Goal: Task Accomplishment & Management: Use online tool/utility

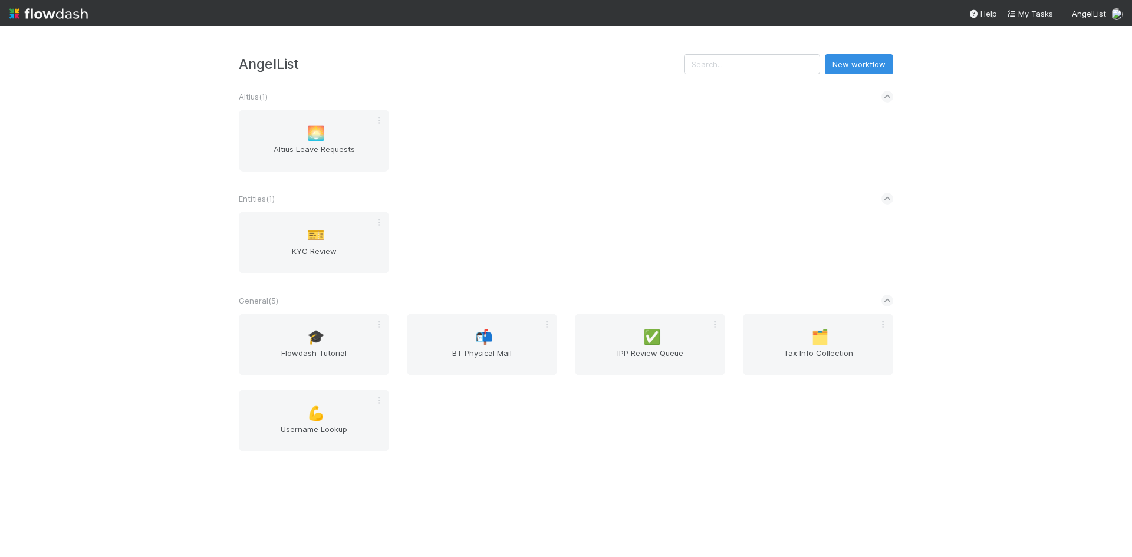
click at [128, 190] on div "AngelList New workflow Altius ( 1 ) 🌅 Altius Leave Requests Entities ( 1 ) 🎫 KY…" at bounding box center [566, 291] width 1132 height 531
click at [827, 355] on span "Tax Info Collection" at bounding box center [818, 359] width 141 height 24
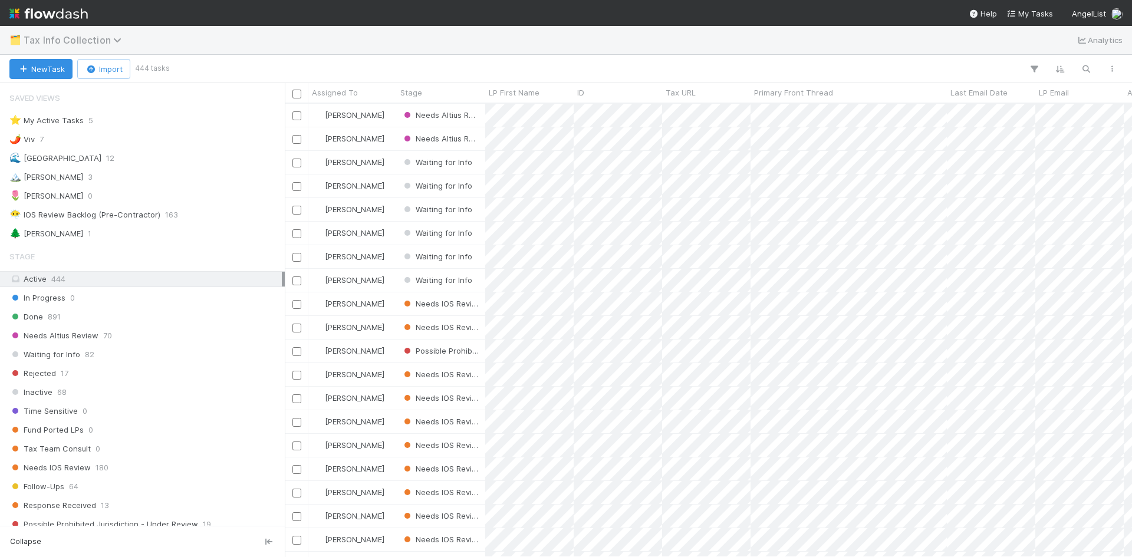
scroll to position [445, 839]
click at [61, 233] on div "🌲 William 1" at bounding box center [145, 233] width 272 height 15
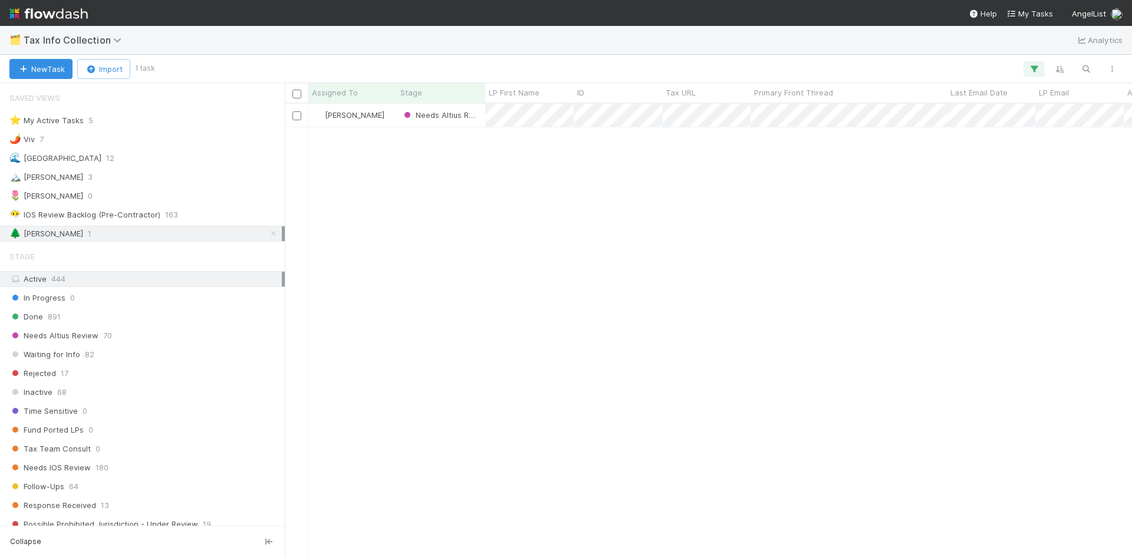
scroll to position [445, 839]
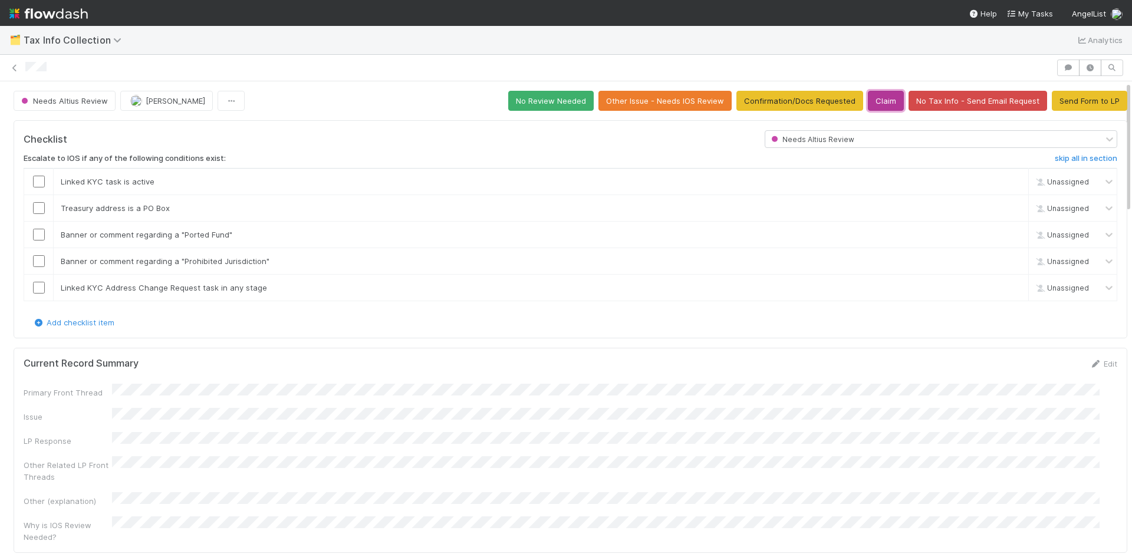
click at [871, 104] on button "Claim" at bounding box center [886, 101] width 36 height 20
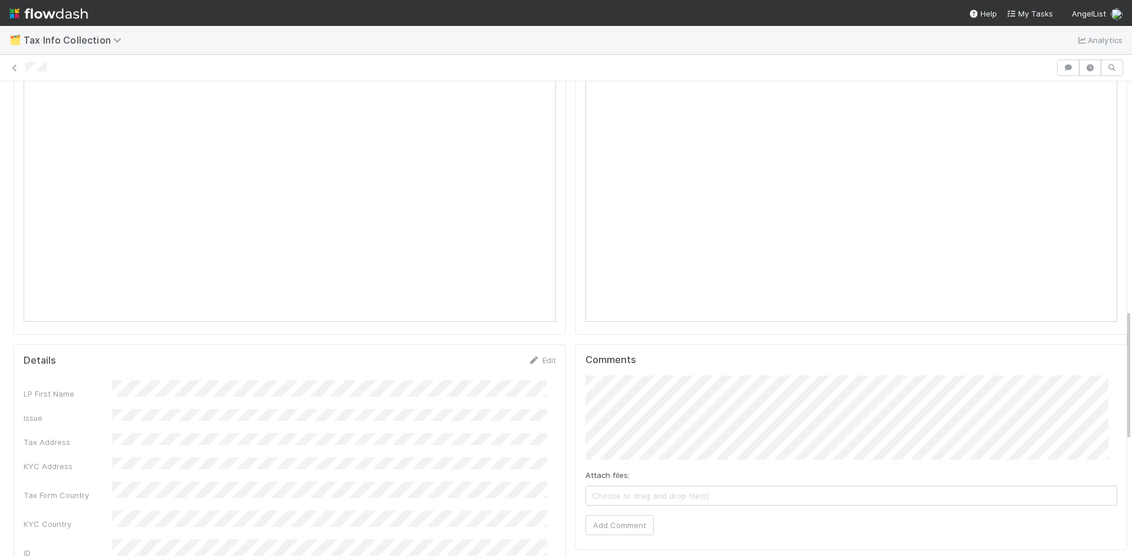
scroll to position [826, 0]
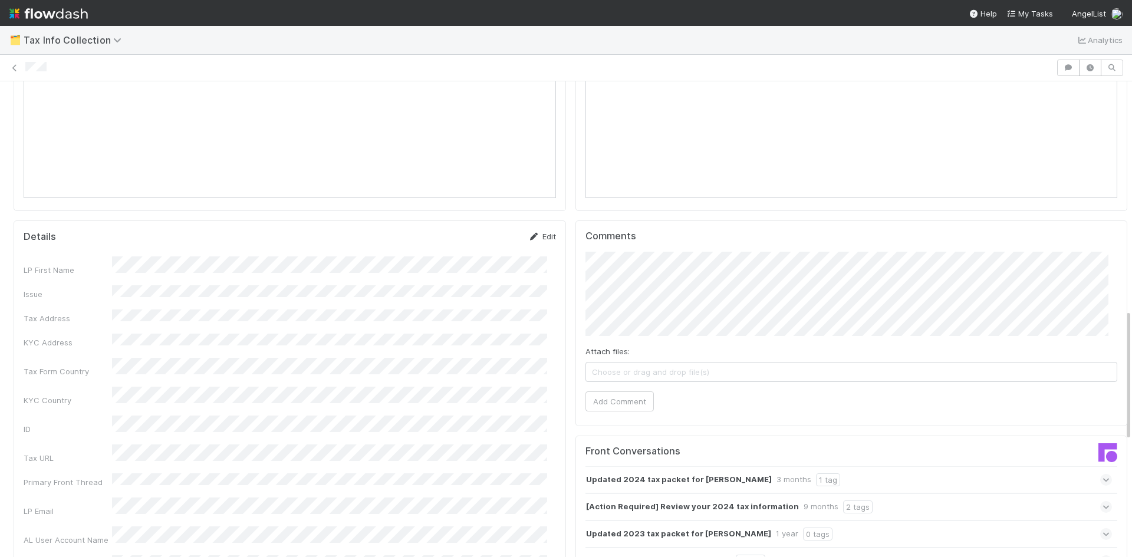
click at [543, 232] on link "Edit" at bounding box center [542, 236] width 28 height 9
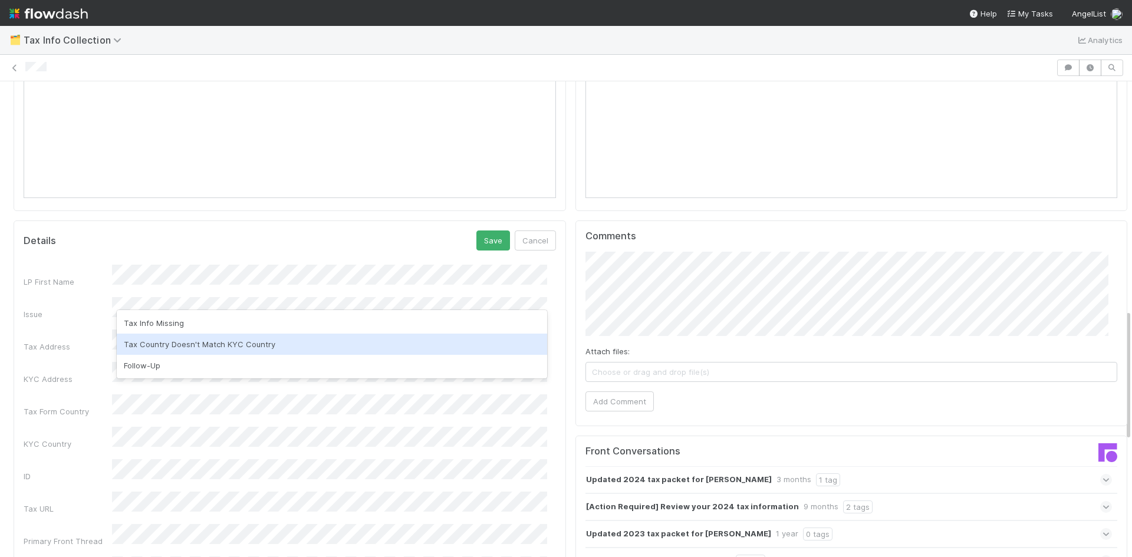
click at [271, 347] on div "Tax Country Doesn't Match KYC Country" at bounding box center [332, 344] width 431 height 21
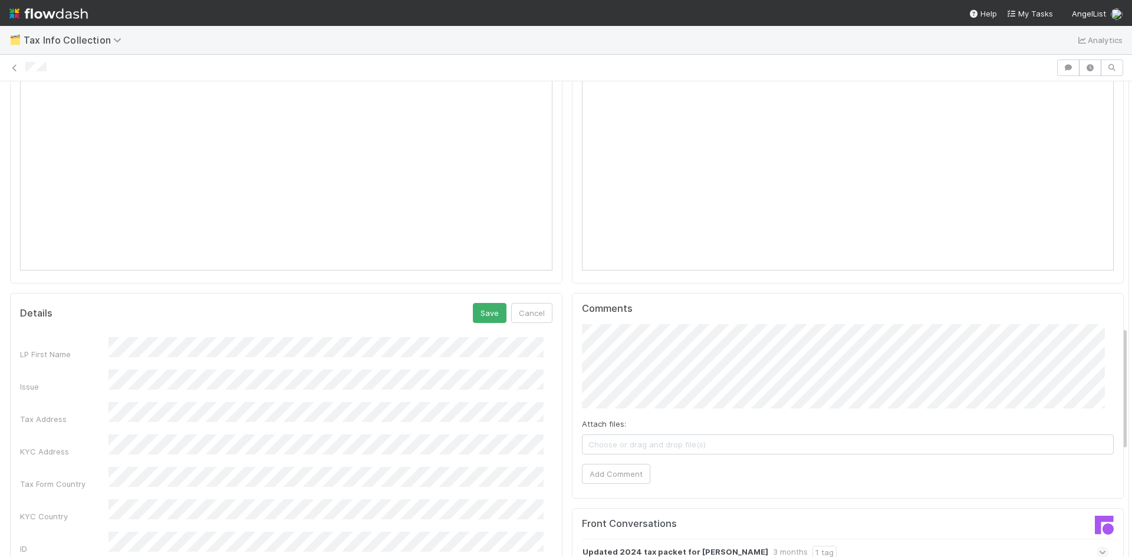
scroll to position [732, 0]
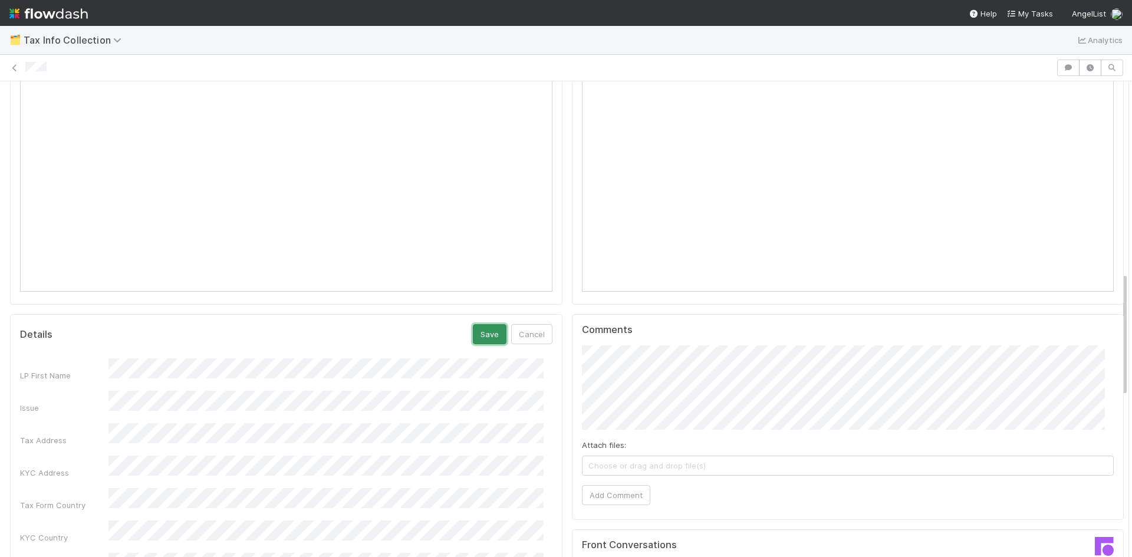
click at [479, 324] on button "Save" at bounding box center [490, 334] width 34 height 20
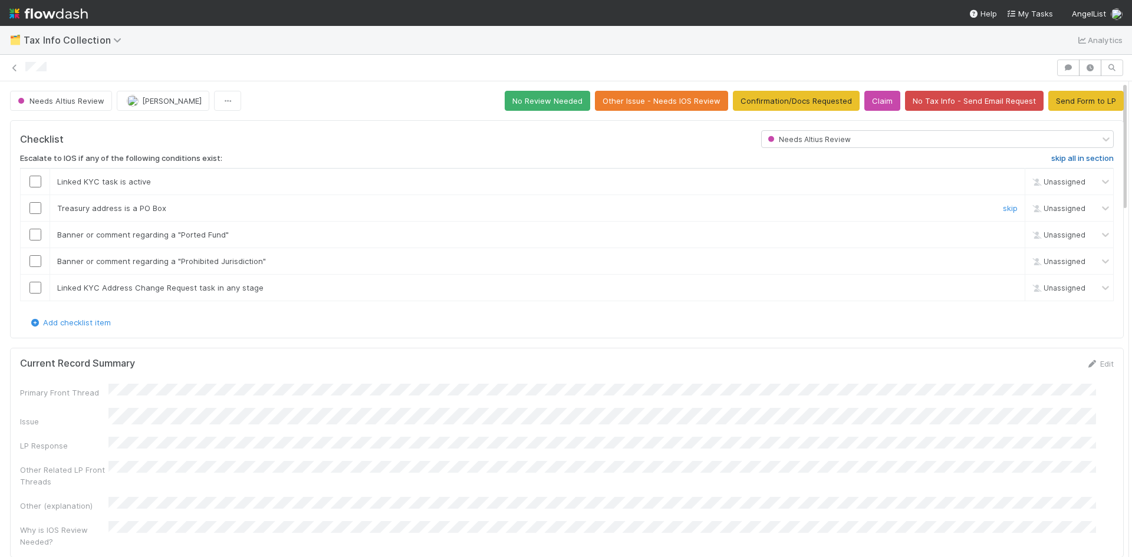
scroll to position [0, 0]
click at [1065, 101] on button "Send Form to LP" at bounding box center [1086, 101] width 75 height 20
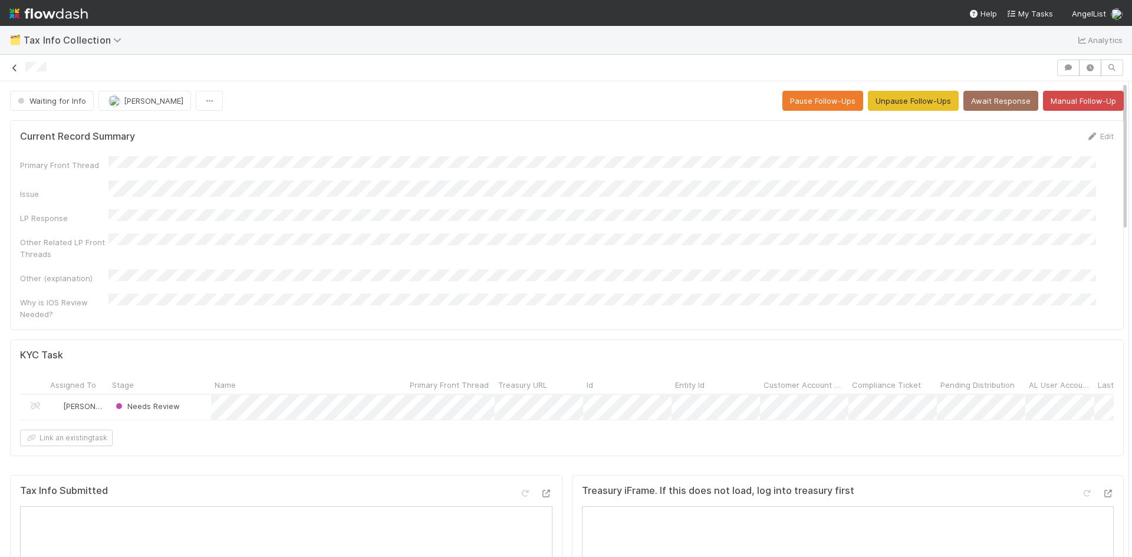
click at [11, 67] on icon at bounding box center [15, 68] width 12 height 8
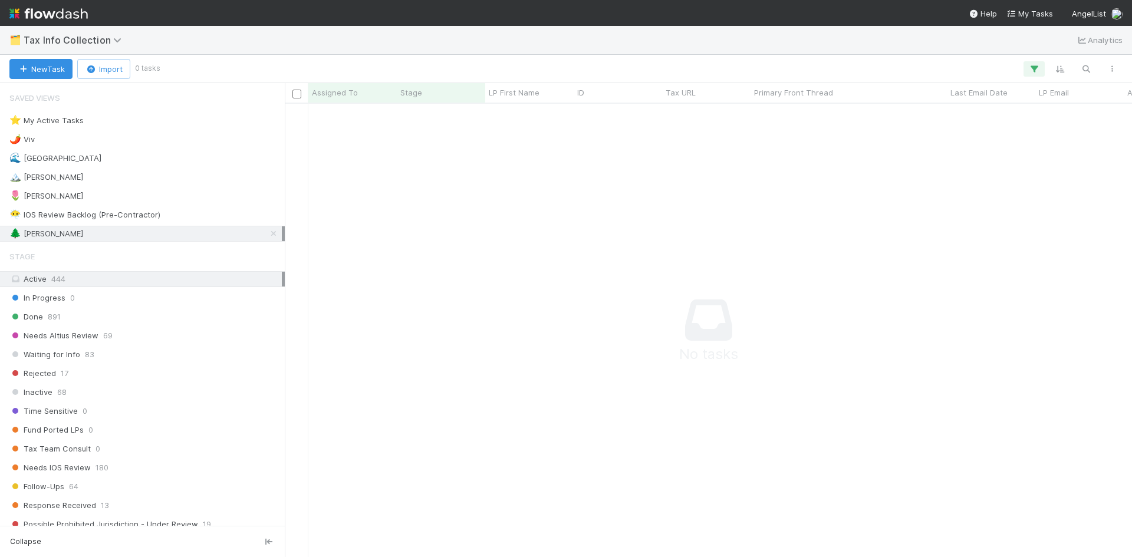
scroll to position [436, 839]
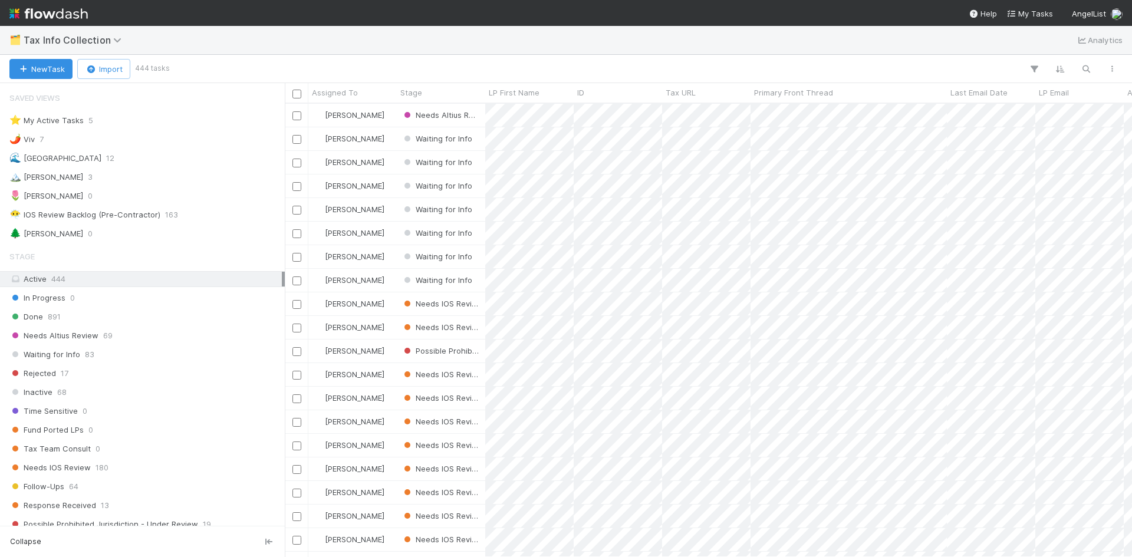
scroll to position [445, 839]
click at [95, 41] on span "Tax Info Collection" at bounding box center [76, 40] width 104 height 12
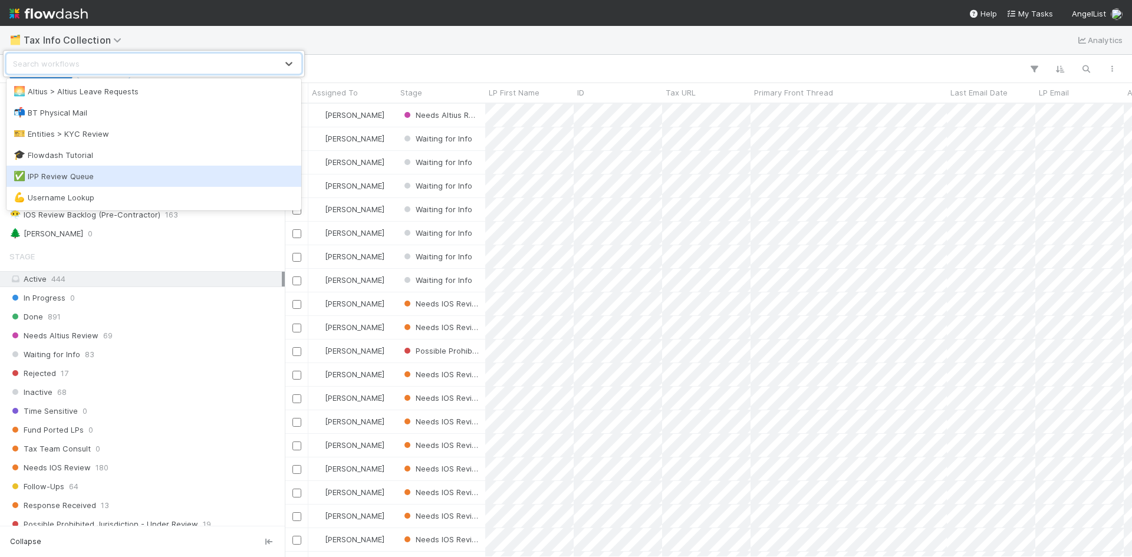
click at [60, 173] on div "✅ IPP Review Queue" at bounding box center [154, 176] width 281 height 12
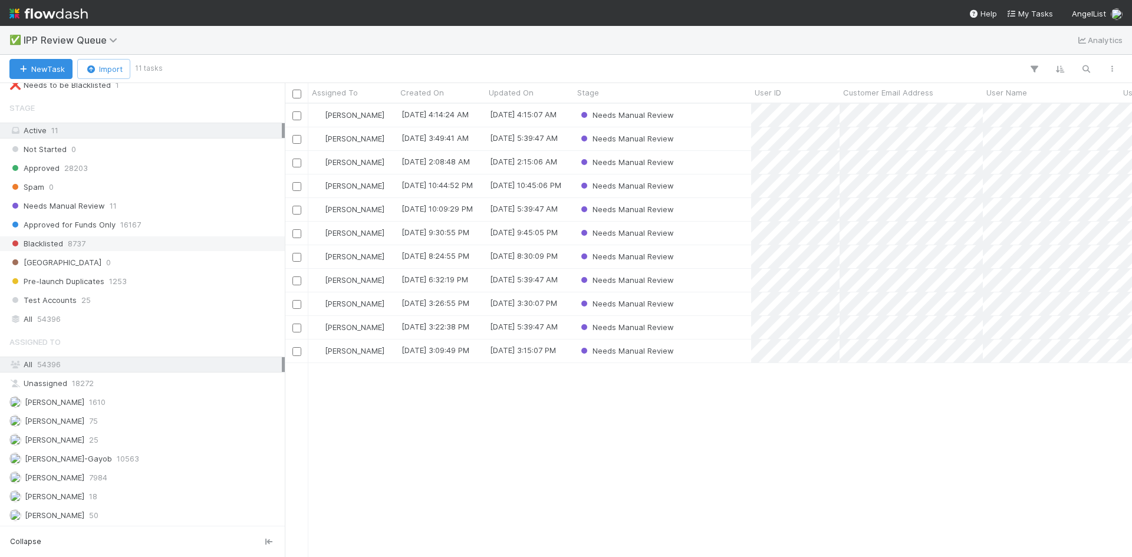
scroll to position [149, 0]
click at [121, 515] on div "[PERSON_NAME] VI 50" at bounding box center [145, 515] width 272 height 15
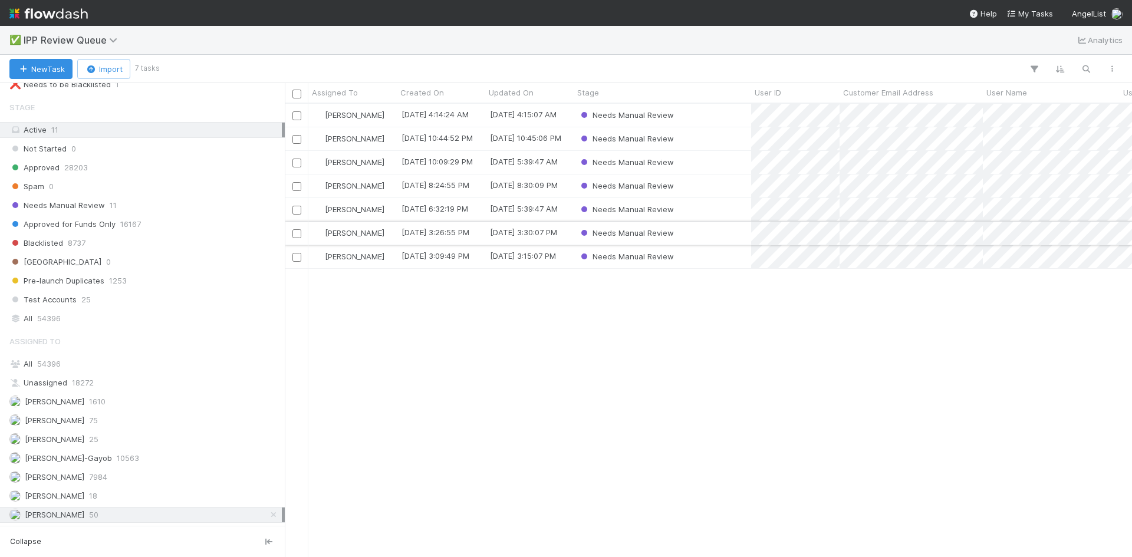
scroll to position [445, 839]
click at [81, 439] on span "[PERSON_NAME]" at bounding box center [55, 439] width 60 height 9
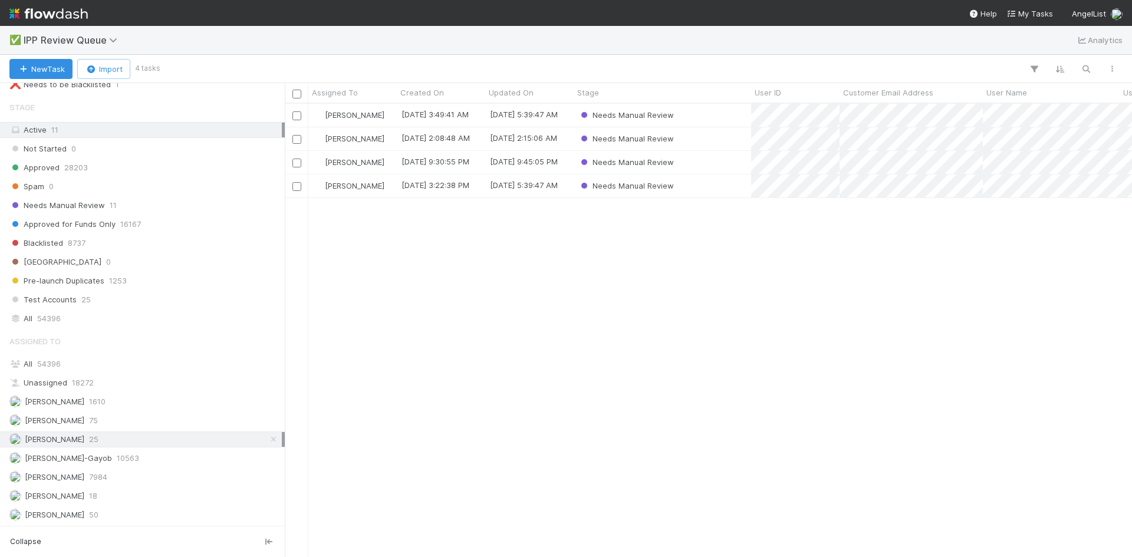
scroll to position [445, 839]
click at [119, 515] on div "[PERSON_NAME] VI 50" at bounding box center [145, 515] width 272 height 15
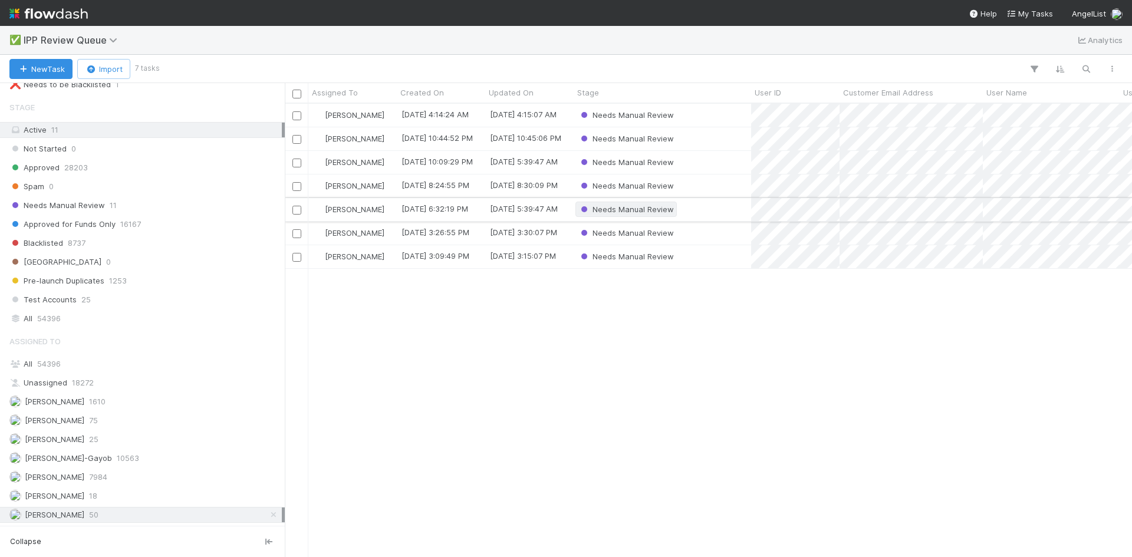
scroll to position [445, 839]
click at [717, 113] on div "Needs Manual Review" at bounding box center [663, 115] width 178 height 23
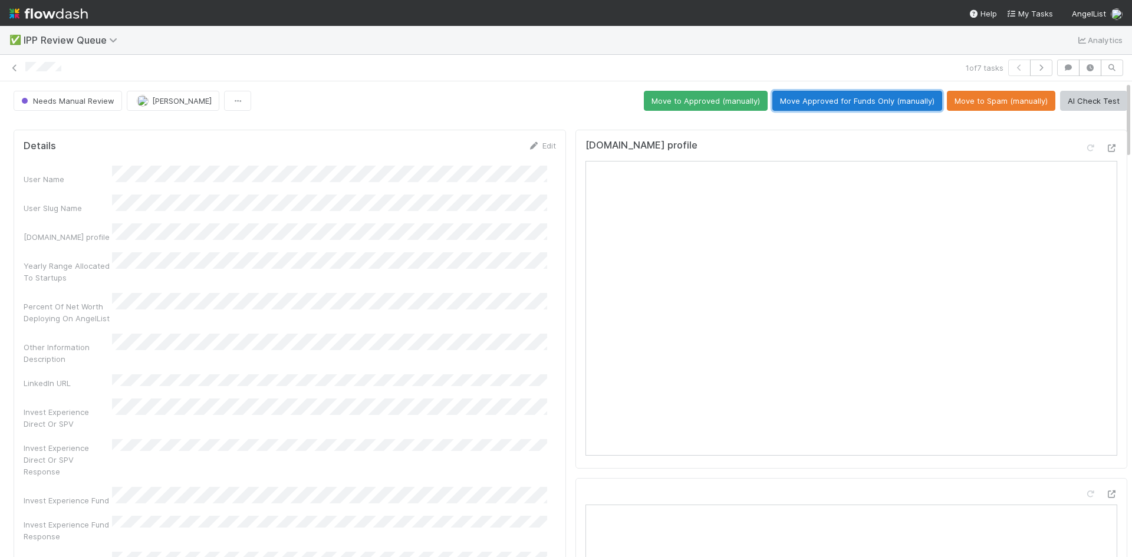
click at [837, 98] on button "Move Approved for Funds Only (manually)" at bounding box center [858, 101] width 170 height 20
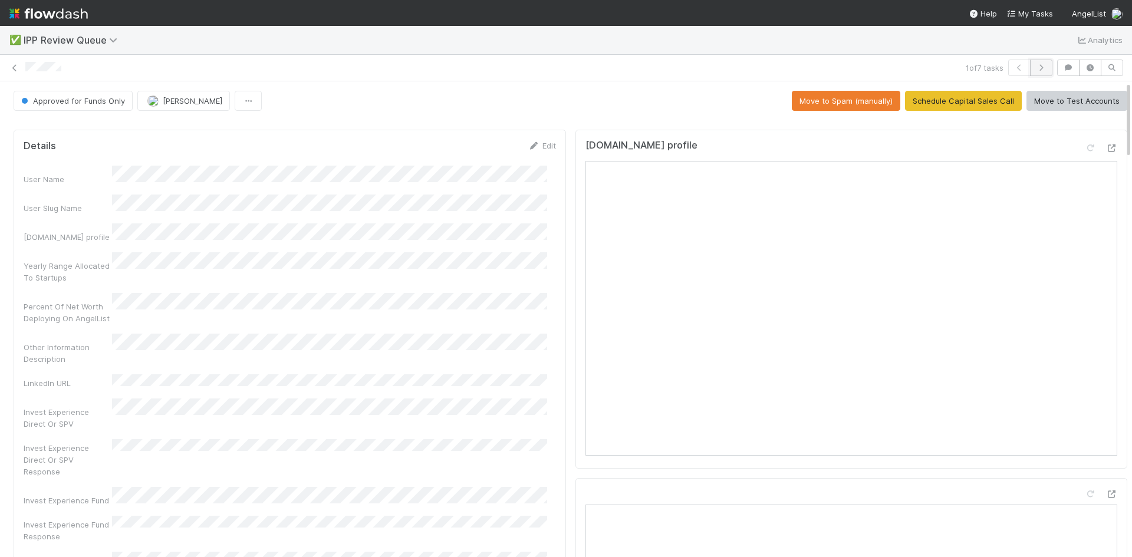
click at [1036, 69] on icon "button" at bounding box center [1042, 67] width 12 height 7
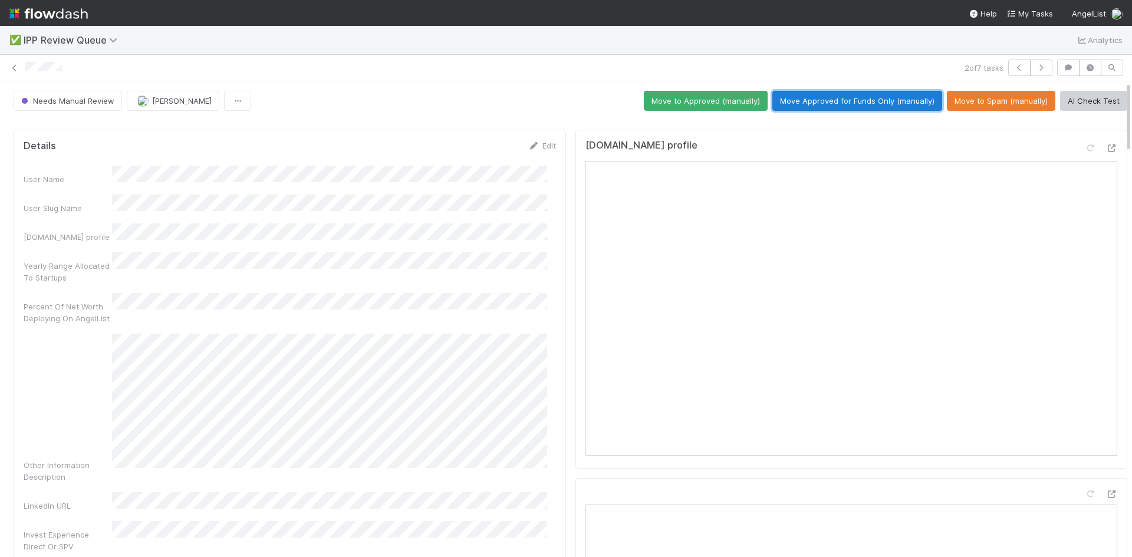
click at [833, 97] on button "Move Approved for Funds Only (manually)" at bounding box center [858, 101] width 170 height 20
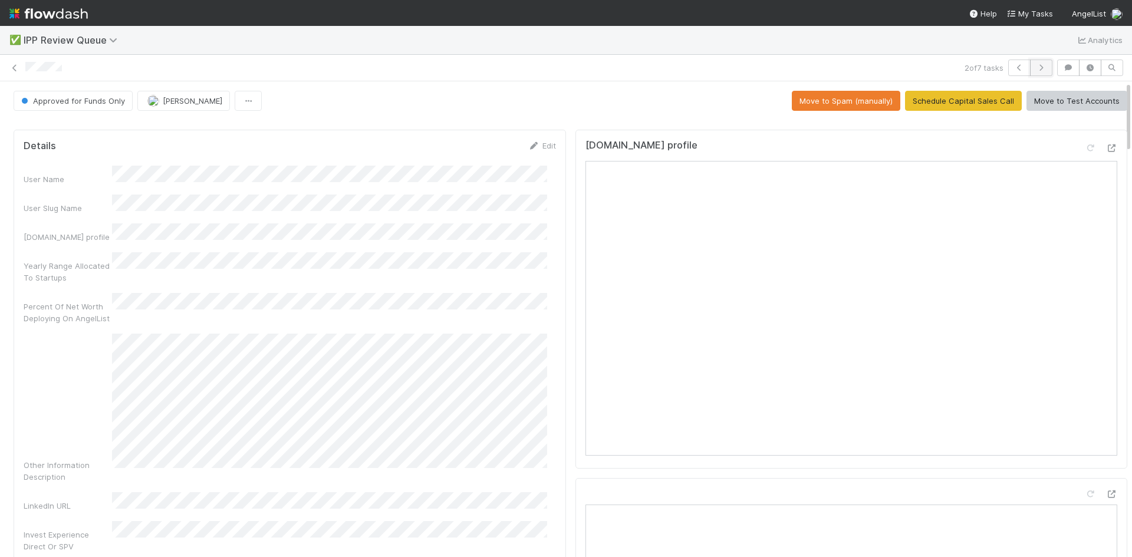
click at [1036, 65] on icon "button" at bounding box center [1042, 67] width 12 height 7
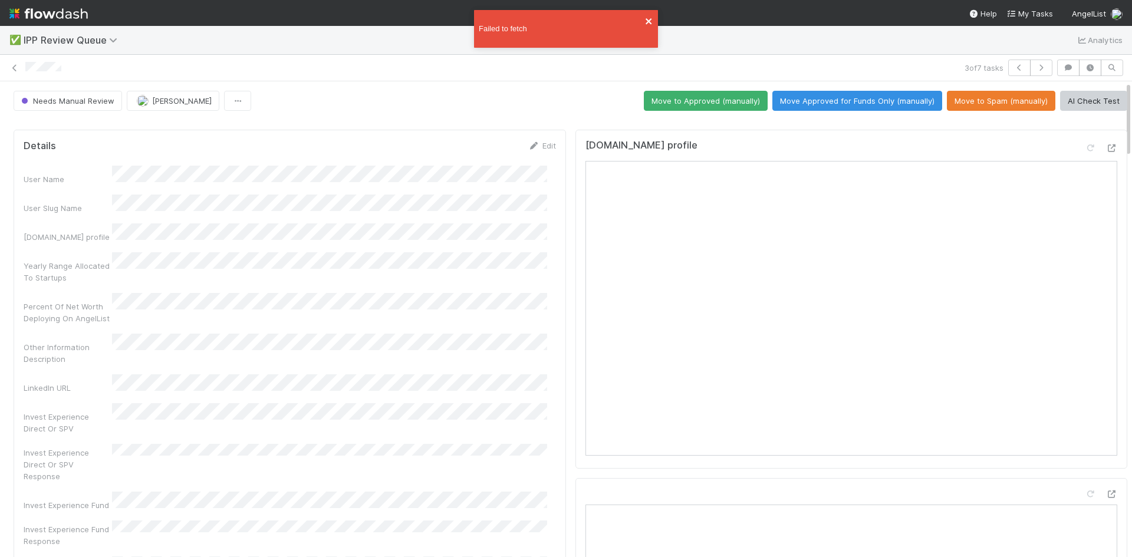
click at [653, 21] on icon "close" at bounding box center [649, 21] width 8 height 9
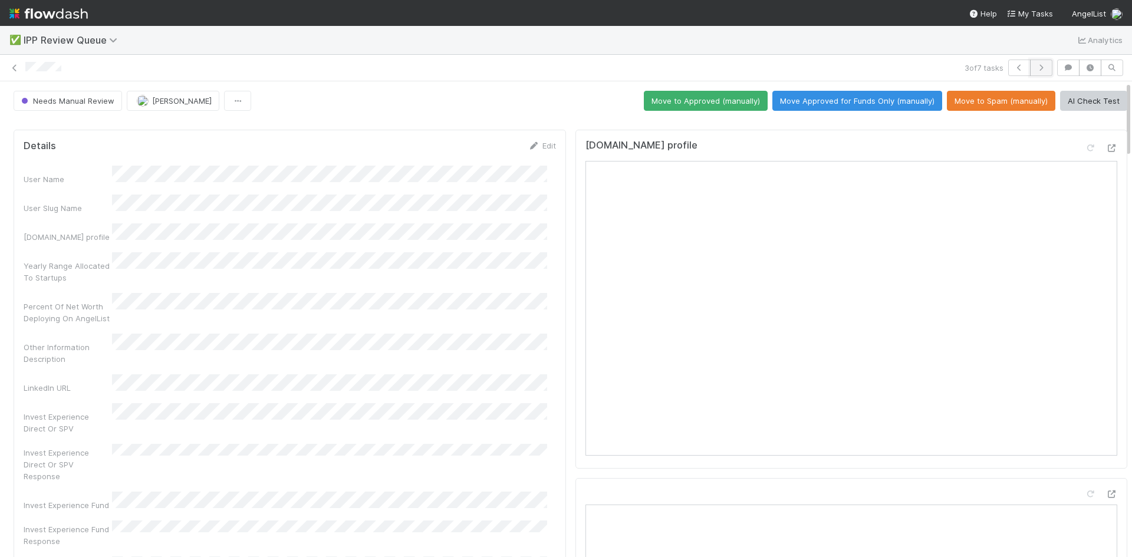
click at [1036, 67] on icon "button" at bounding box center [1042, 67] width 12 height 7
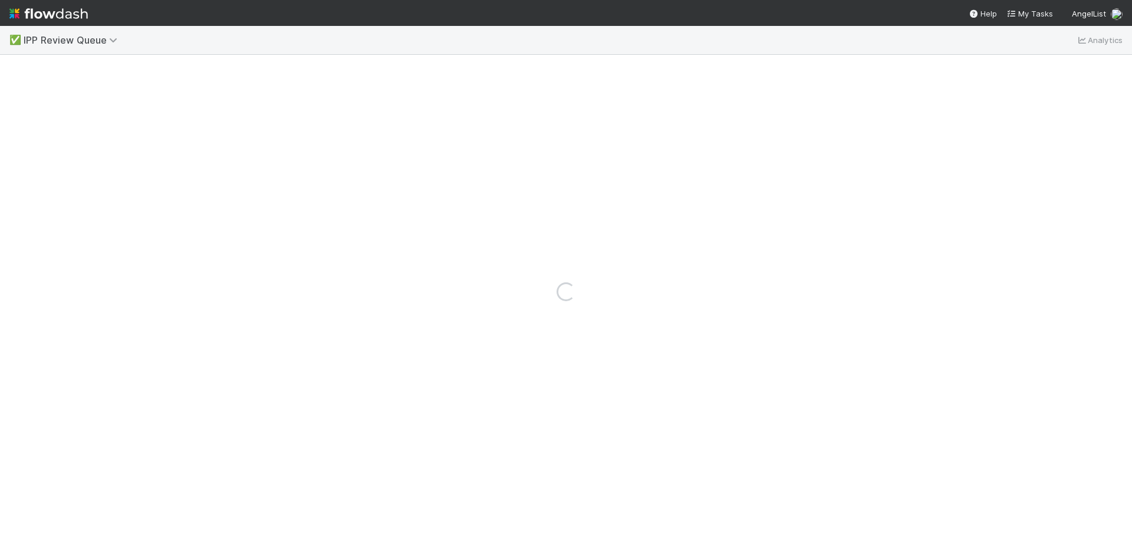
click at [548, 276] on div "Loading..." at bounding box center [566, 291] width 1132 height 531
drag, startPoint x: 297, startPoint y: 132, endPoint x: 293, endPoint y: 139, distance: 8.7
click at [298, 132] on div "Loading..." at bounding box center [566, 291] width 1132 height 531
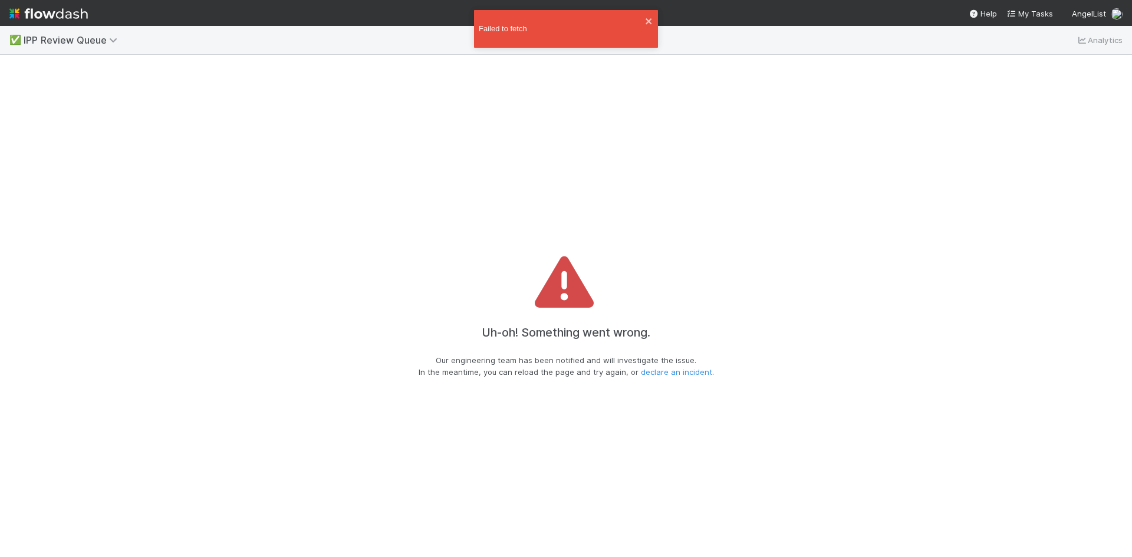
click at [641, 19] on div "Failed to fetch" at bounding box center [566, 29] width 184 height 38
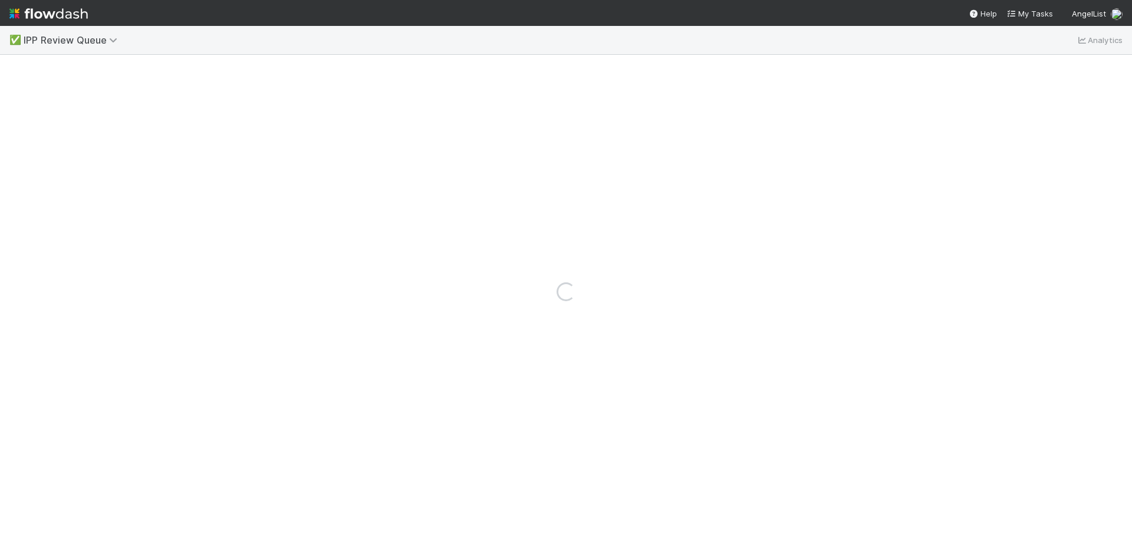
click at [725, 357] on div "Loading..." at bounding box center [566, 291] width 1132 height 531
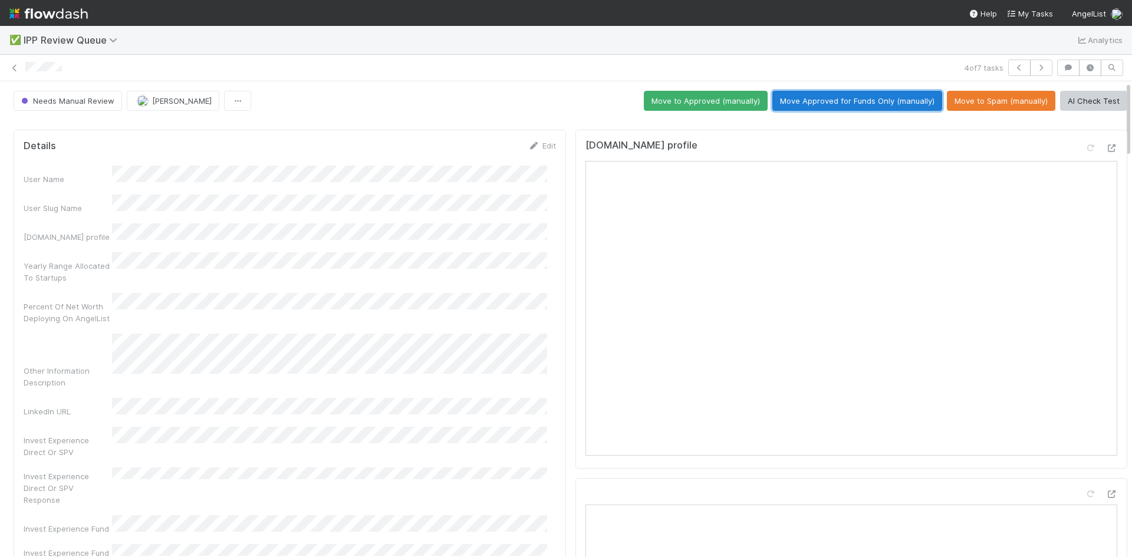
click at [853, 96] on button "Move Approved for Funds Only (manually)" at bounding box center [858, 101] width 170 height 20
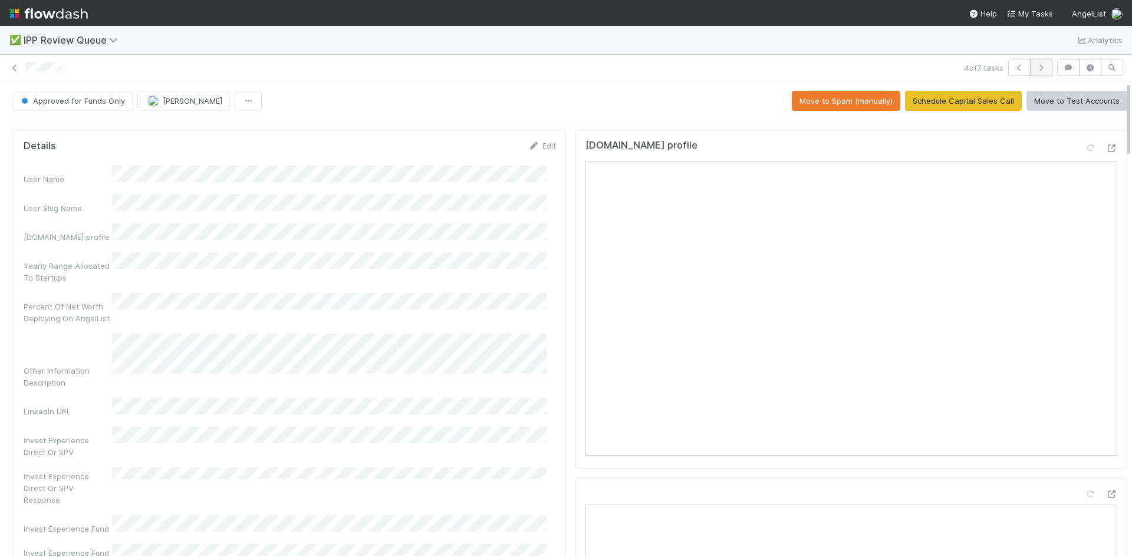
click at [1036, 65] on icon "button" at bounding box center [1042, 67] width 12 height 7
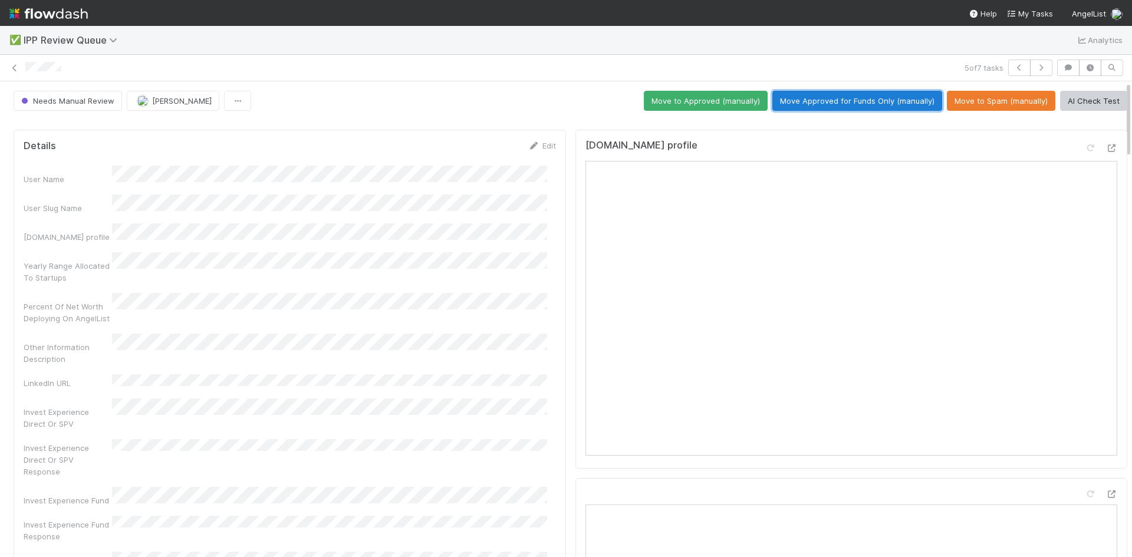
click at [823, 97] on button "Move Approved for Funds Only (manually)" at bounding box center [858, 101] width 170 height 20
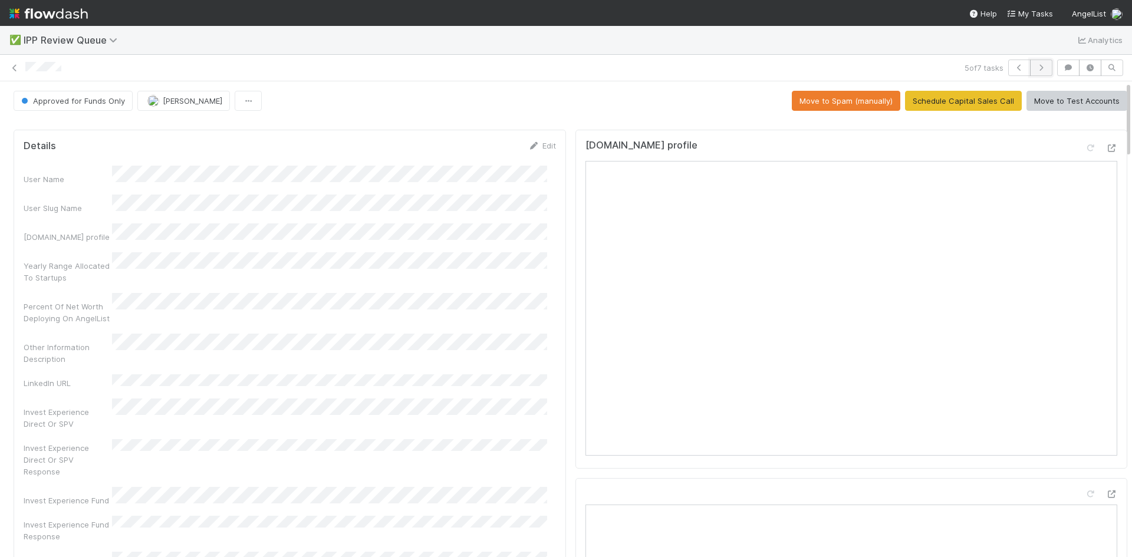
click at [1036, 66] on icon "button" at bounding box center [1042, 67] width 12 height 7
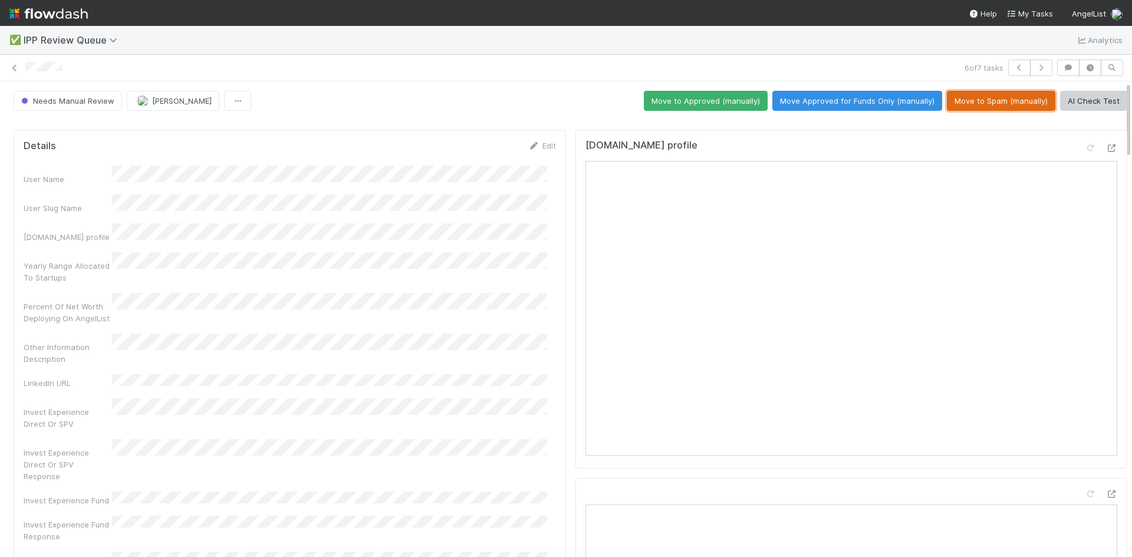
click at [974, 102] on button "Move to Spam (manually)" at bounding box center [1001, 101] width 109 height 20
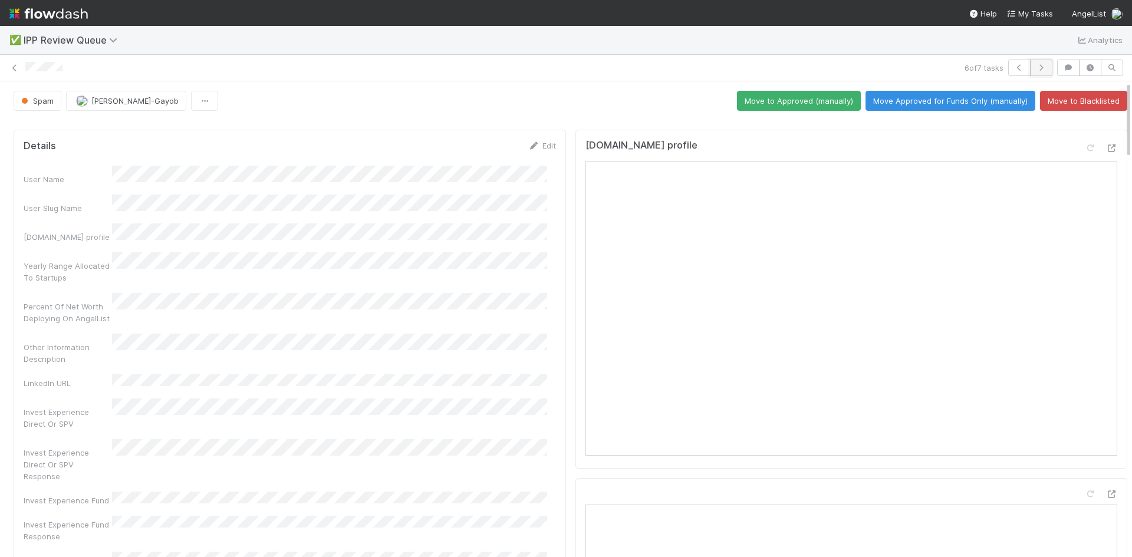
click at [1036, 68] on icon "button" at bounding box center [1042, 67] width 12 height 7
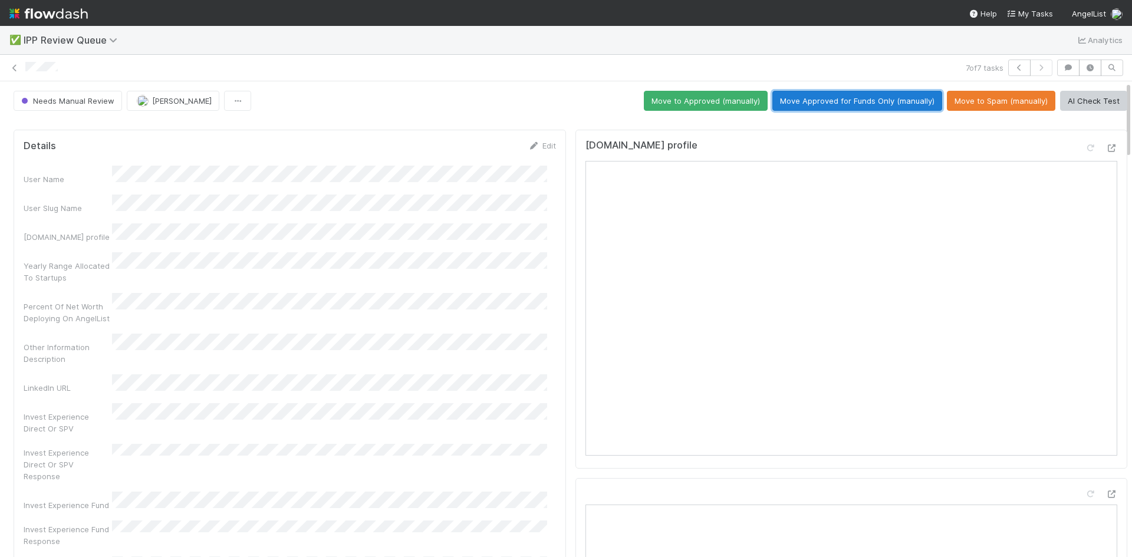
click at [846, 101] on button "Move Approved for Funds Only (manually)" at bounding box center [858, 101] width 170 height 20
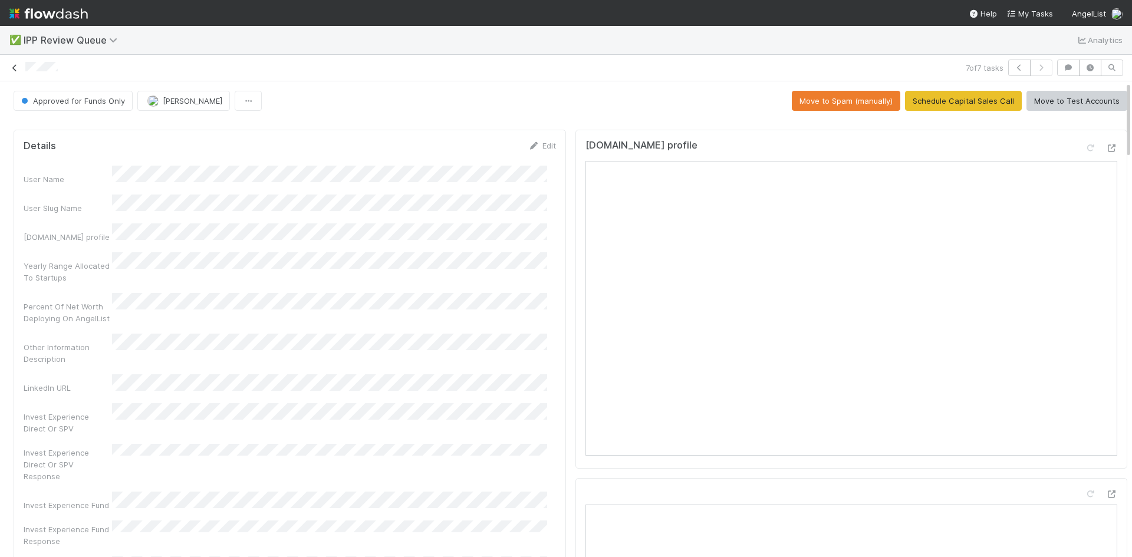
click at [12, 66] on icon at bounding box center [15, 68] width 12 height 8
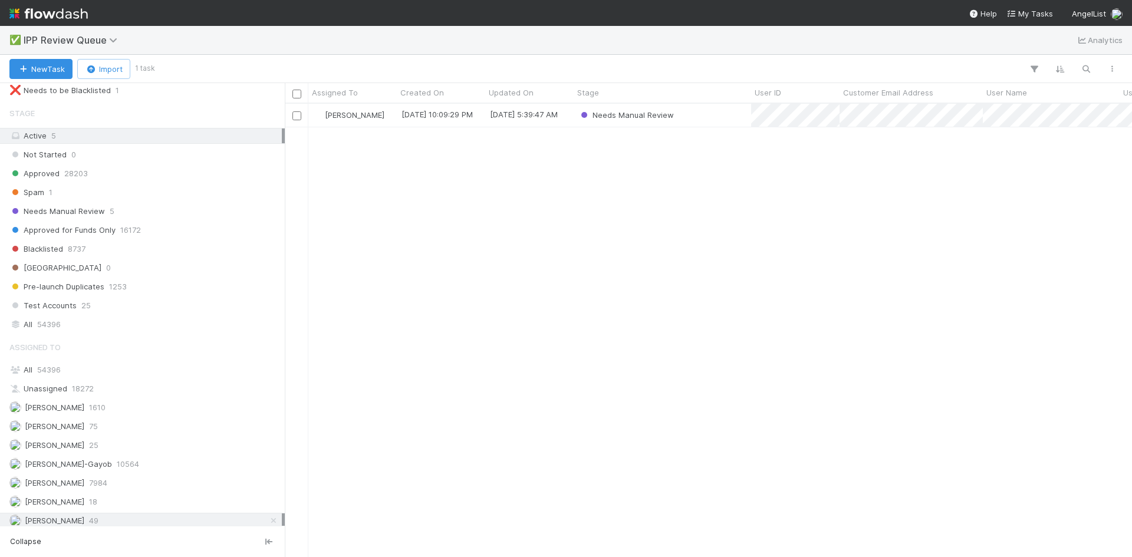
scroll to position [149, 0]
click at [98, 438] on span "25" at bounding box center [93, 439] width 9 height 15
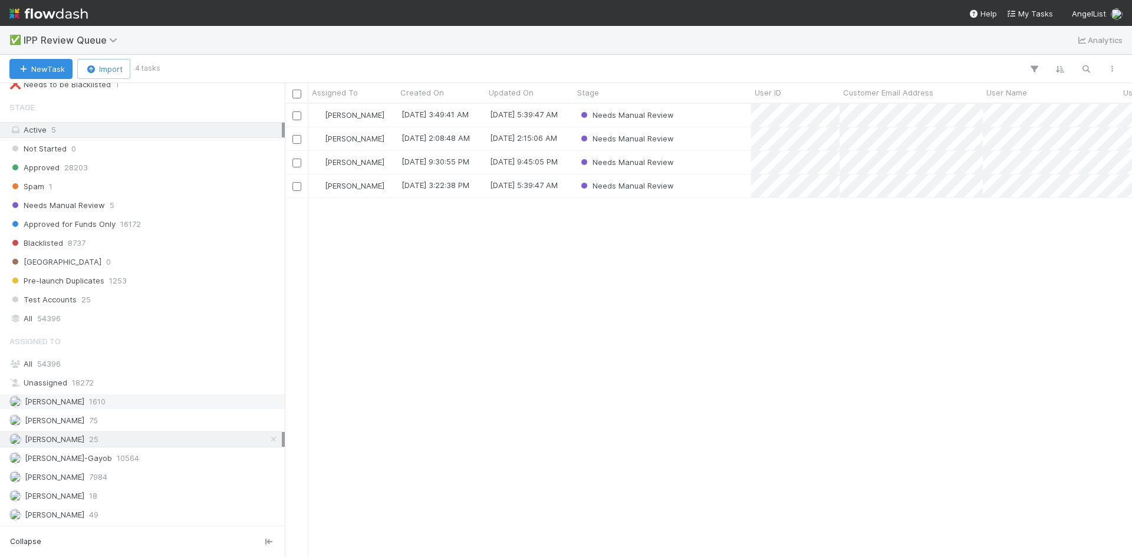
scroll to position [445, 839]
click at [760, 289] on div "Karen Jane Salcedo 9/2/25, 3:49:41 AM 9/2/25, 5:39:47 AM Needs Manual Review Ka…" at bounding box center [708, 330] width 847 height 453
click at [103, 515] on div "William Axalan VI 49" at bounding box center [145, 515] width 272 height 15
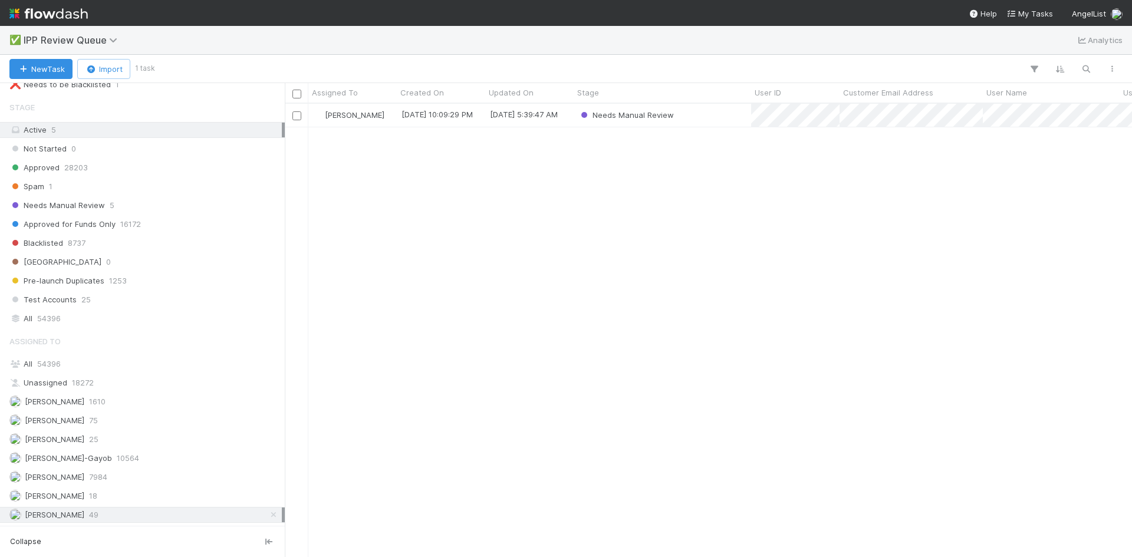
scroll to position [445, 839]
click at [652, 297] on div "William Axalan VI 9/1/25, 10:09:29 PM 9/2/25, 5:39:47 AM Needs Manual Review" at bounding box center [708, 330] width 847 height 453
click at [715, 111] on div "Needs Manual Review" at bounding box center [663, 115] width 178 height 23
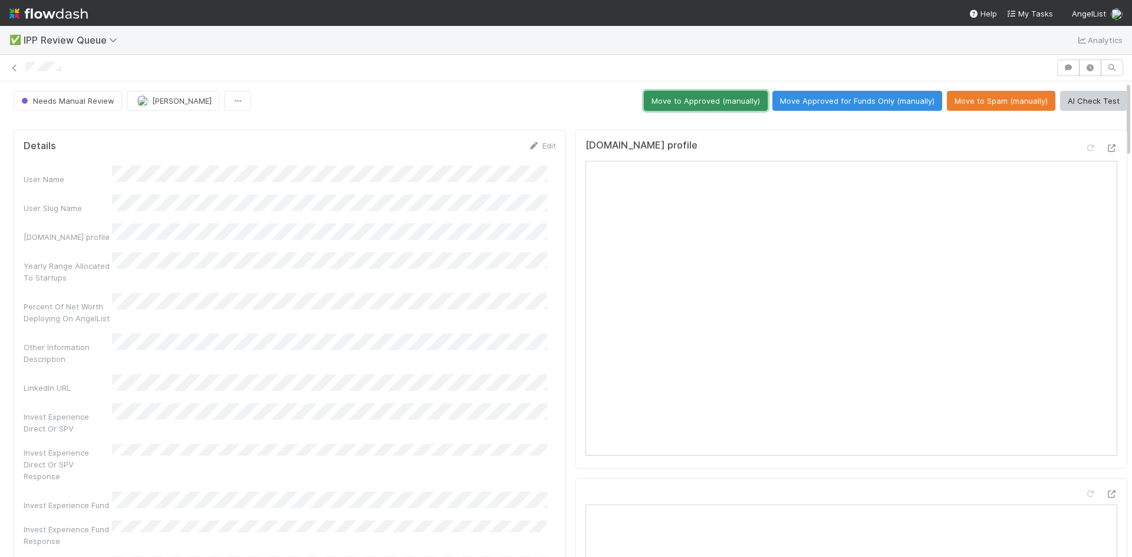
click at [700, 98] on button "Move to Approved (manually)" at bounding box center [706, 101] width 124 height 20
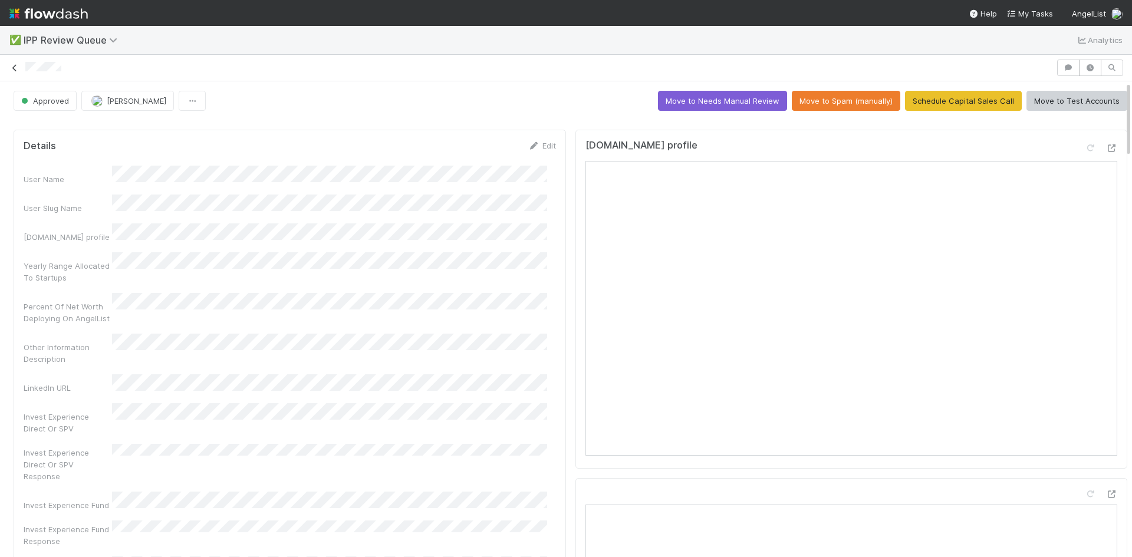
click at [13, 67] on icon at bounding box center [15, 68] width 12 height 8
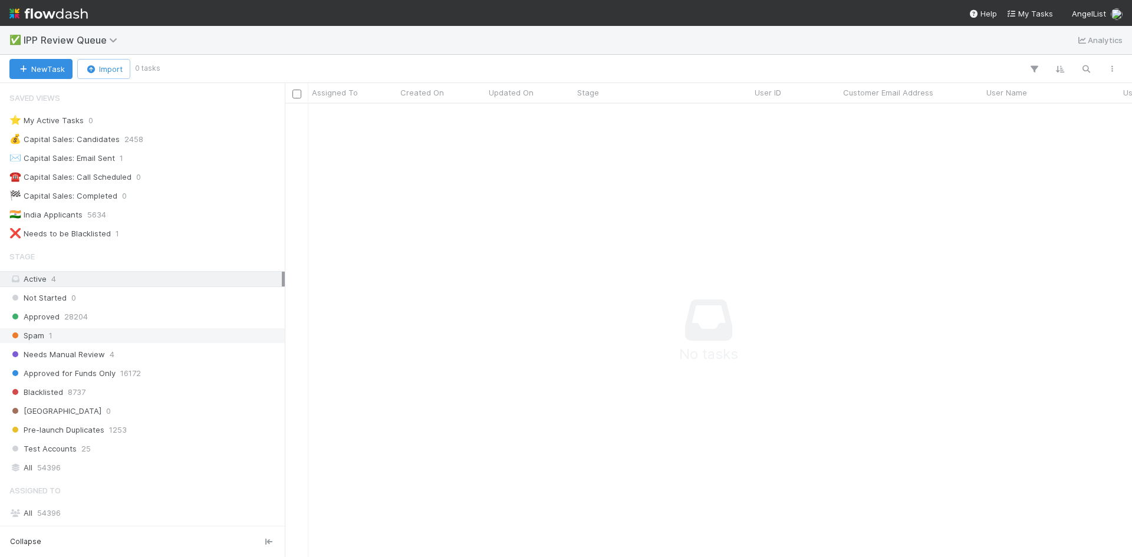
click at [86, 338] on div "Spam 1" at bounding box center [145, 335] width 272 height 15
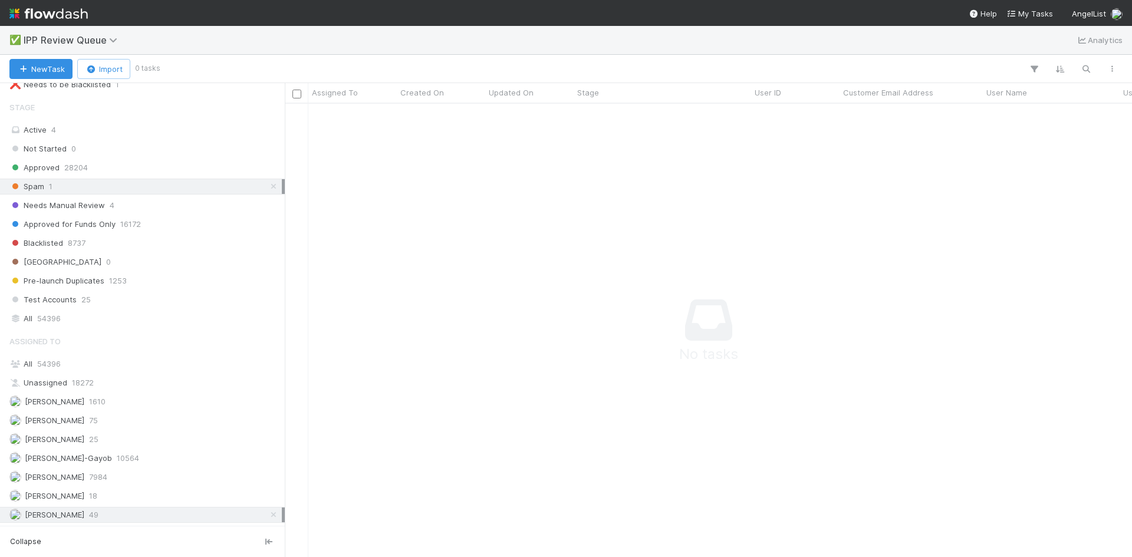
click at [268, 515] on icon at bounding box center [274, 515] width 12 height 8
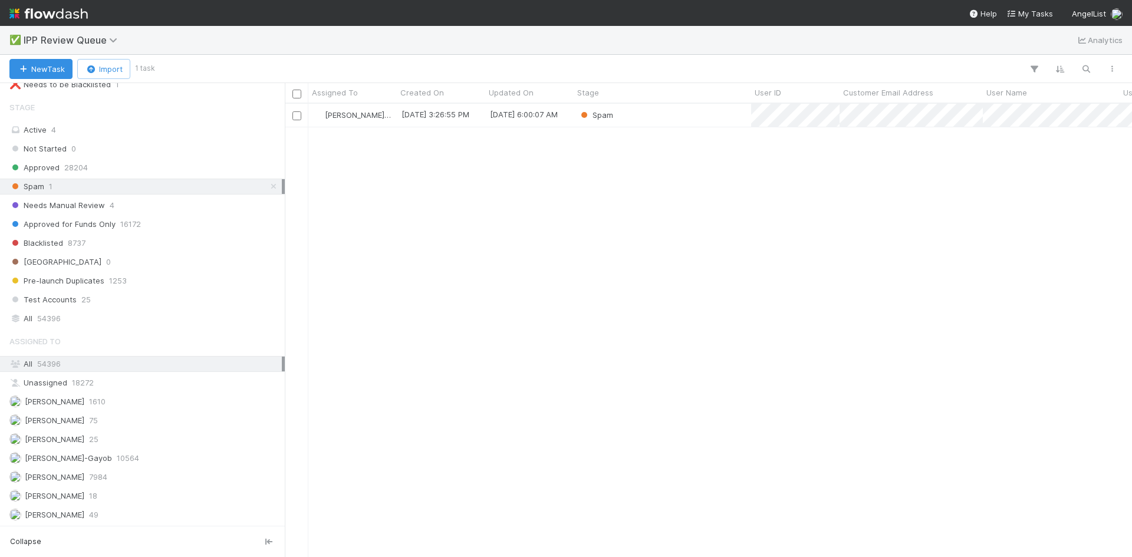
scroll to position [445, 839]
click at [533, 200] on div "Loraine Pati-Gayob 9/1/25, 3:26:55 PM 9/2/25, 6:00:07 AM Spam" at bounding box center [708, 330] width 847 height 453
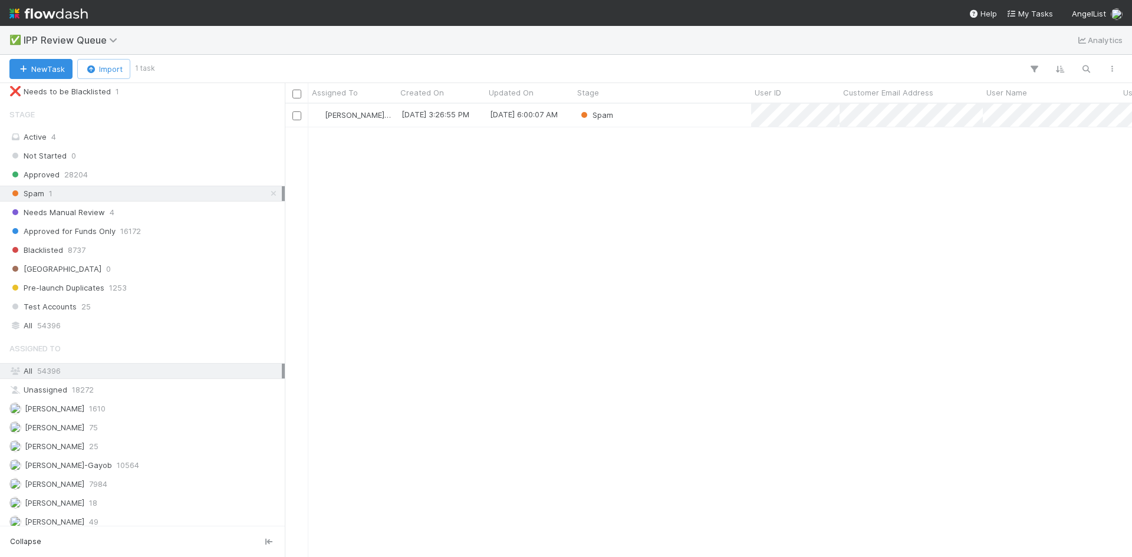
scroll to position [149, 0]
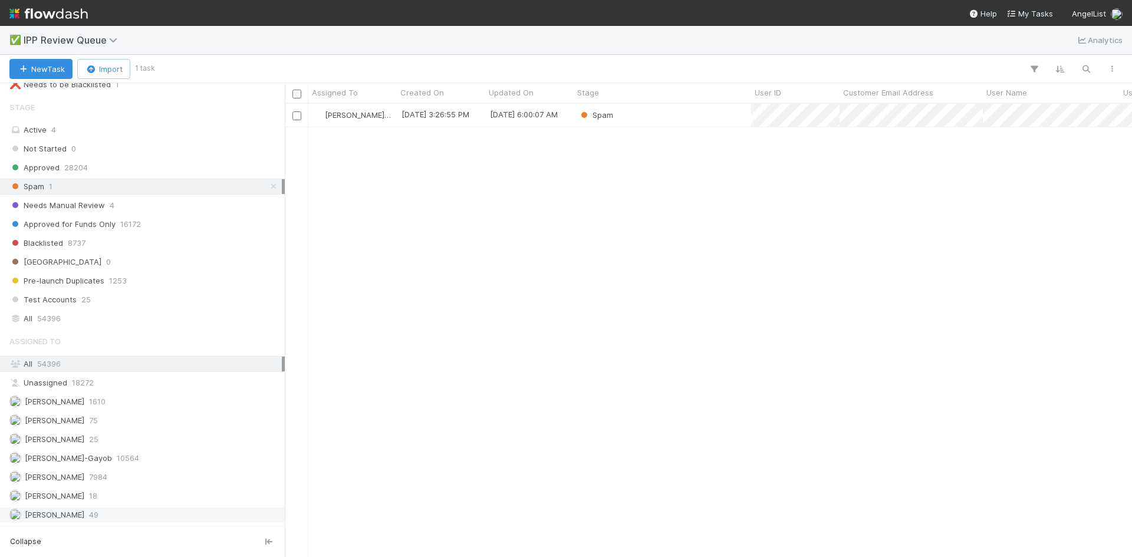
click at [96, 518] on span "49" at bounding box center [93, 515] width 9 height 15
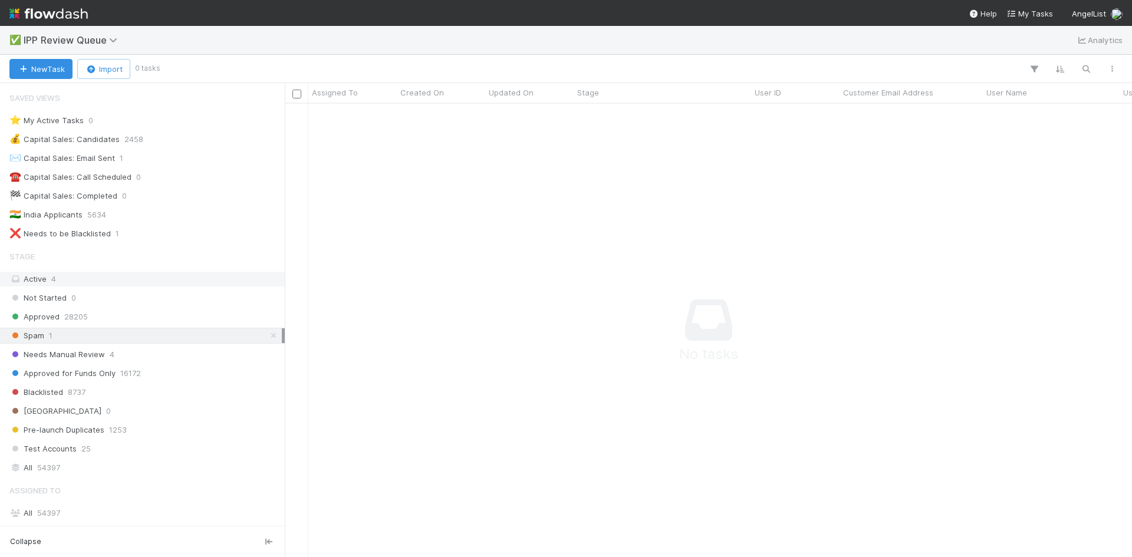
click at [64, 281] on div "Active 4" at bounding box center [145, 279] width 272 height 15
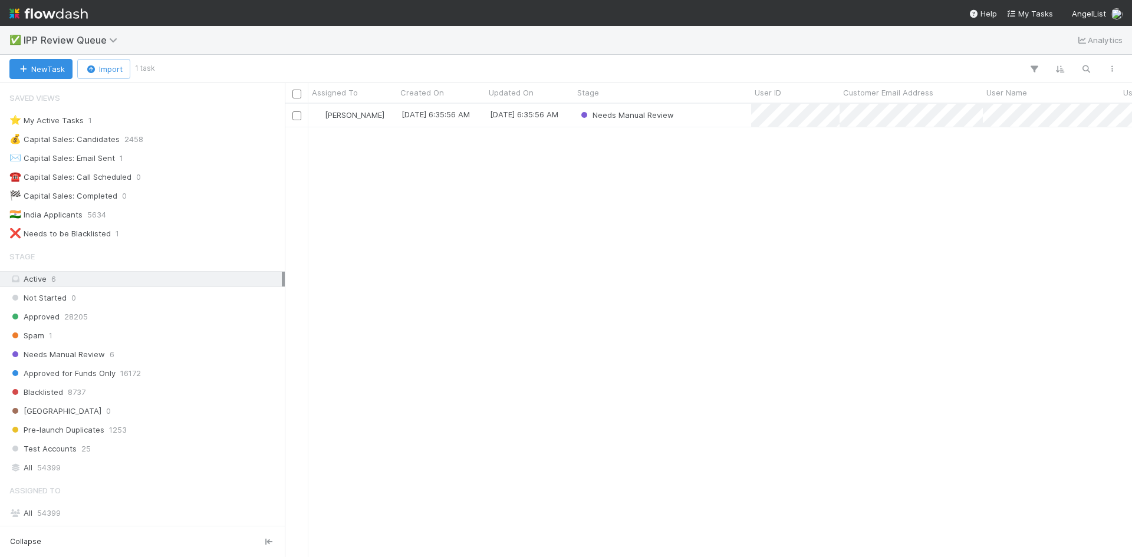
drag, startPoint x: 514, startPoint y: 317, endPoint x: 513, endPoint y: 326, distance: 8.9
click at [514, 317] on div "William Axalan VI 9/2/25, 6:35:56 AM 9/2/25, 6:35:56 AM Needs Manual Review" at bounding box center [708, 330] width 847 height 453
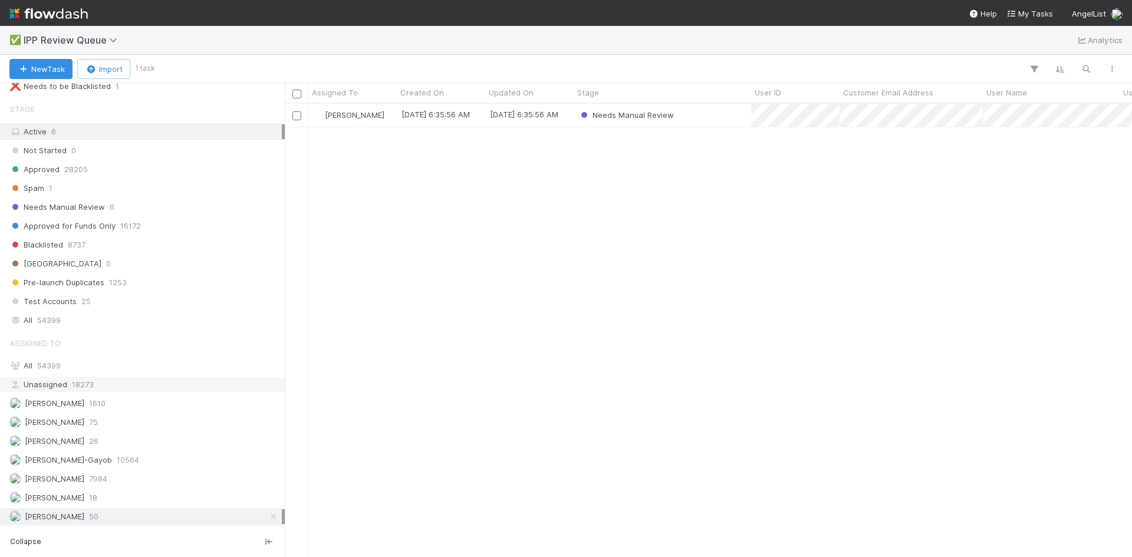
scroll to position [149, 0]
click at [124, 507] on div "Assigned To All 54399 Unassigned 18273 [PERSON_NAME] 1610 [PERSON_NAME] 75 [PER…" at bounding box center [142, 426] width 285 height 193
click at [125, 512] on div "[PERSON_NAME] VI 50" at bounding box center [145, 515] width 272 height 15
click at [100, 441] on div "[PERSON_NAME] 26" at bounding box center [145, 439] width 272 height 15
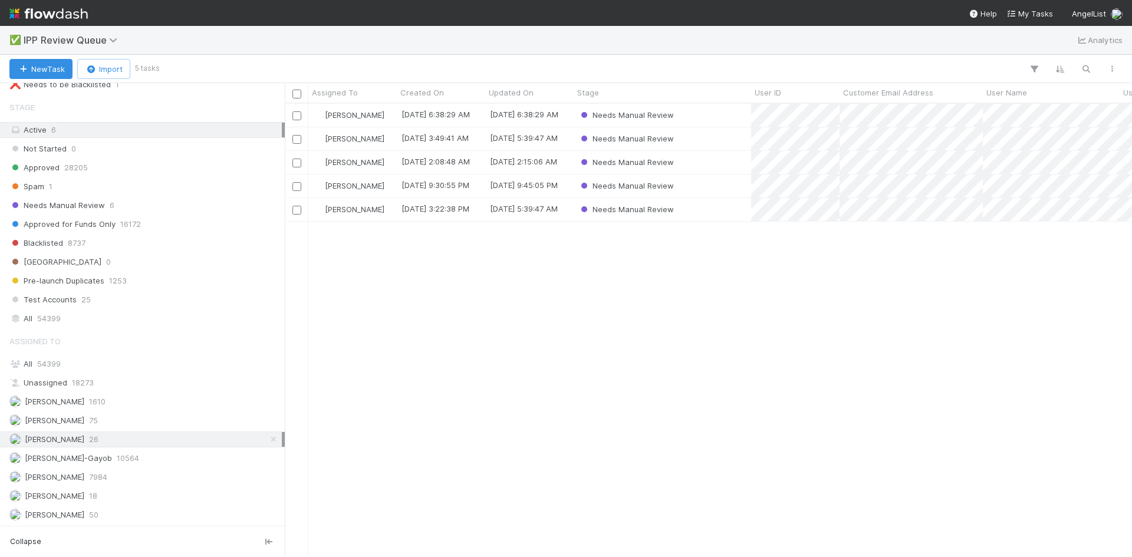
scroll to position [445, 839]
click at [121, 514] on div "[PERSON_NAME] VI 50" at bounding box center [145, 515] width 272 height 15
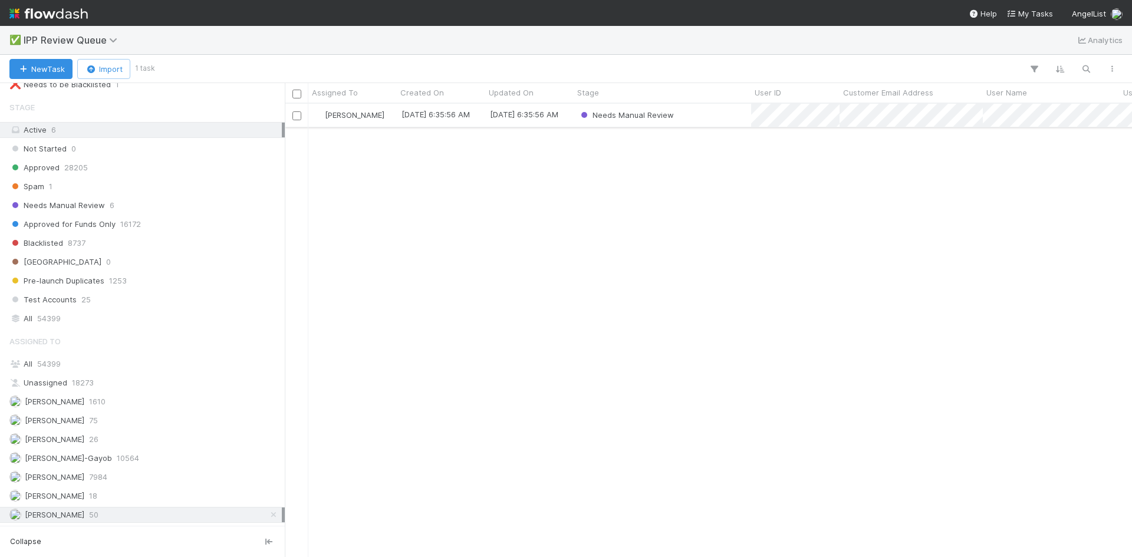
scroll to position [445, 839]
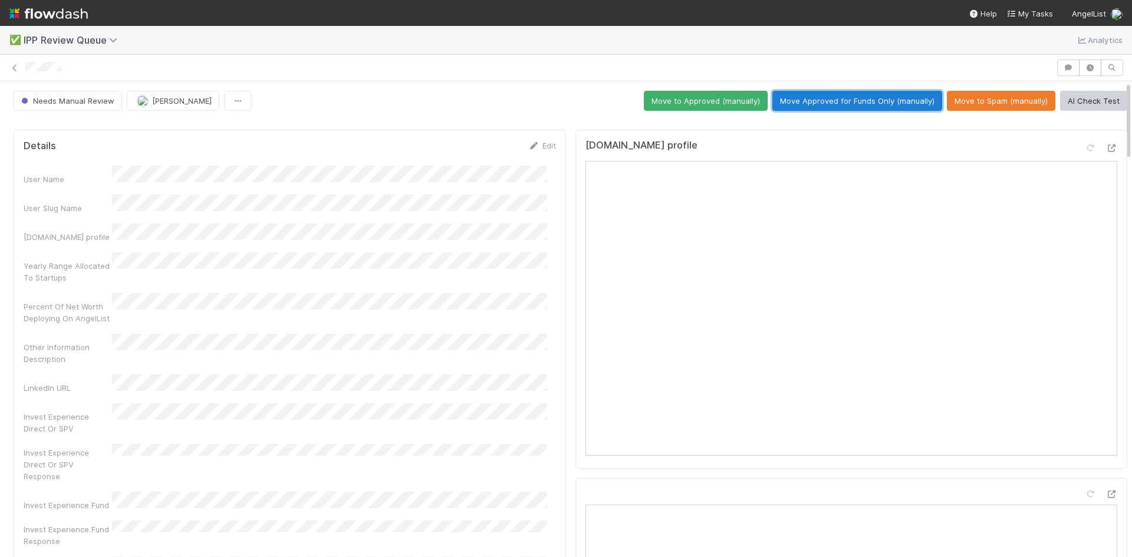
click at [849, 101] on button "Move Approved for Funds Only (manually)" at bounding box center [858, 101] width 170 height 20
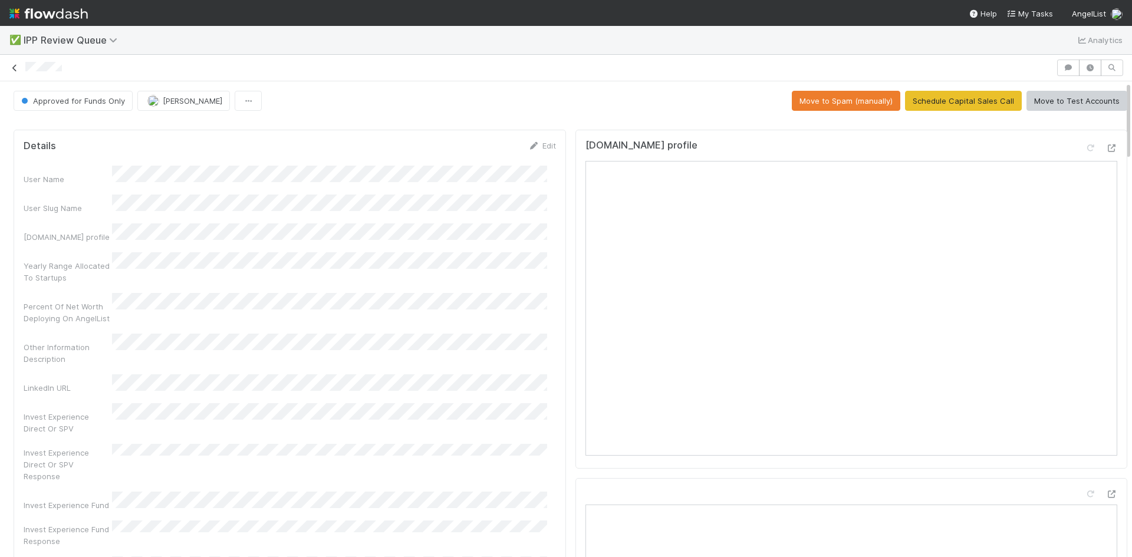
click at [14, 66] on icon at bounding box center [15, 68] width 12 height 8
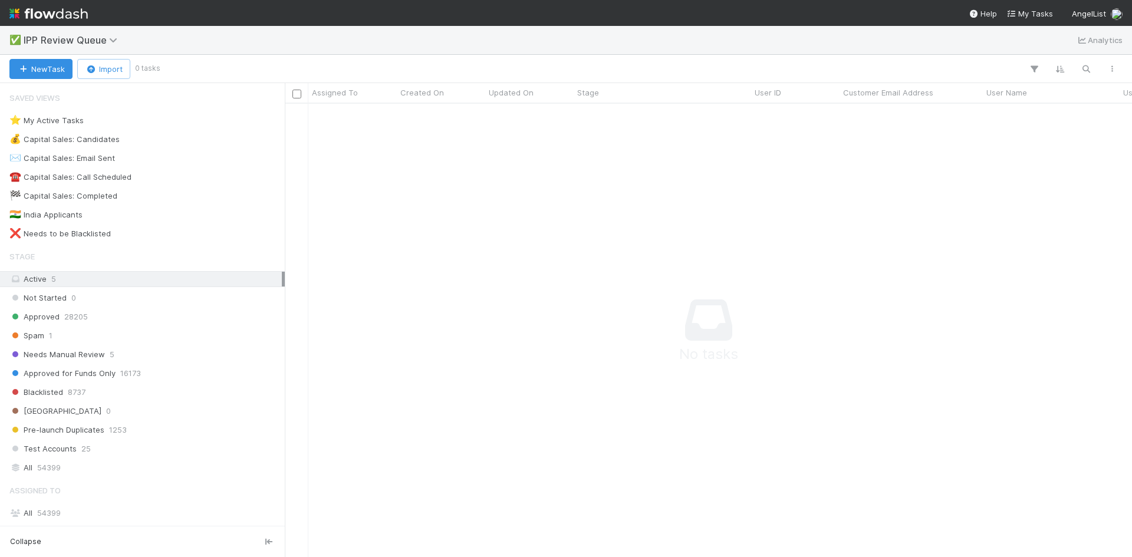
scroll to position [436, 839]
click at [99, 376] on span "Approved for Funds Only" at bounding box center [62, 373] width 106 height 15
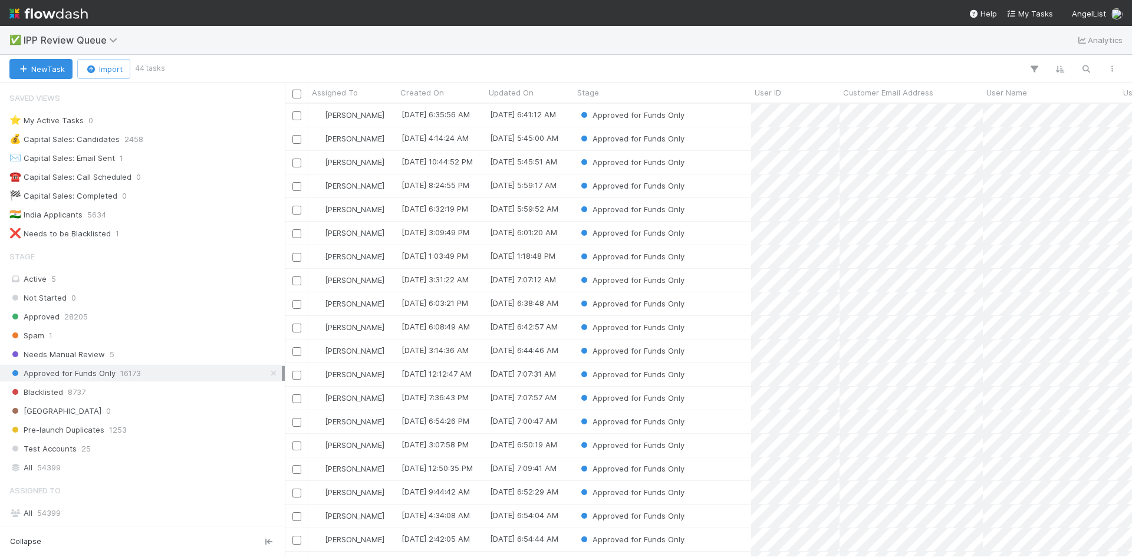
scroll to position [445, 839]
click at [707, 116] on div "Approved for Funds Only" at bounding box center [663, 115] width 178 height 23
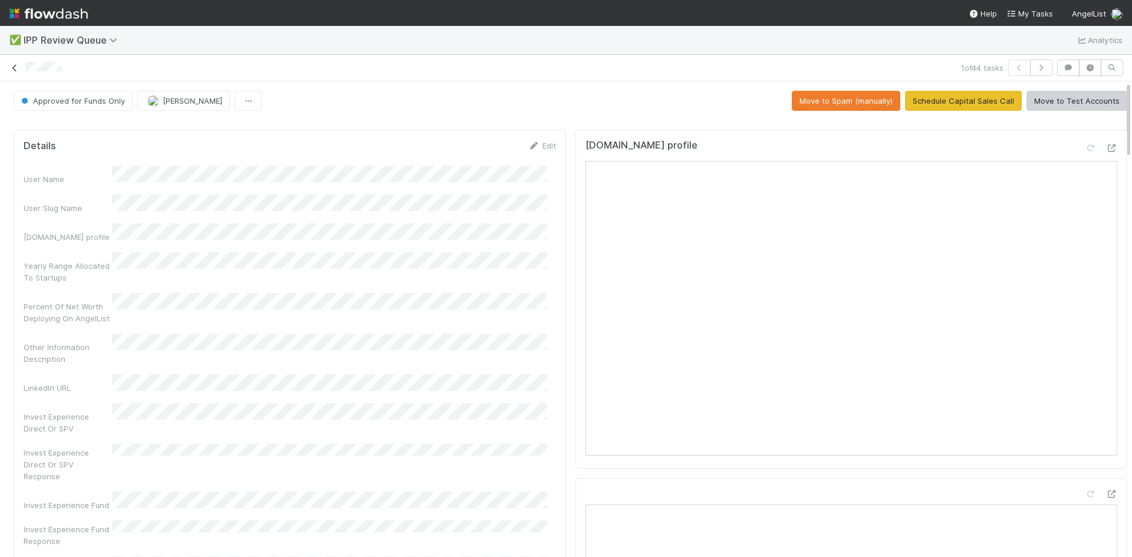
click at [15, 66] on icon at bounding box center [15, 68] width 12 height 8
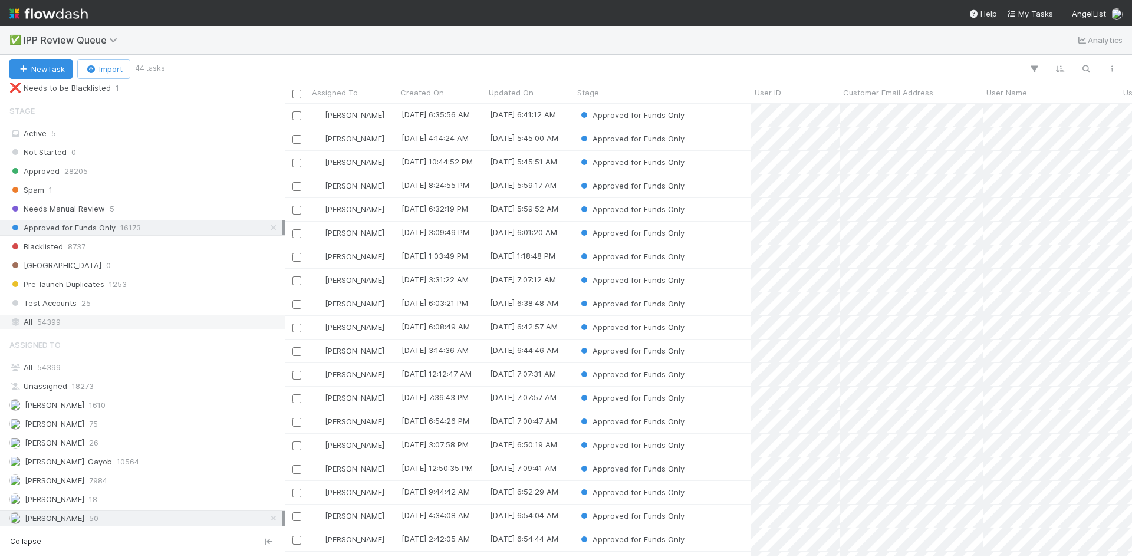
scroll to position [149, 0]
click at [98, 440] on span "26" at bounding box center [93, 439] width 9 height 15
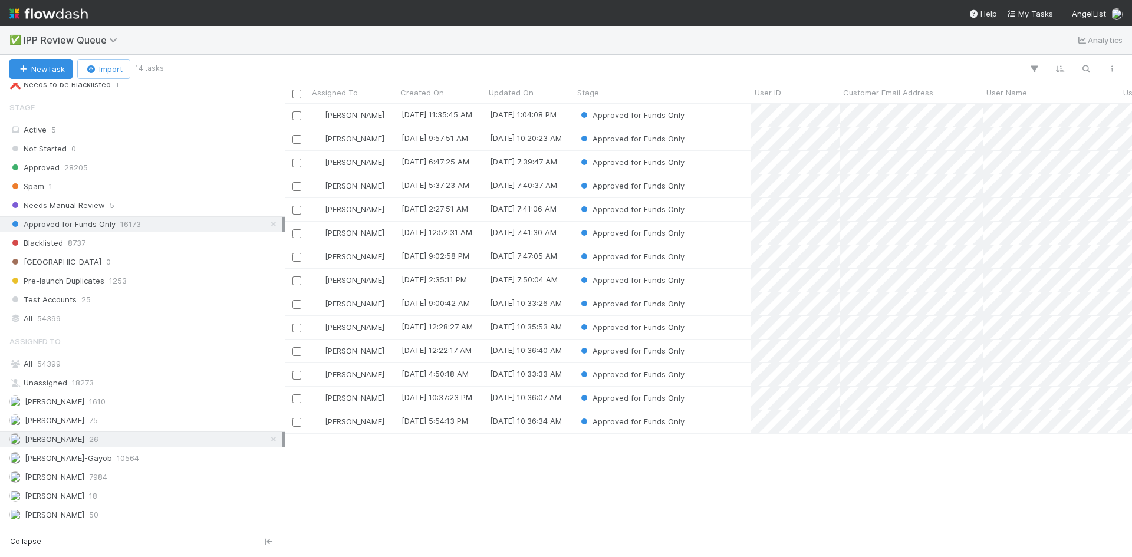
scroll to position [445, 839]
click at [268, 224] on icon at bounding box center [274, 225] width 12 height 8
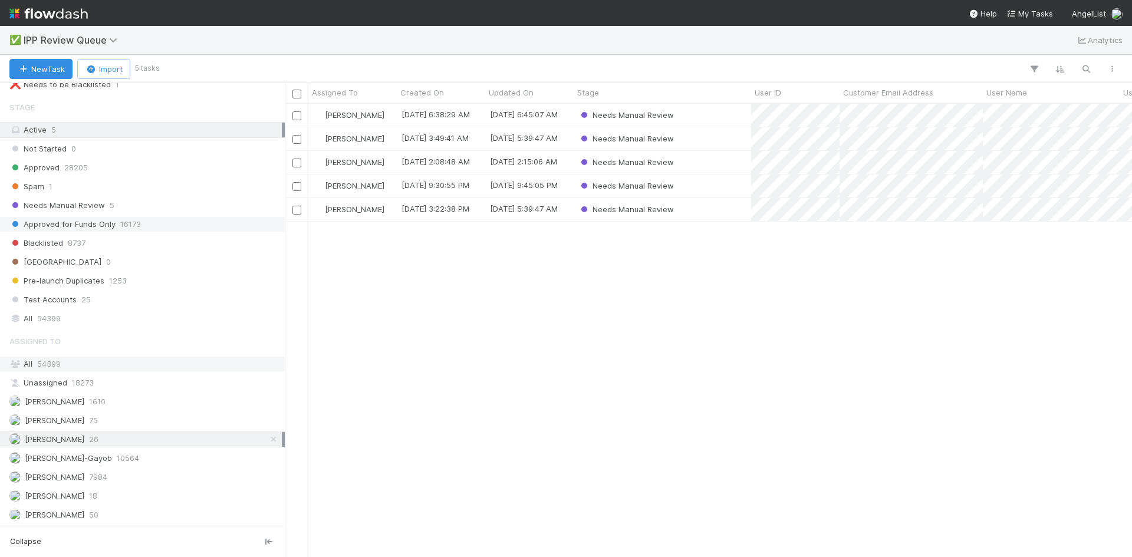
scroll to position [445, 839]
click at [705, 115] on div "Needs Manual Review" at bounding box center [663, 115] width 178 height 23
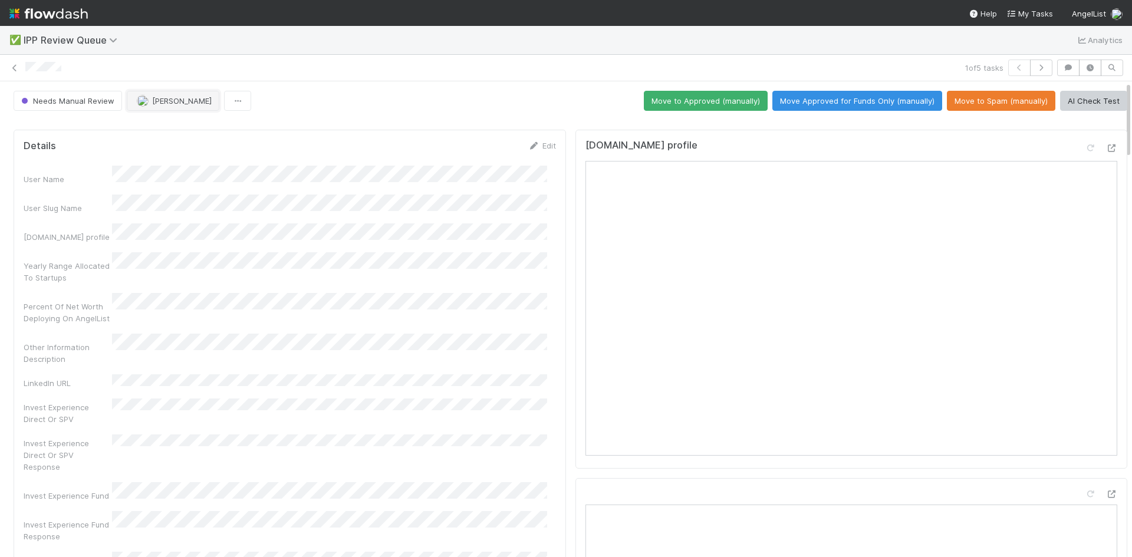
click at [177, 102] on span "[PERSON_NAME]" at bounding box center [182, 100] width 60 height 9
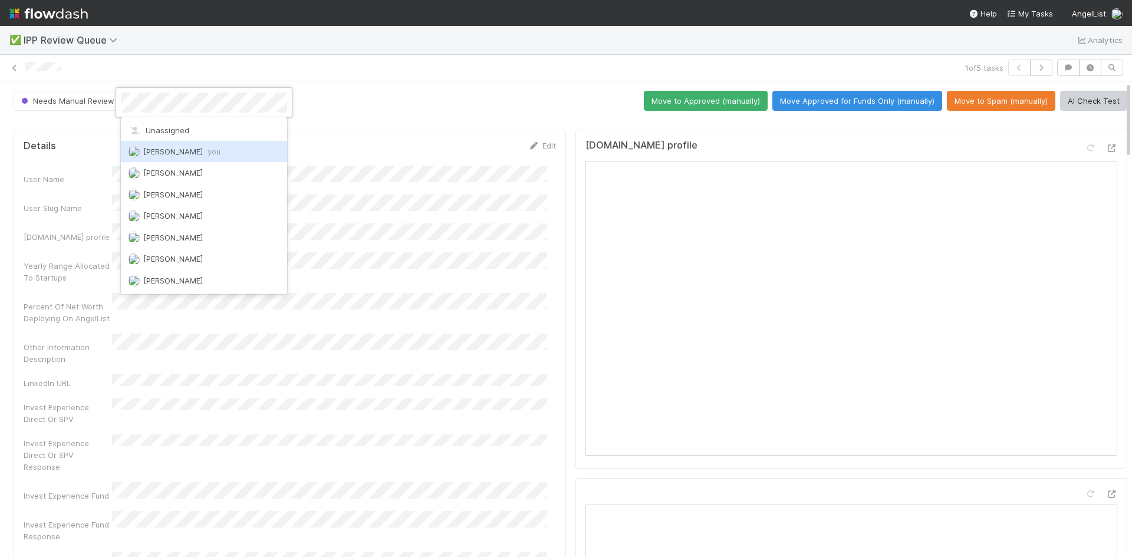
click at [202, 151] on span "William Axalan VI you" at bounding box center [181, 151] width 77 height 9
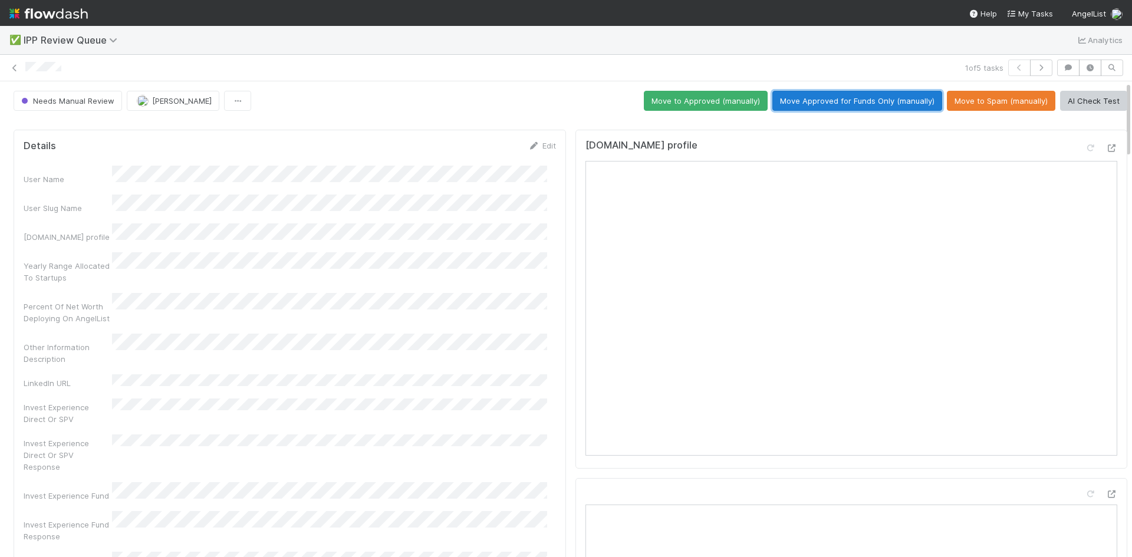
click at [809, 106] on button "Move Approved for Funds Only (manually)" at bounding box center [858, 101] width 170 height 20
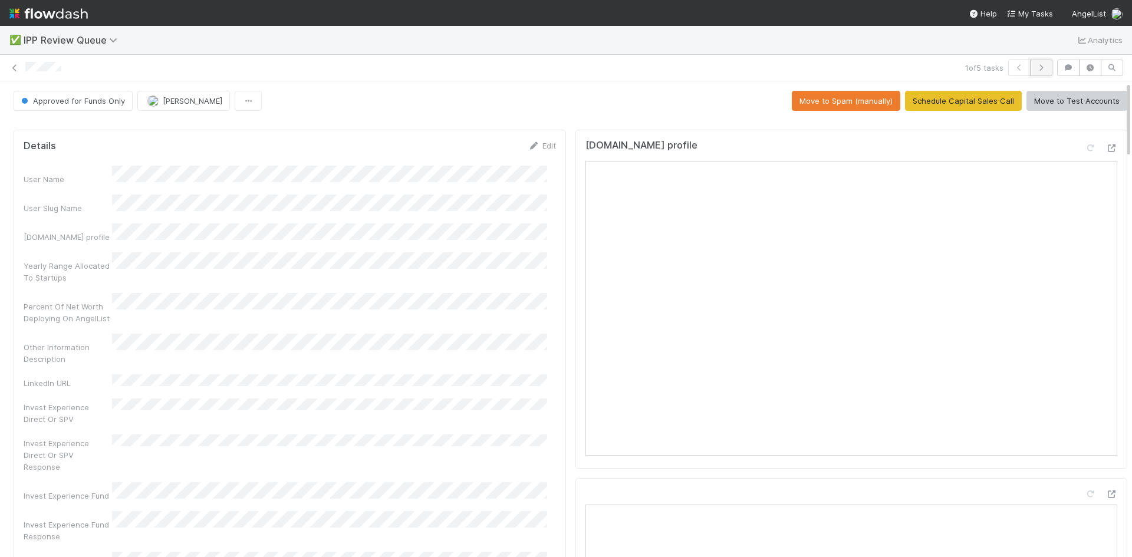
click at [1036, 65] on icon "button" at bounding box center [1042, 67] width 12 height 7
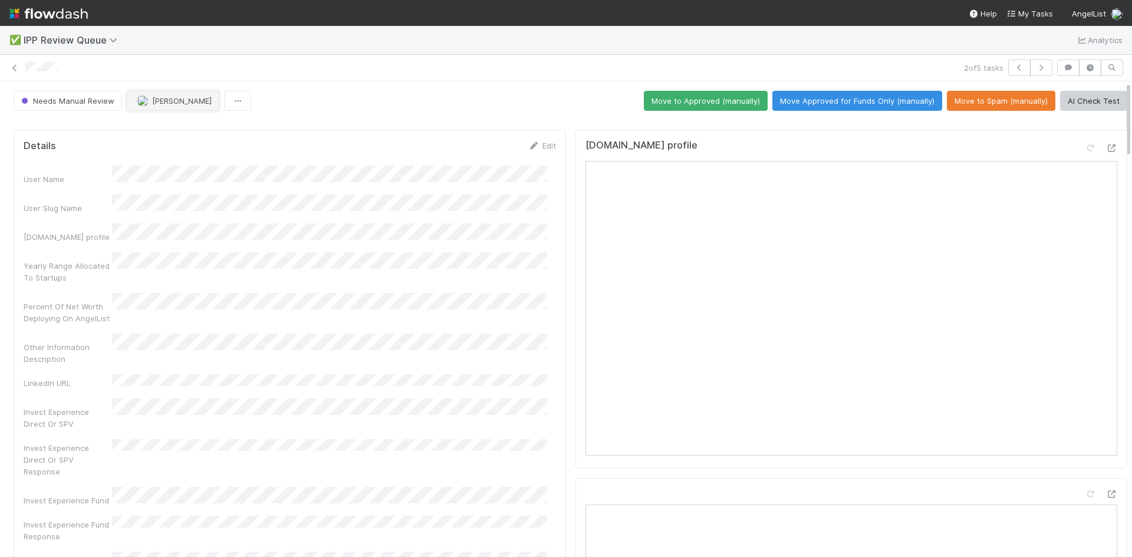
click at [207, 100] on span "[PERSON_NAME]" at bounding box center [182, 100] width 60 height 9
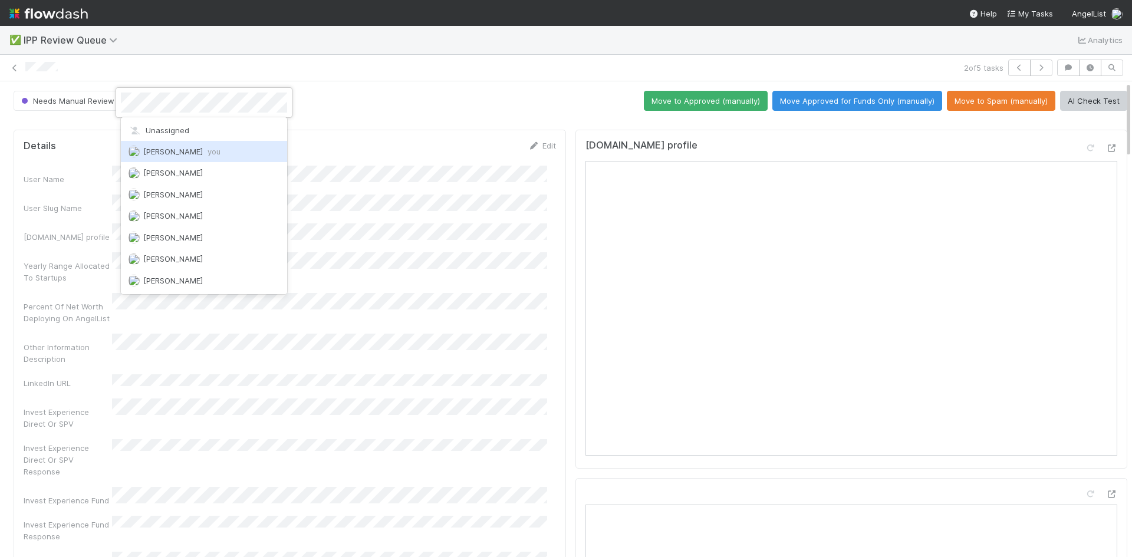
click at [182, 151] on span "[PERSON_NAME] VI you" at bounding box center [181, 151] width 77 height 9
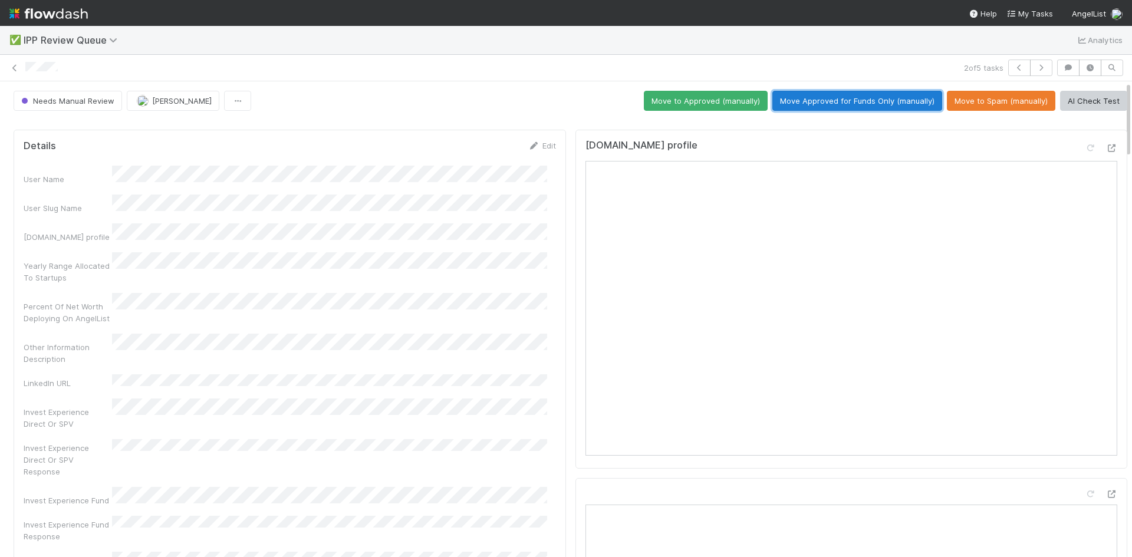
click at [860, 102] on button "Move Approved for Funds Only (manually)" at bounding box center [858, 101] width 170 height 20
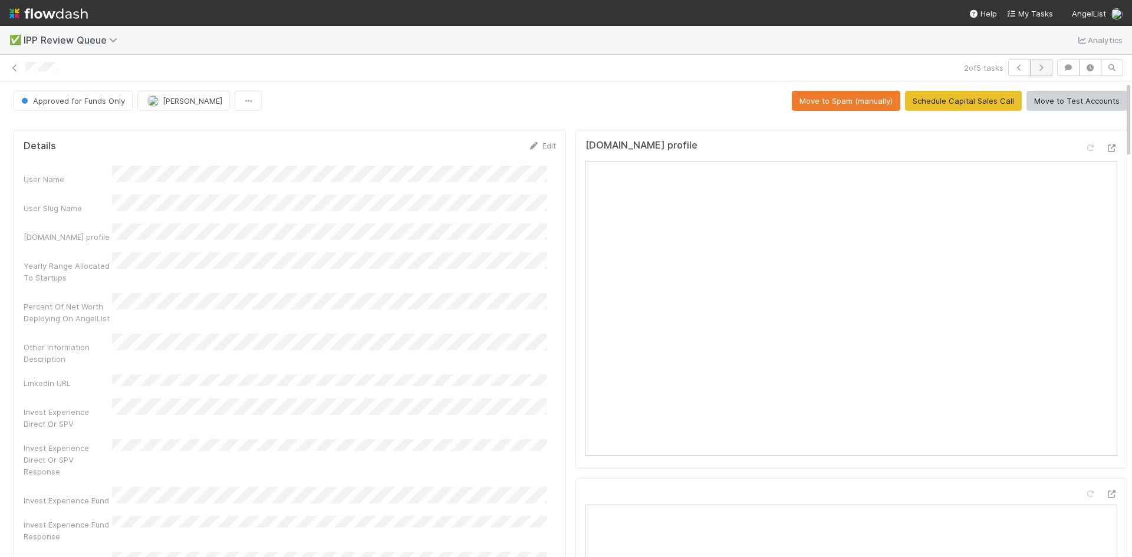
click at [1037, 66] on icon "button" at bounding box center [1042, 67] width 12 height 7
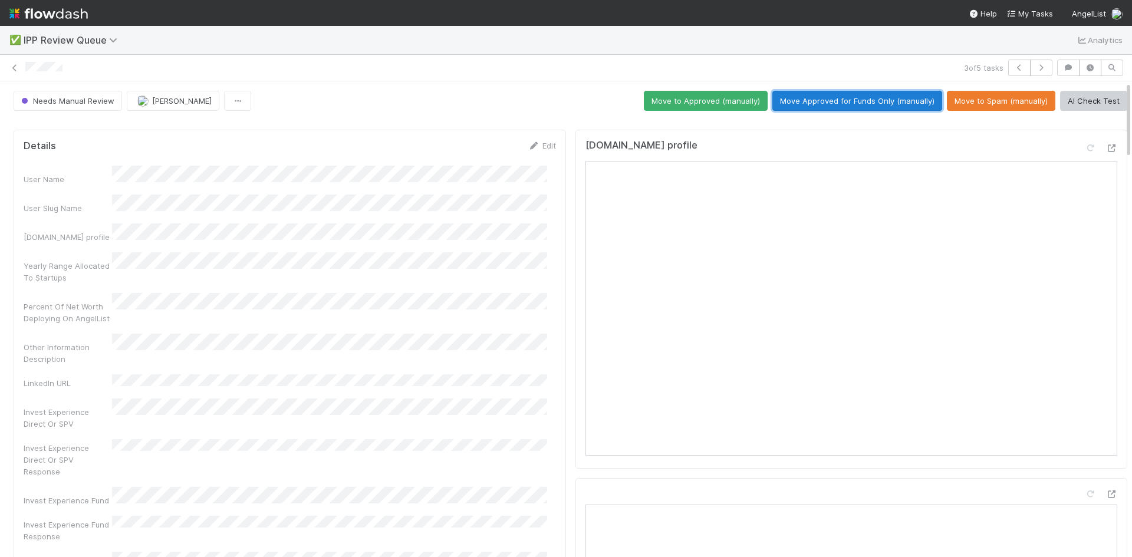
click at [843, 98] on button "Move Approved for Funds Only (manually)" at bounding box center [858, 101] width 170 height 20
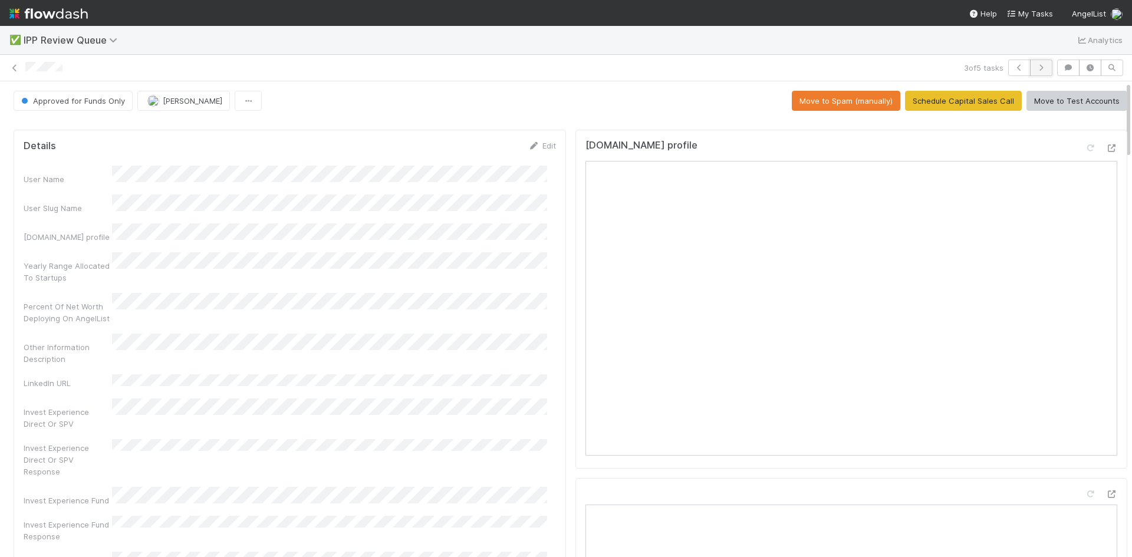
click at [1036, 66] on icon "button" at bounding box center [1042, 67] width 12 height 7
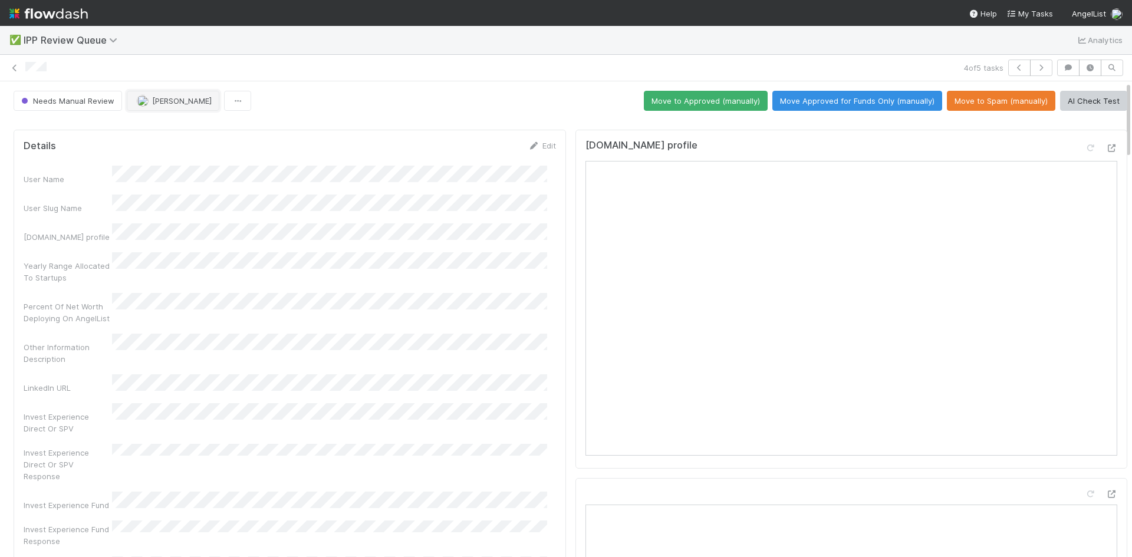
click at [203, 99] on span "[PERSON_NAME]" at bounding box center [182, 100] width 60 height 9
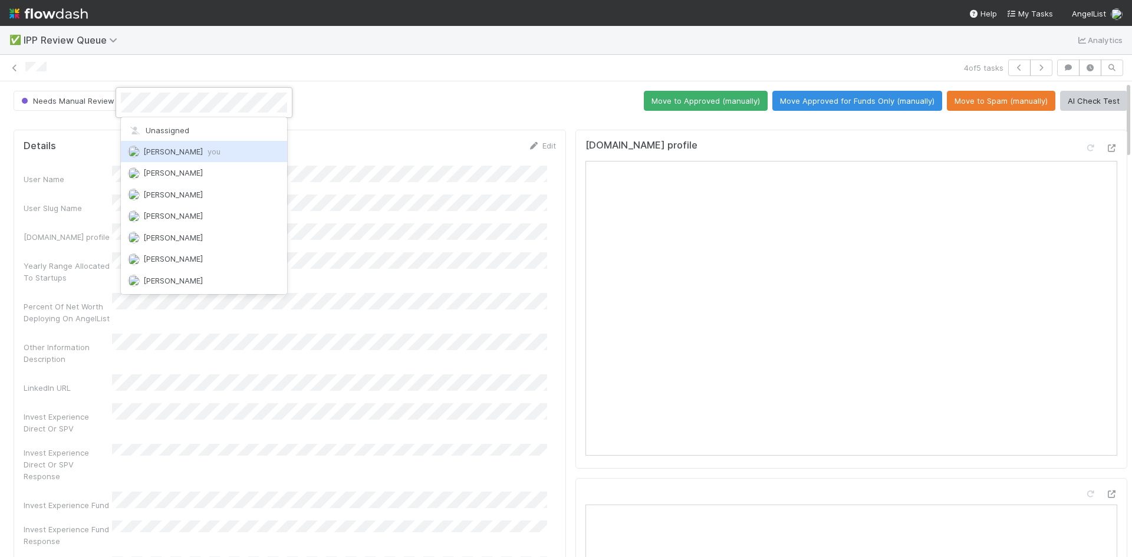
click at [185, 151] on span "William Axalan VI you" at bounding box center [181, 151] width 77 height 9
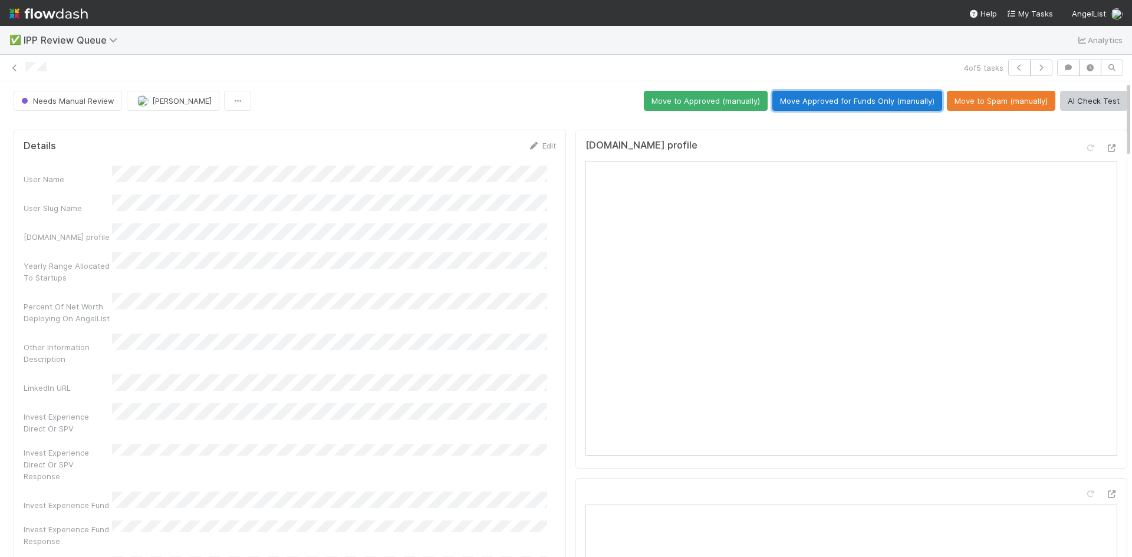
click at [874, 103] on button "Move Approved for Funds Only (manually)" at bounding box center [858, 101] width 170 height 20
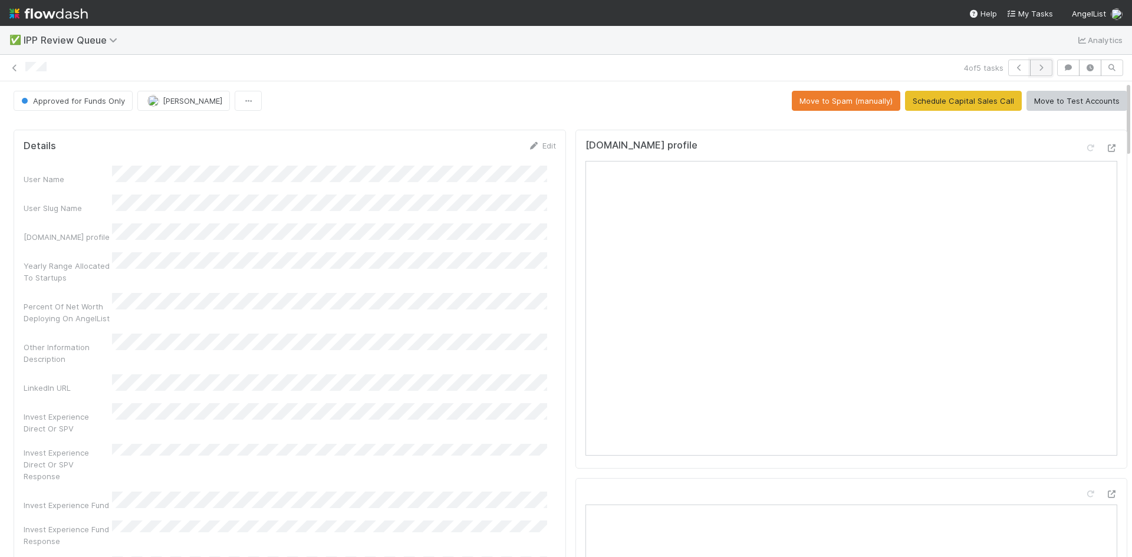
click at [1037, 67] on icon "button" at bounding box center [1042, 67] width 12 height 7
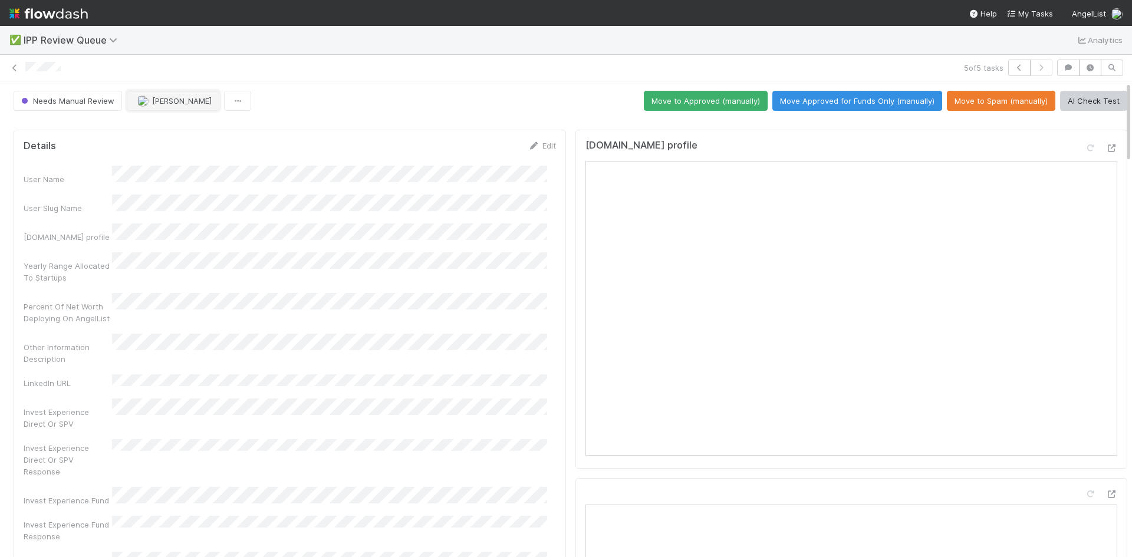
click at [168, 100] on span "[PERSON_NAME]" at bounding box center [182, 100] width 60 height 9
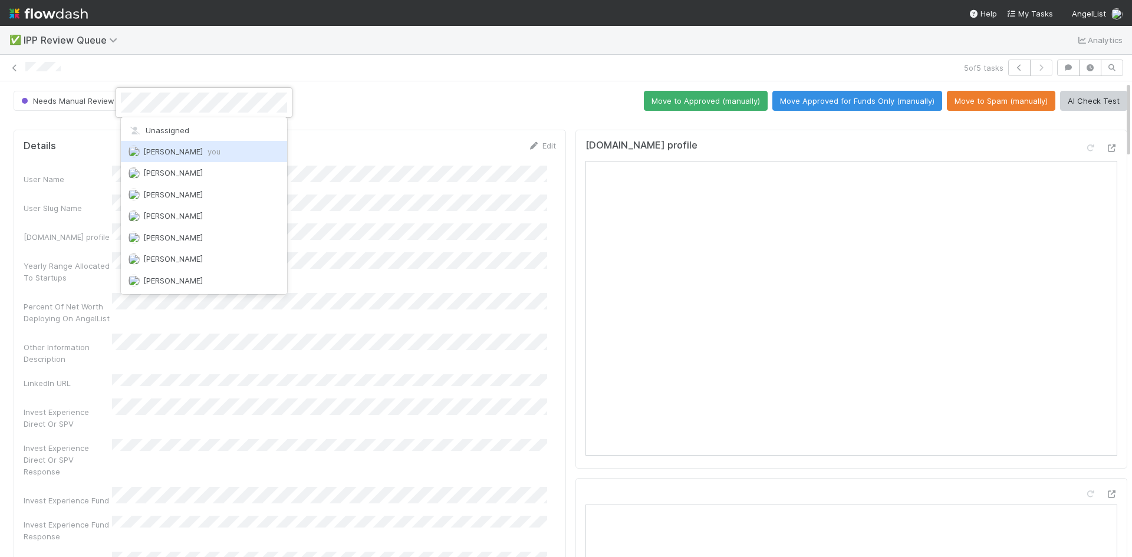
click at [201, 155] on span "William Axalan VI you" at bounding box center [181, 151] width 77 height 9
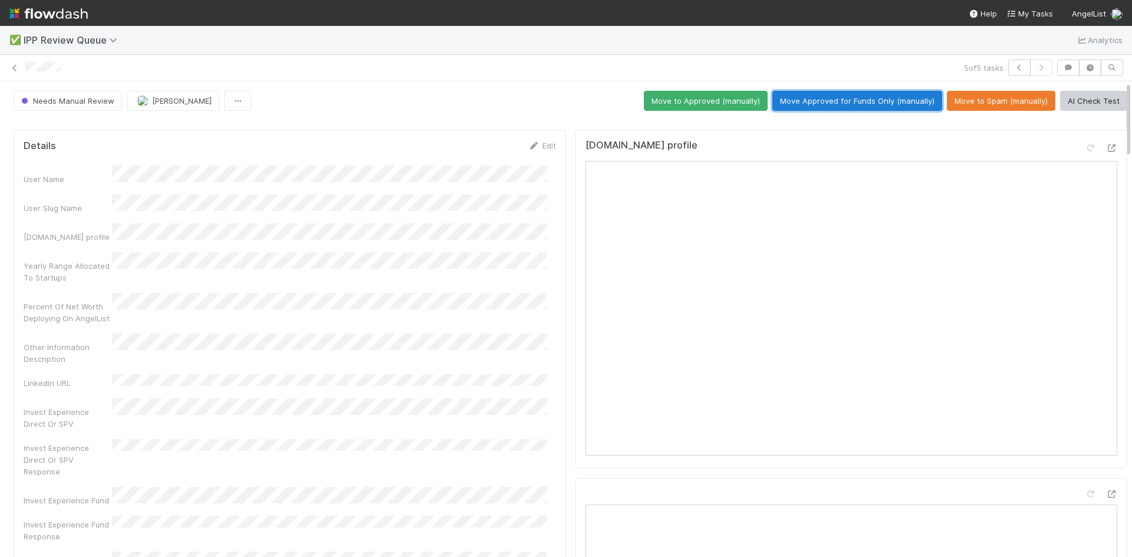
click at [857, 102] on button "Move Approved for Funds Only (manually)" at bounding box center [858, 101] width 170 height 20
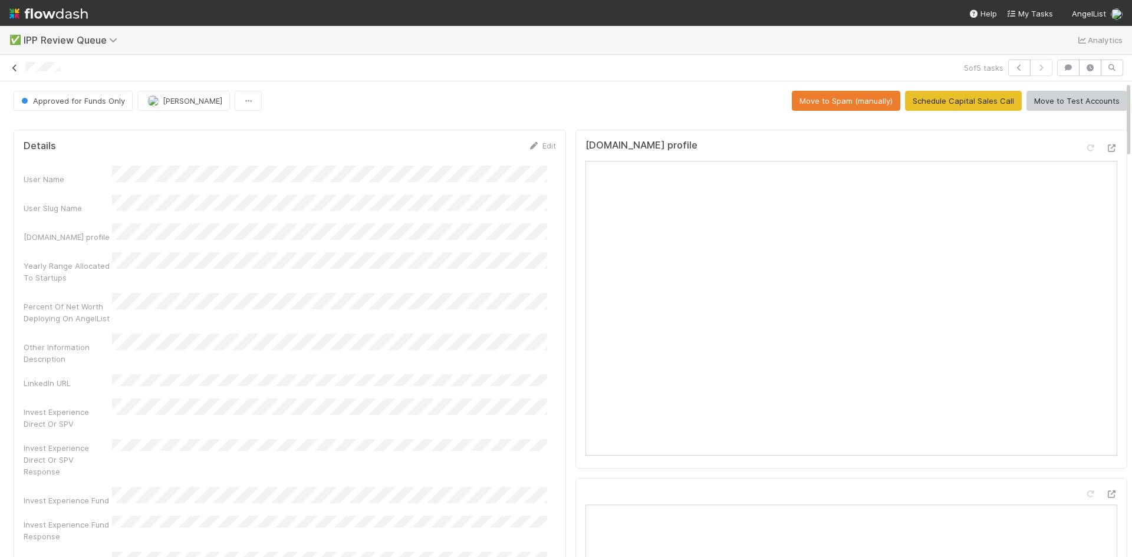
click at [12, 72] on link at bounding box center [15, 68] width 12 height 12
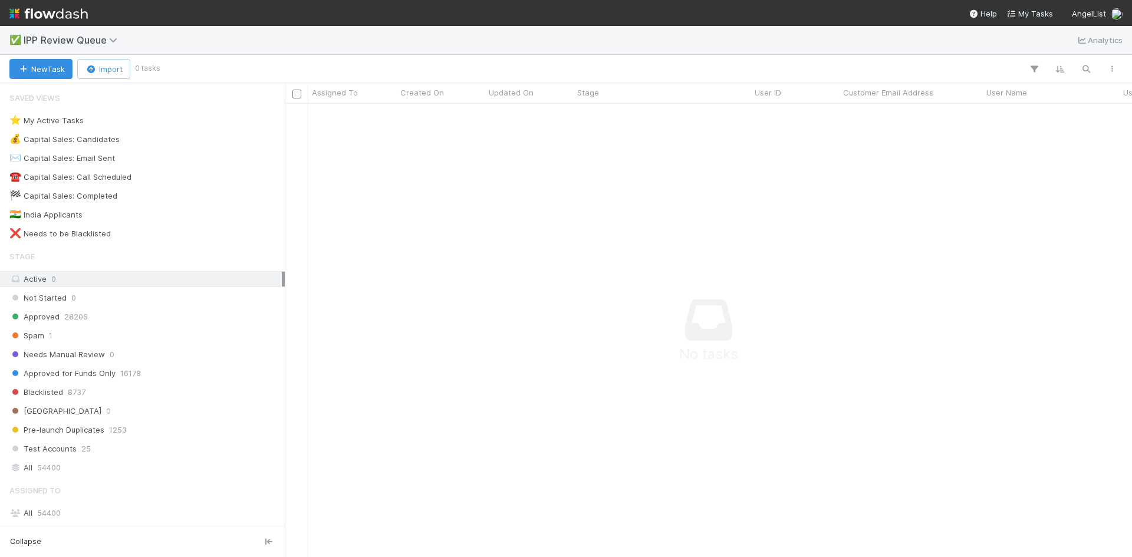
scroll to position [436, 839]
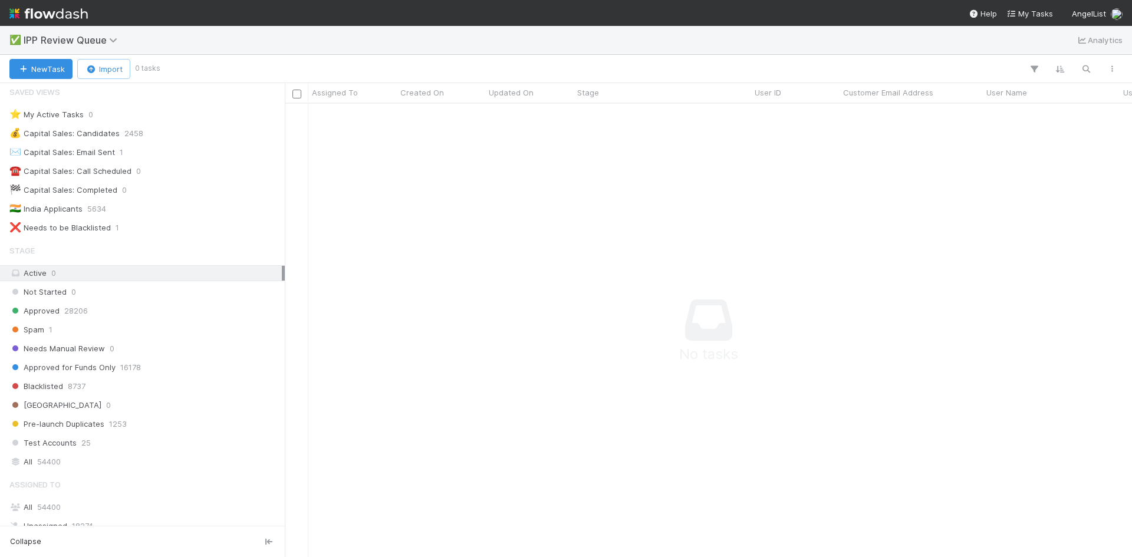
scroll to position [0, 0]
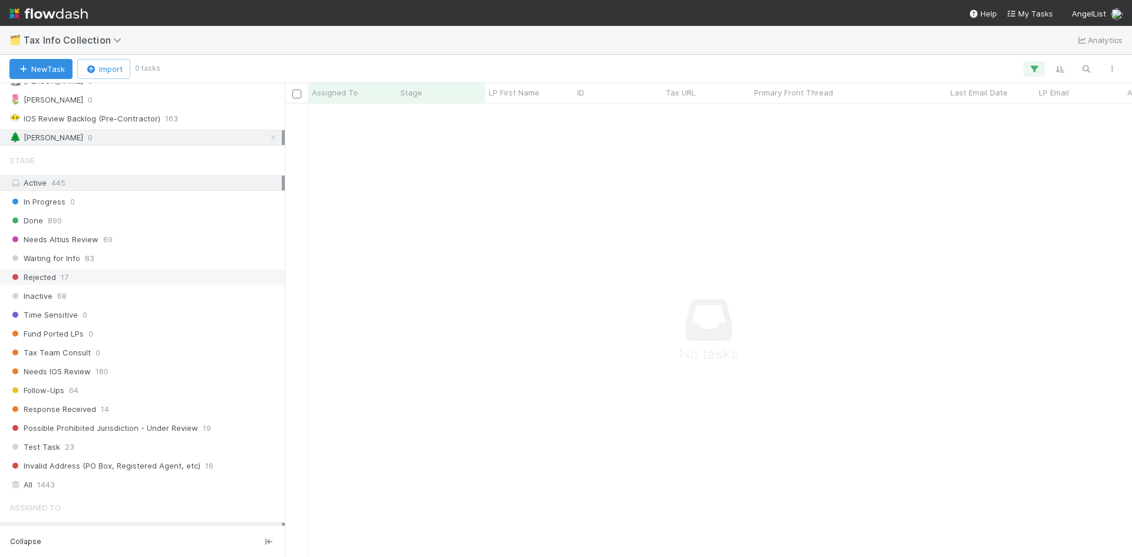
scroll to position [27, 0]
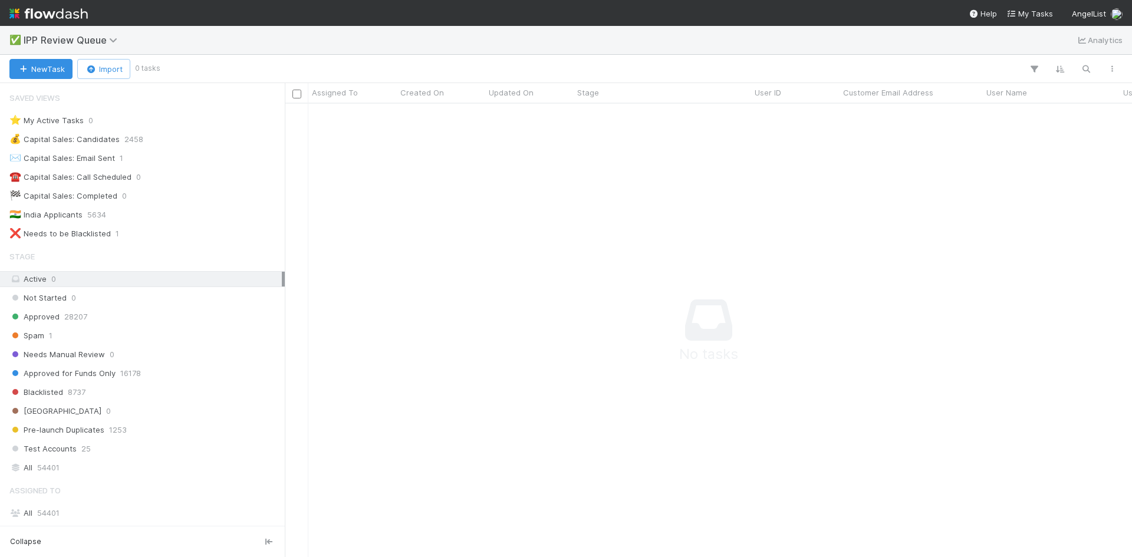
scroll to position [9, 9]
click at [112, 37] on icon at bounding box center [115, 39] width 12 height 9
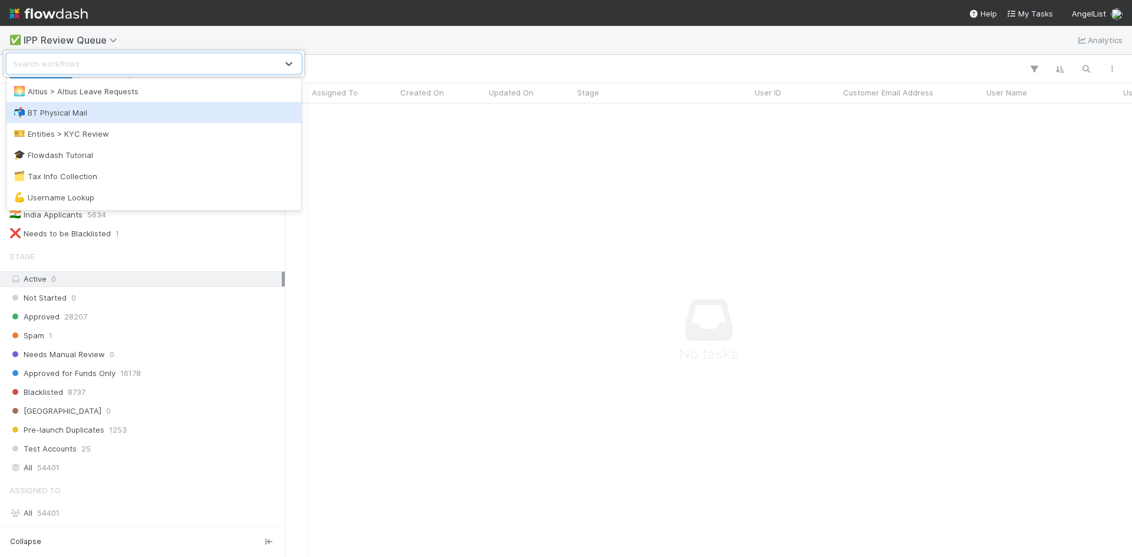
click at [106, 119] on div "📬 BT Physical Mail" at bounding box center [153, 112] width 295 height 21
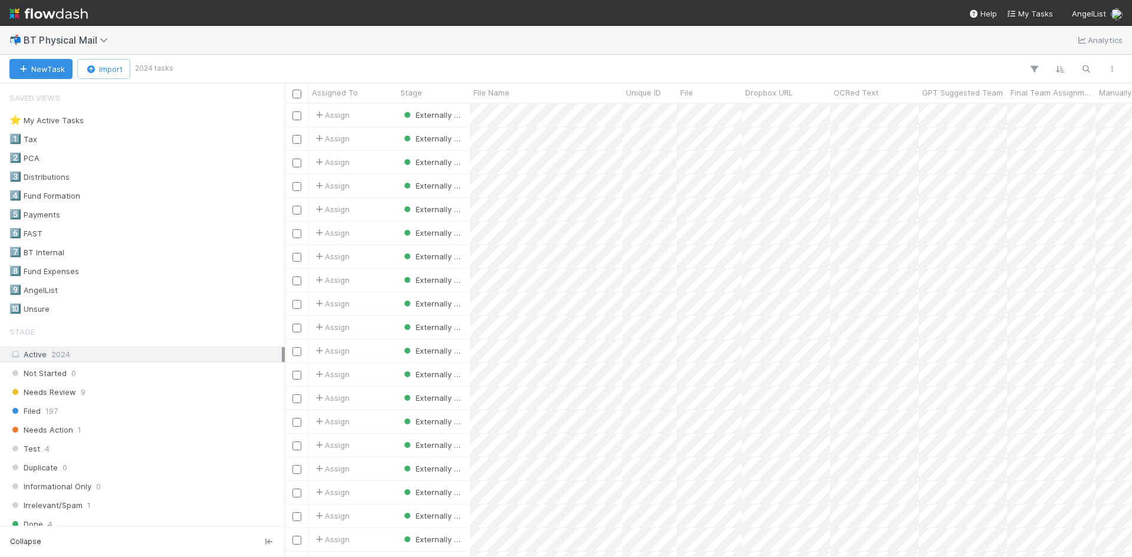
scroll to position [445, 839]
click at [113, 395] on div "Needs Review 9" at bounding box center [145, 392] width 272 height 15
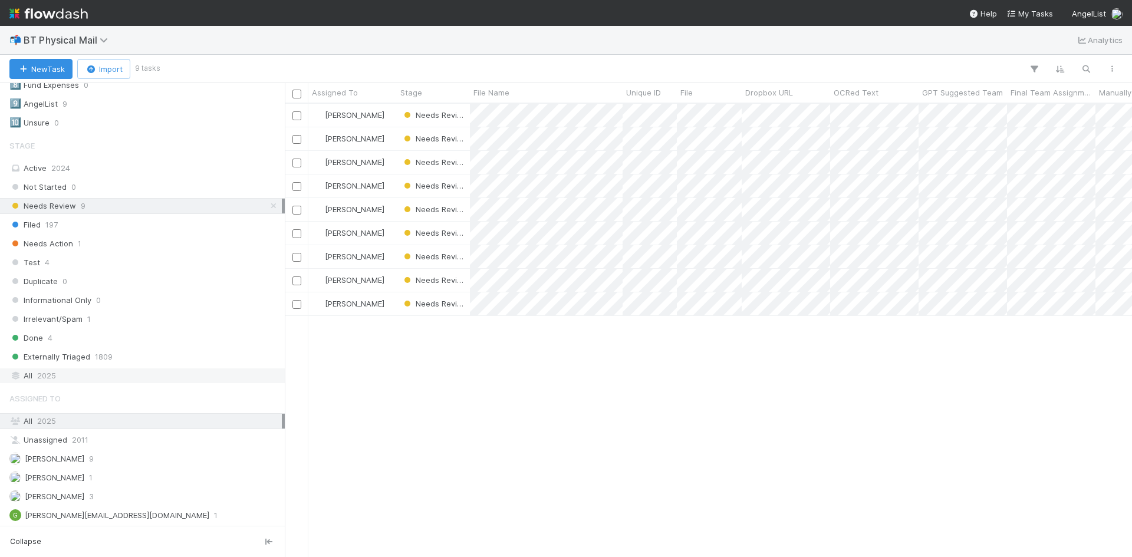
scroll to position [187, 0]
drag, startPoint x: 98, startPoint y: 164, endPoint x: 95, endPoint y: 169, distance: 6.1
click at [98, 164] on div "Active 2024" at bounding box center [145, 167] width 272 height 15
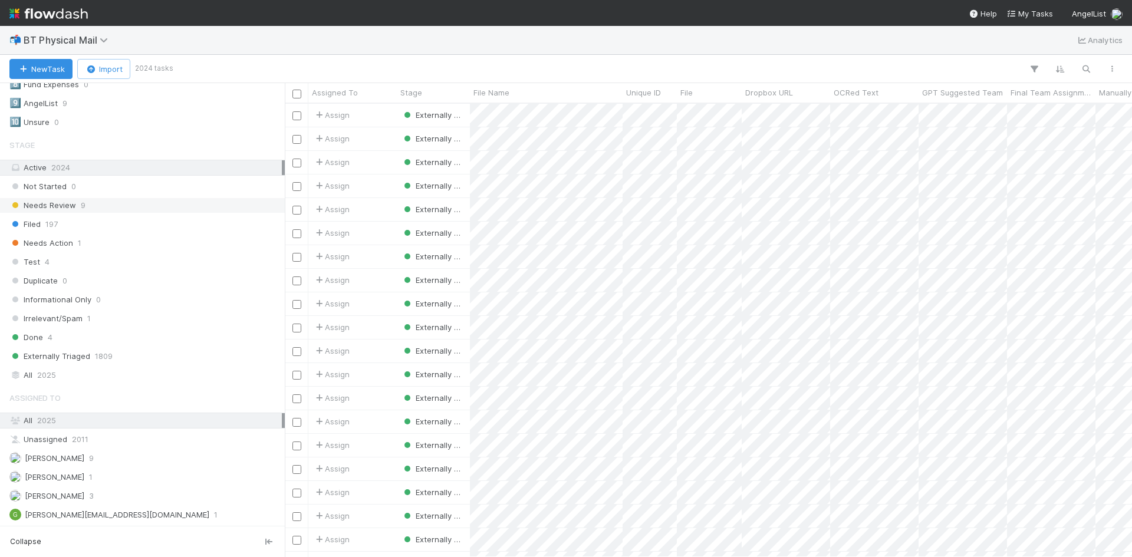
scroll to position [445, 839]
click at [76, 244] on div "Needs Action 1" at bounding box center [145, 243] width 272 height 15
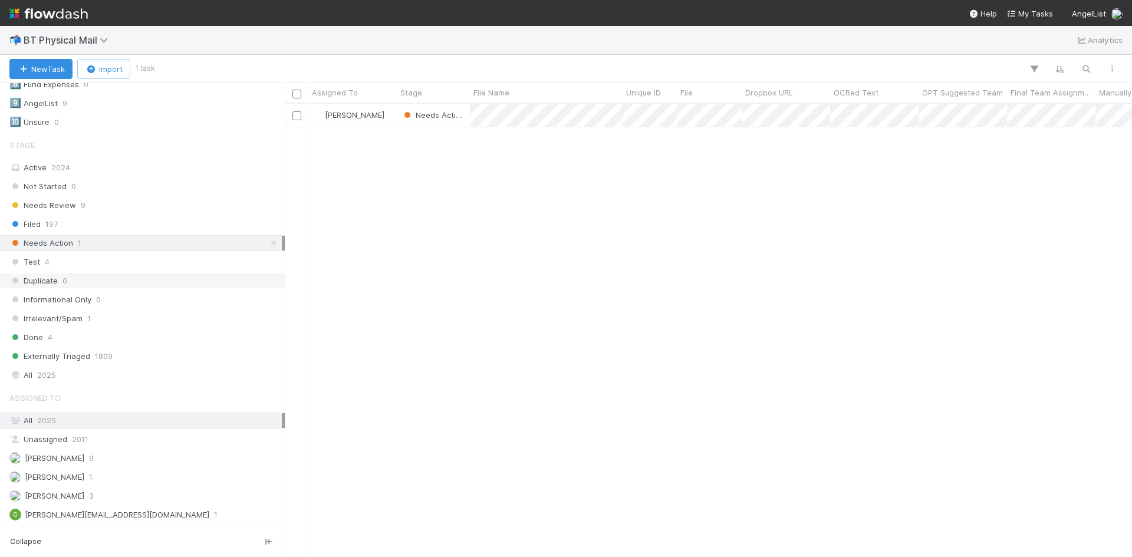
scroll to position [445, 839]
click at [83, 207] on span "9" at bounding box center [83, 205] width 5 height 15
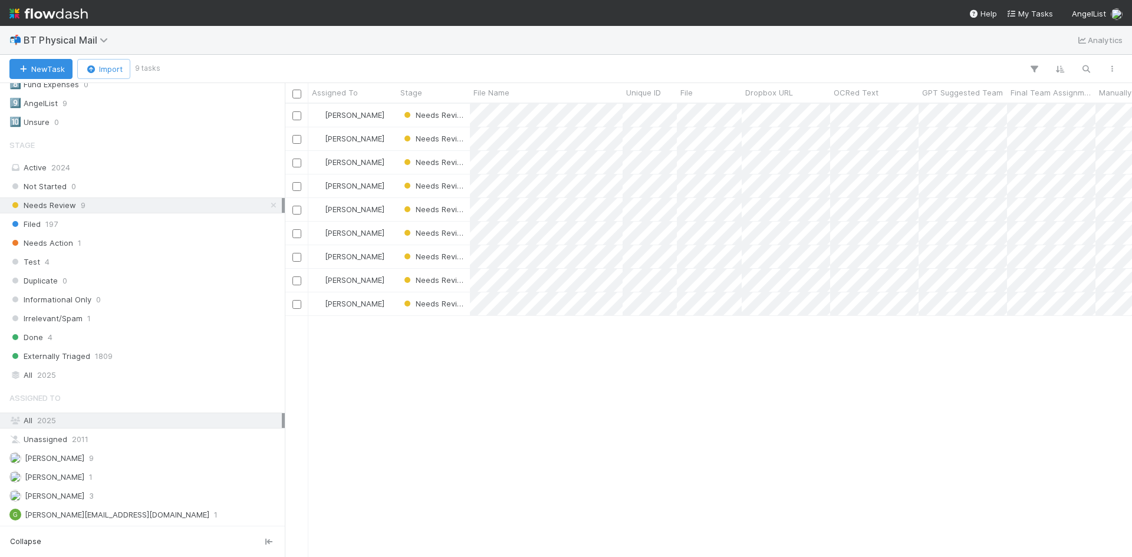
scroll to position [445, 839]
click at [72, 244] on span "Needs Action" at bounding box center [41, 243] width 64 height 15
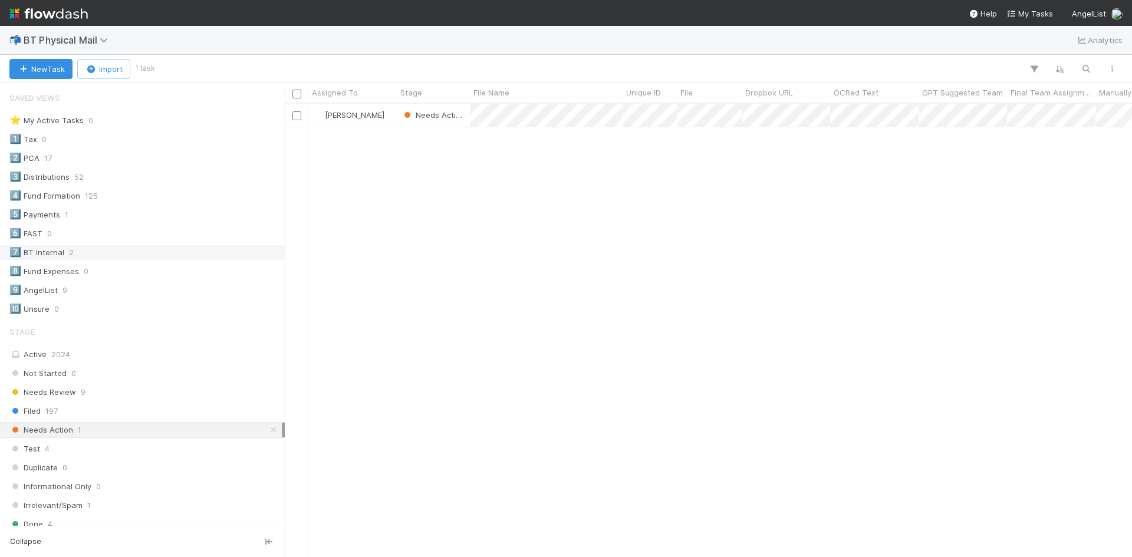
click at [73, 255] on div "7️⃣ BT Internal 2" at bounding box center [145, 252] width 272 height 15
click at [268, 429] on icon at bounding box center [274, 430] width 12 height 8
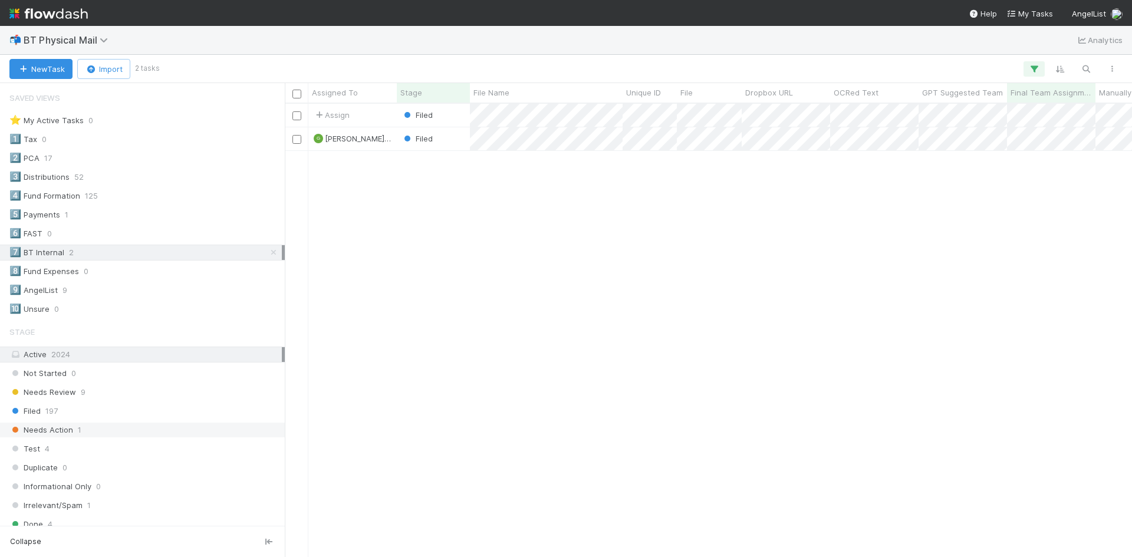
scroll to position [445, 839]
click at [550, 259] on div "Assign Filed 8/29/25, 7:51:01 AM 8/29/25, 7:53:49 AM G geoff.mercene@belltowerf…" at bounding box center [708, 330] width 847 height 453
click at [80, 394] on div "Needs Review 9" at bounding box center [145, 392] width 272 height 15
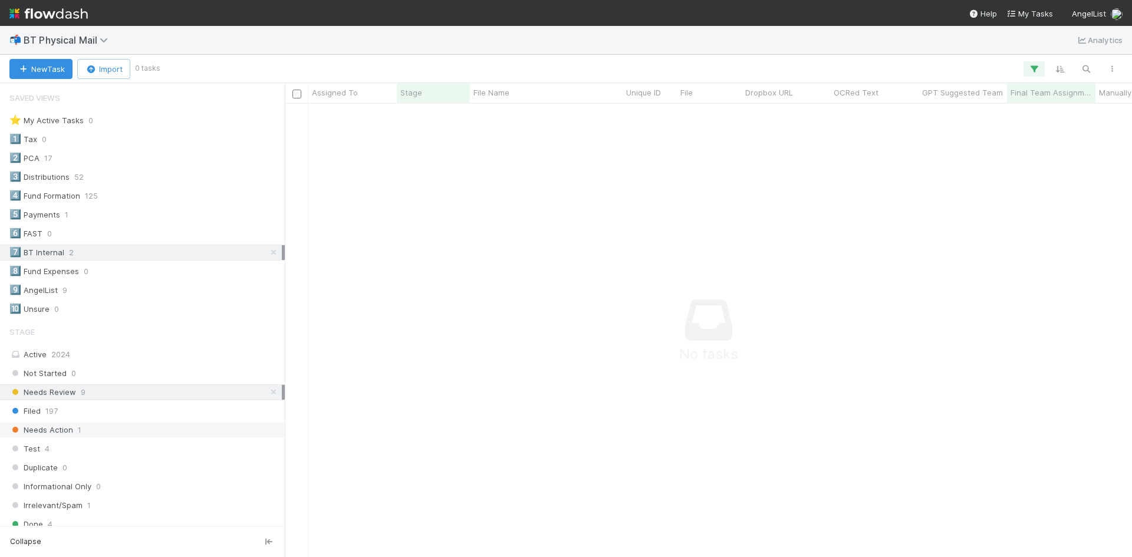
scroll to position [436, 839]
click at [79, 395] on div "Needs Review 9" at bounding box center [145, 392] width 272 height 15
click at [268, 252] on icon at bounding box center [274, 253] width 12 height 8
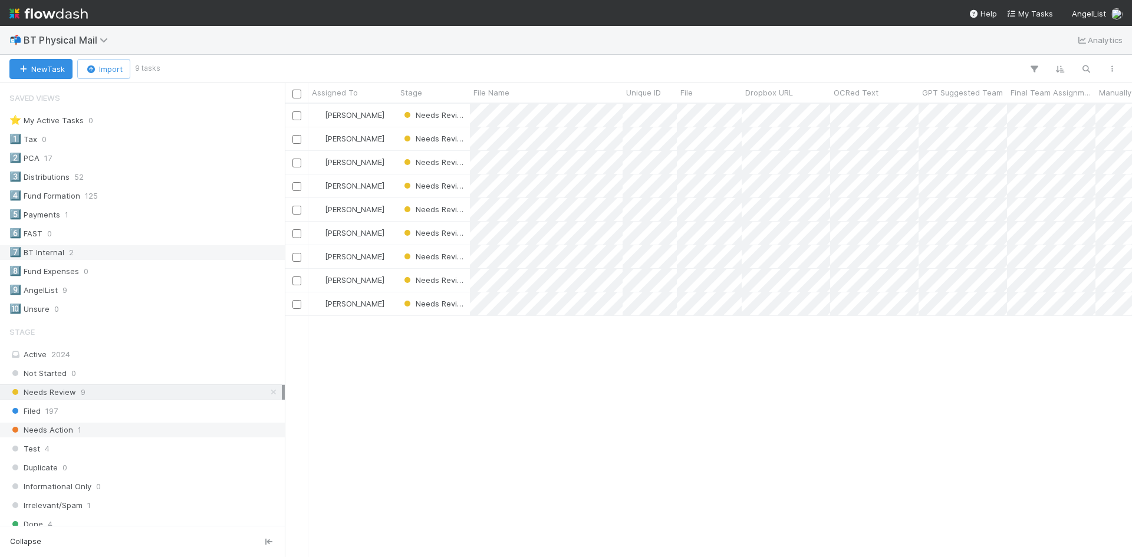
scroll to position [445, 839]
click at [798, 387] on div at bounding box center [566, 278] width 1132 height 557
click at [777, 376] on div "Alice Wo Needs Review 8/29/25, 8:08:32 AM 8/29/25, 8:11:48 AM Alice Wo Needs Re…" at bounding box center [708, 330] width 847 height 453
click at [577, 379] on div "Alice Wo Needs Review 8/29/25, 8:08:32 AM 8/29/25, 8:11:48 AM Alice Wo Needs Re…" at bounding box center [708, 330] width 847 height 453
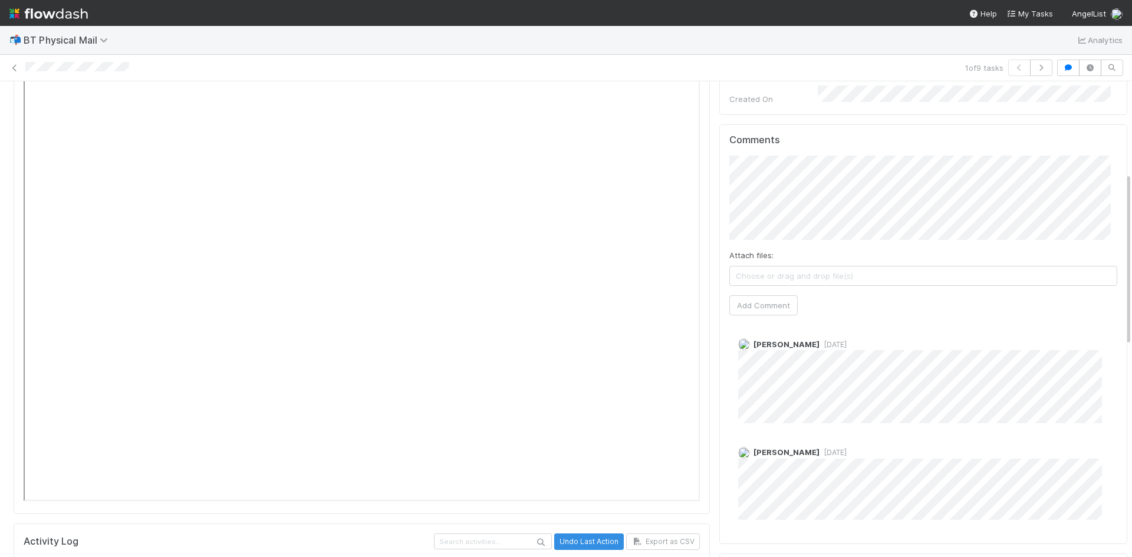
scroll to position [295, 0]
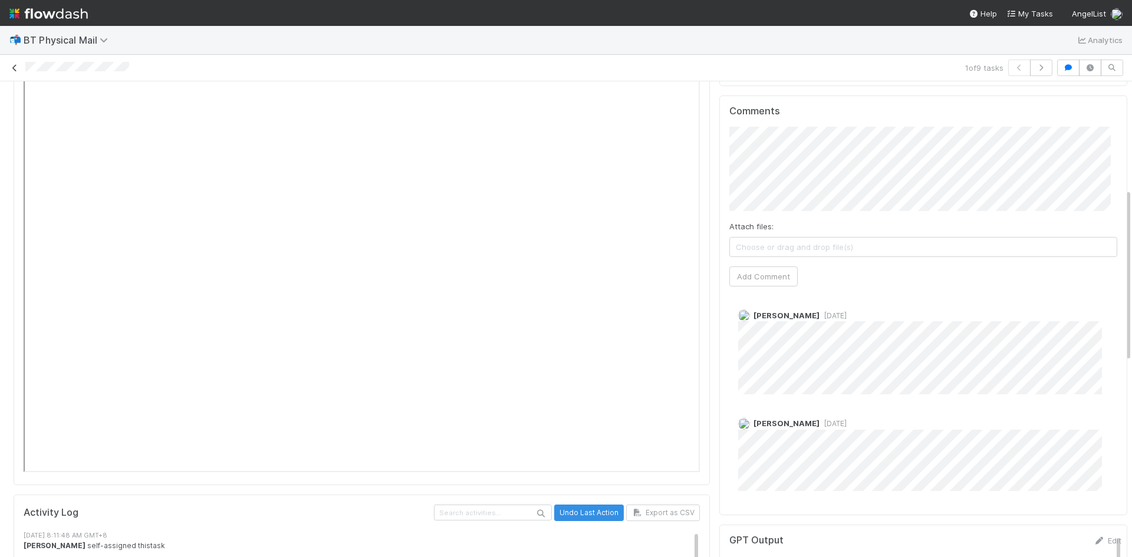
click at [11, 70] on icon at bounding box center [15, 68] width 12 height 8
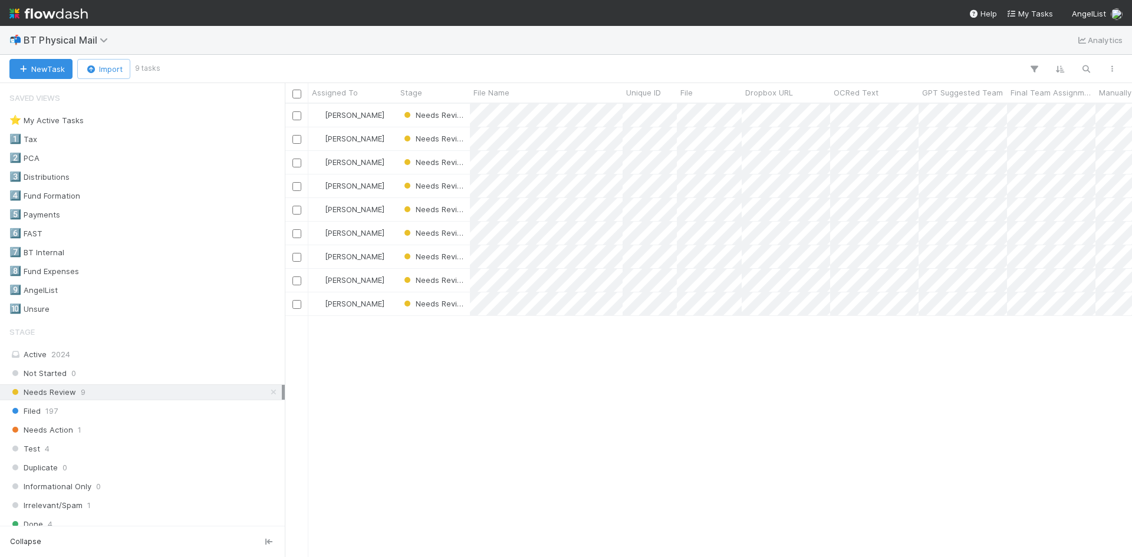
scroll to position [445, 839]
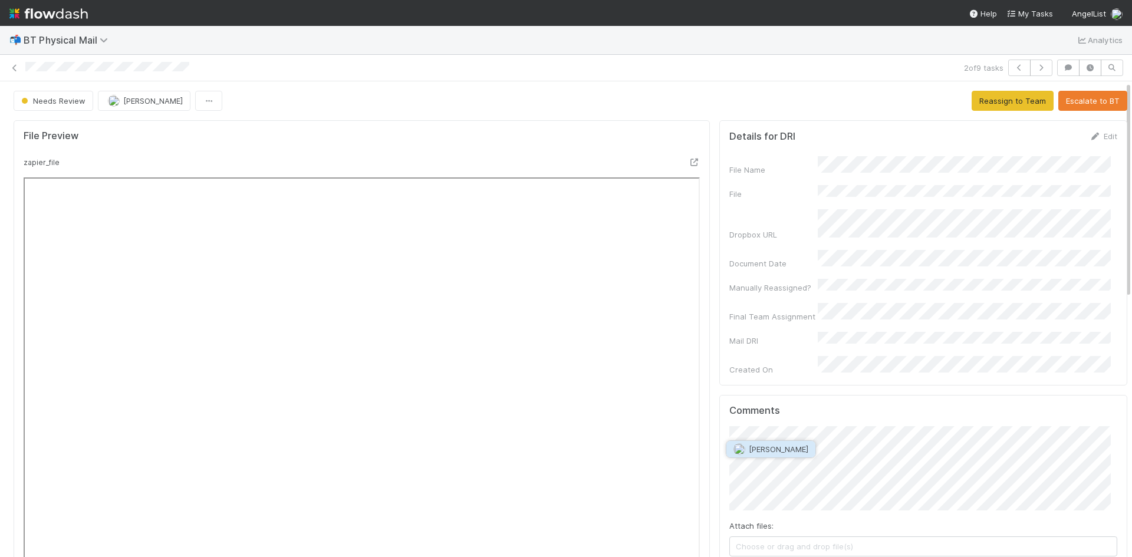
click at [777, 447] on span "Alice Wo" at bounding box center [779, 449] width 60 height 9
click at [15, 69] on icon at bounding box center [15, 68] width 12 height 8
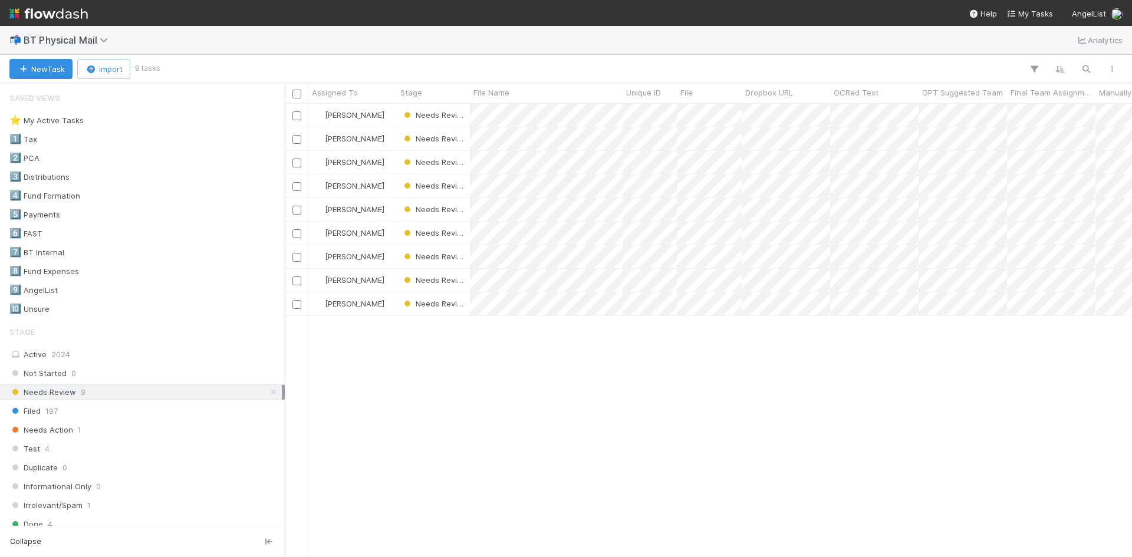
scroll to position [445, 839]
click at [663, 161] on div at bounding box center [566, 278] width 1132 height 557
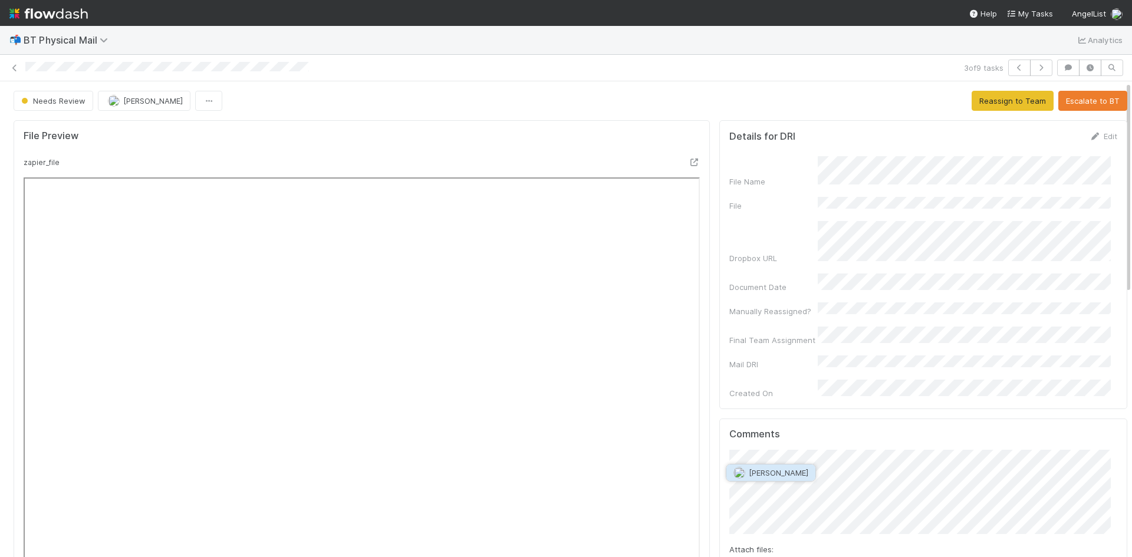
click at [763, 474] on span "Alice Wo" at bounding box center [779, 472] width 60 height 9
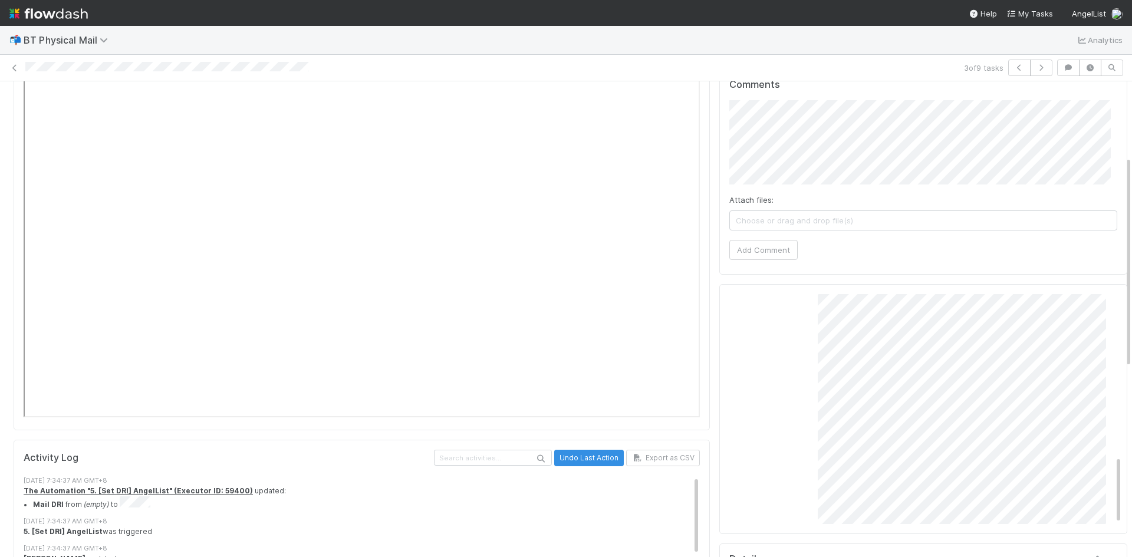
scroll to position [354, 0]
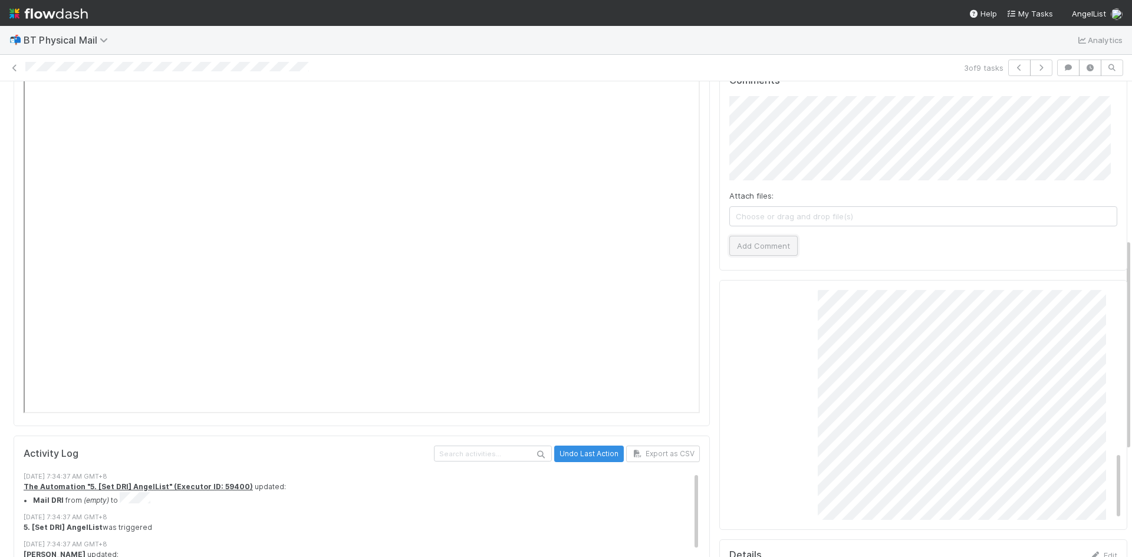
click at [752, 236] on button "Add Comment" at bounding box center [764, 246] width 68 height 20
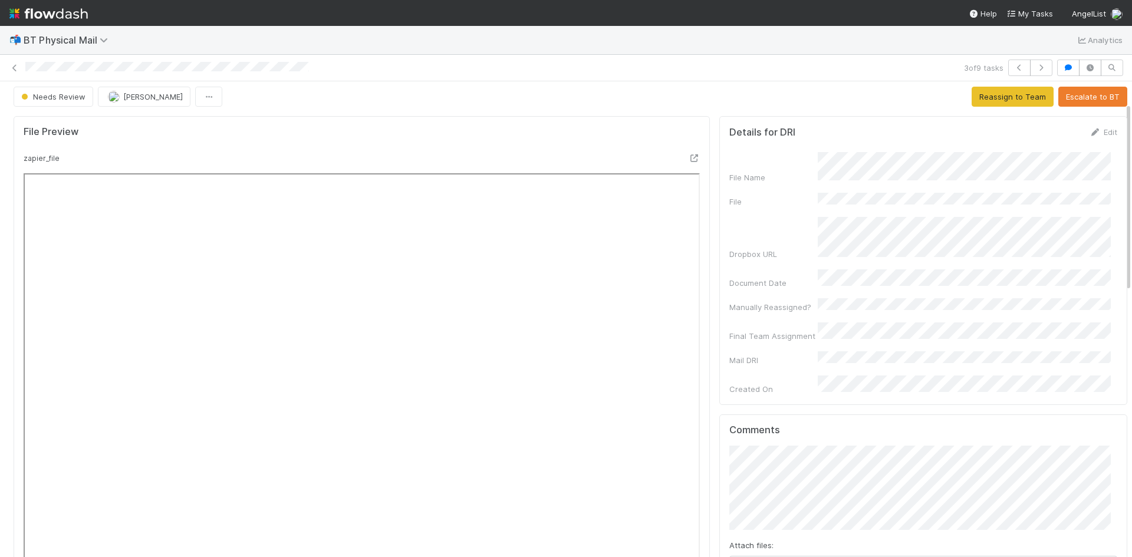
scroll to position [0, 0]
click at [1082, 102] on button "Escalate to BT" at bounding box center [1093, 101] width 69 height 20
click at [13, 68] on icon at bounding box center [15, 68] width 12 height 8
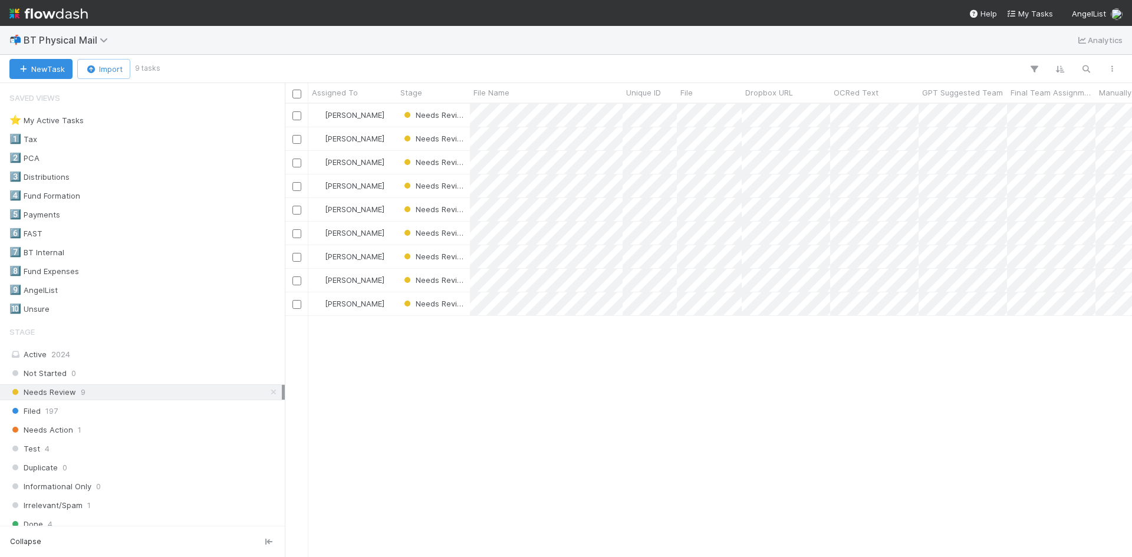
scroll to position [445, 839]
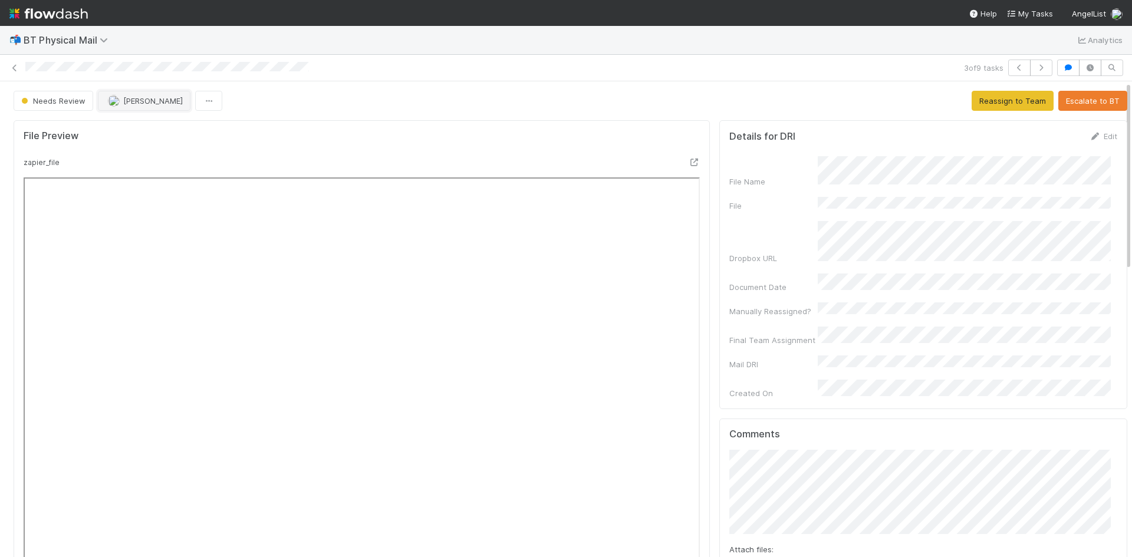
click at [136, 98] on span "Alice Wo" at bounding box center [153, 100] width 60 height 9
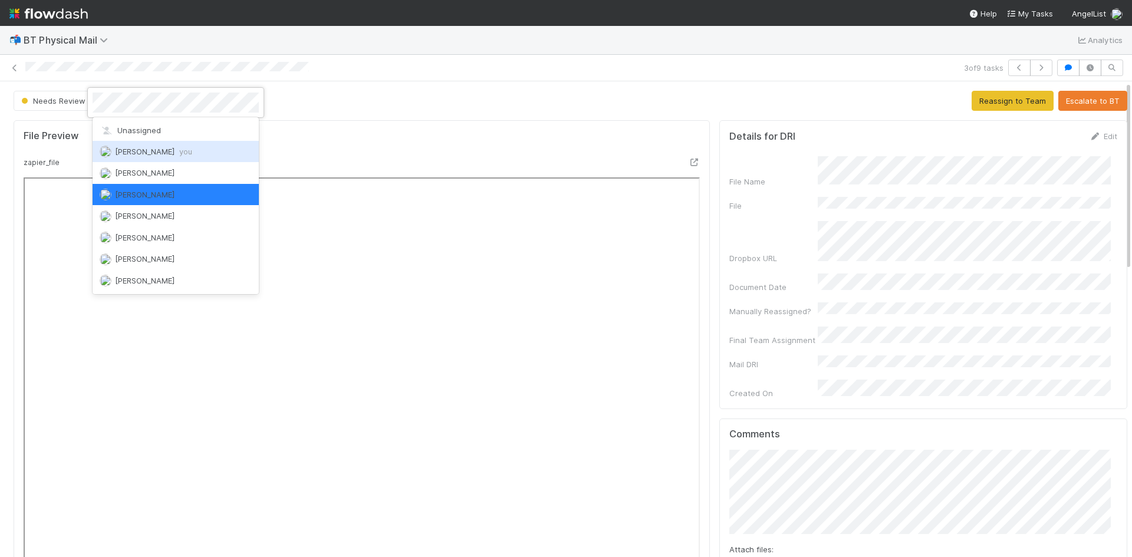
click at [136, 153] on span "William Axalan VI you" at bounding box center [153, 151] width 77 height 9
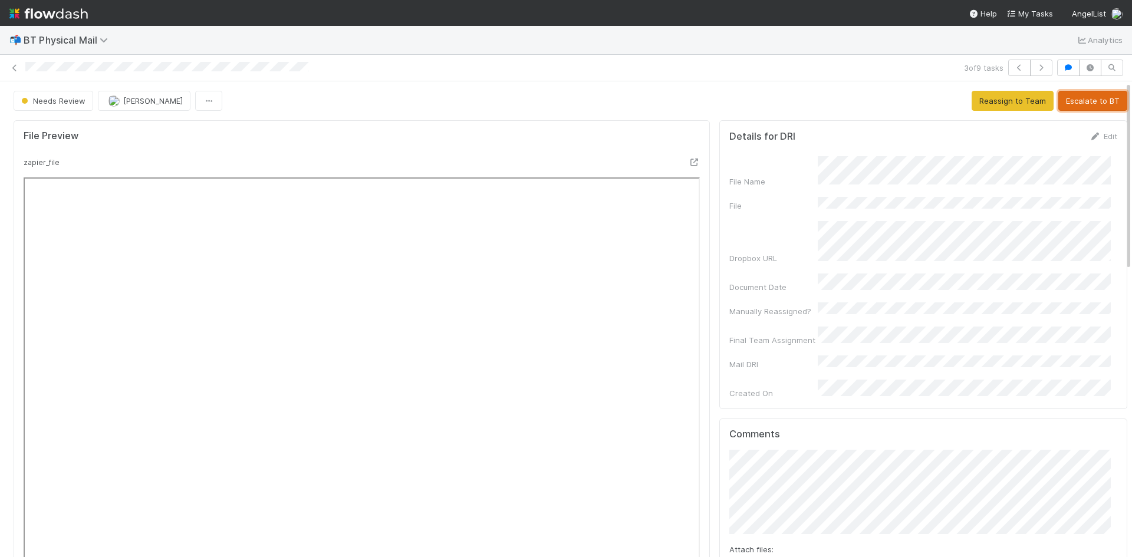
click at [1066, 102] on button "Escalate to BT" at bounding box center [1093, 101] width 69 height 20
click at [15, 70] on icon at bounding box center [15, 68] width 12 height 8
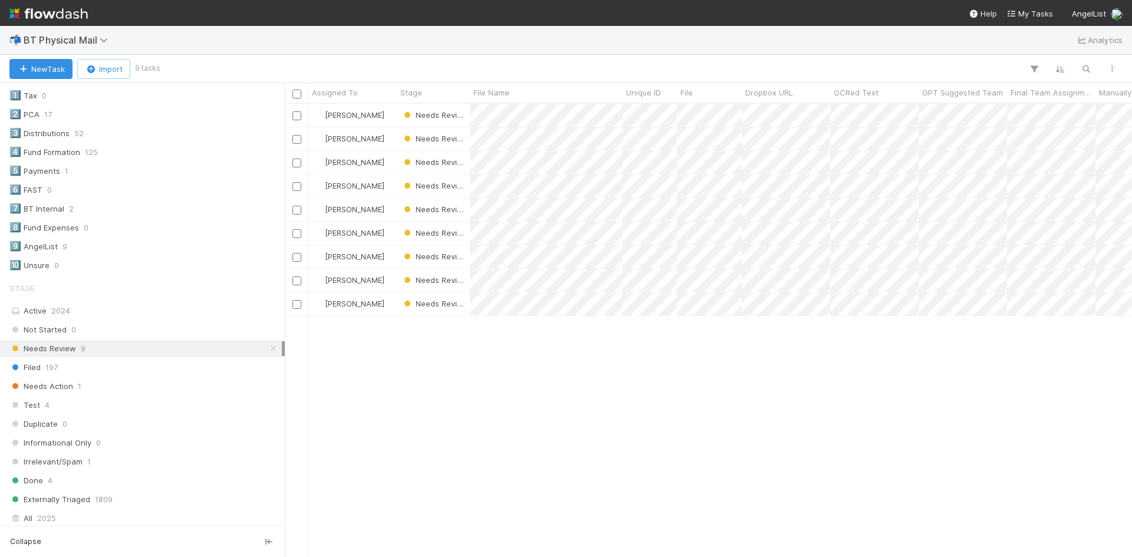
scroll to position [187, 0]
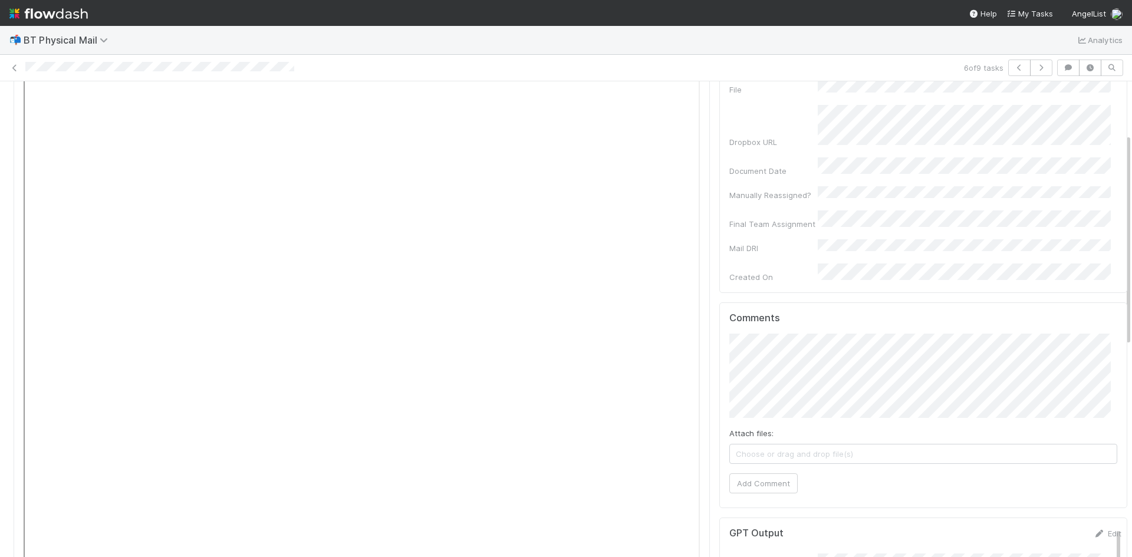
scroll to position [118, 0]
click at [753, 472] on button "Add Comment" at bounding box center [764, 482] width 68 height 20
click at [13, 69] on icon at bounding box center [15, 68] width 12 height 8
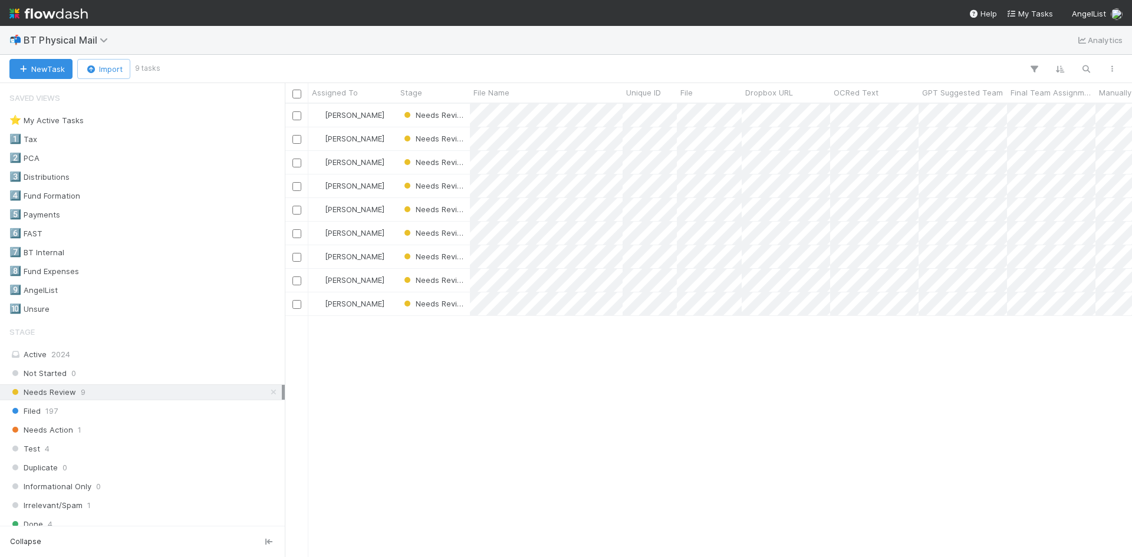
scroll to position [445, 839]
click at [563, 401] on div "Alice Wo Needs Review 8/29/25, 8:08:32 AM 8/29/25, 8:11:48 AM Alice Wo Needs Re…" at bounding box center [708, 330] width 847 height 453
click at [652, 255] on div at bounding box center [566, 278] width 1132 height 557
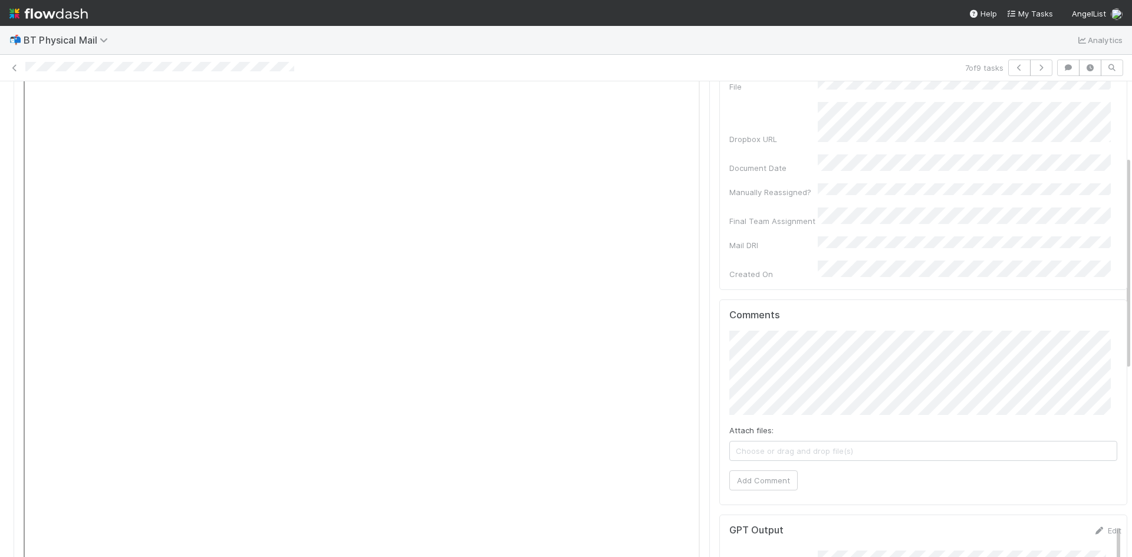
scroll to position [118, 0]
drag, startPoint x: 281, startPoint y: 30, endPoint x: 278, endPoint y: 38, distance: 8.8
click at [281, 30] on div "📬 BT Physical Mail Analytics" at bounding box center [566, 40] width 1132 height 28
click at [13, 68] on icon at bounding box center [15, 68] width 12 height 8
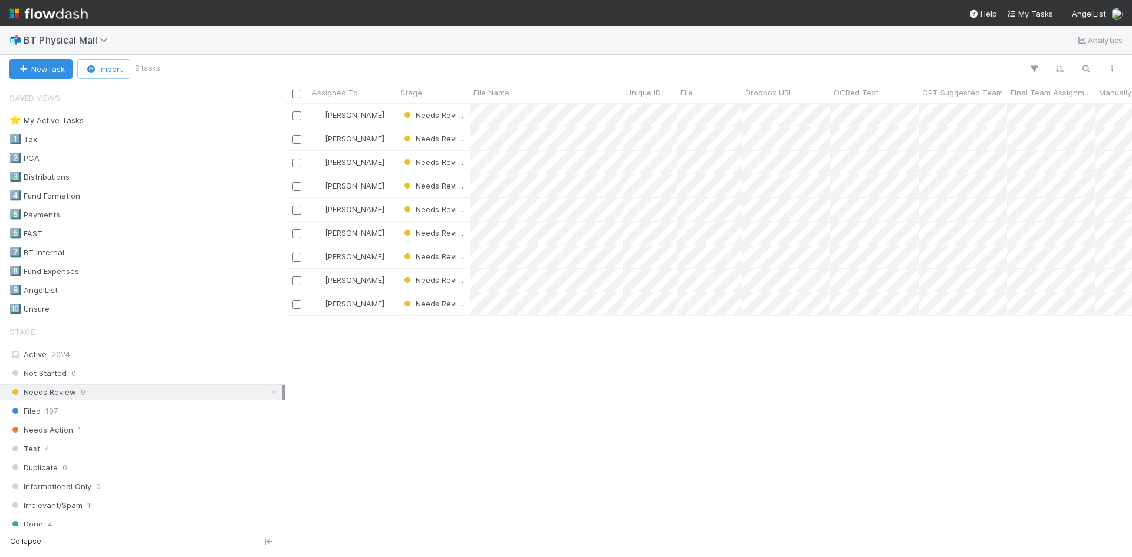
scroll to position [445, 839]
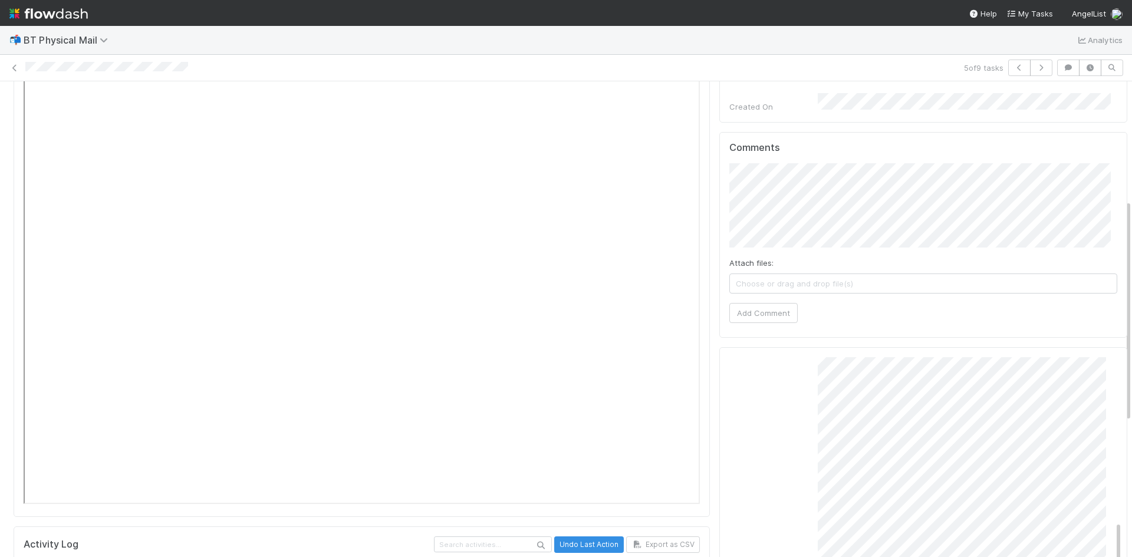
scroll to position [250, 0]
click at [19, 64] on icon at bounding box center [15, 68] width 12 height 8
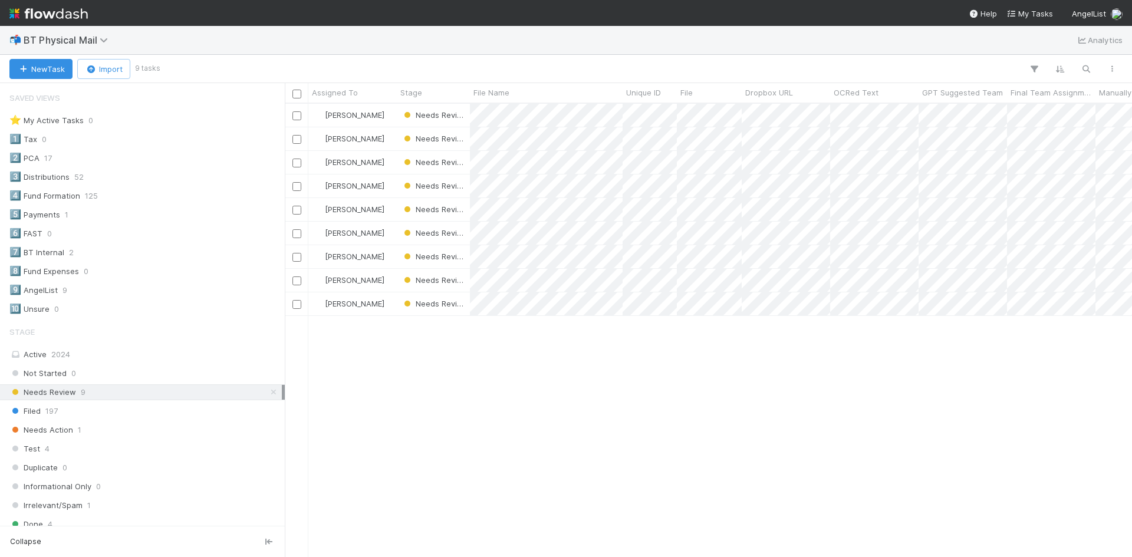
scroll to position [445, 839]
click at [83, 36] on span "BT Physical Mail" at bounding box center [69, 40] width 90 height 12
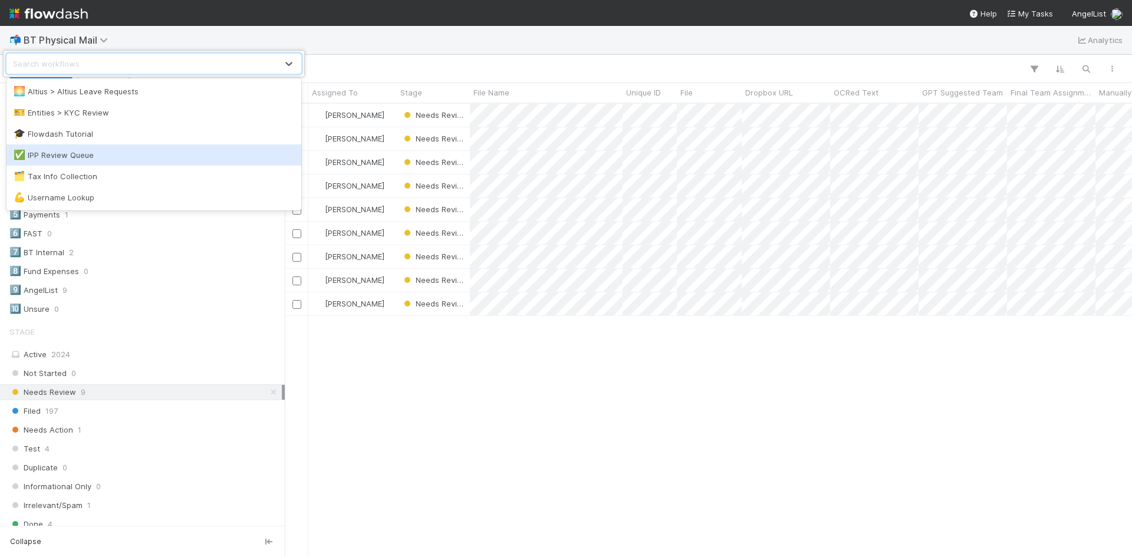
click at [65, 161] on div "✅ IPP Review Queue" at bounding box center [153, 154] width 295 height 21
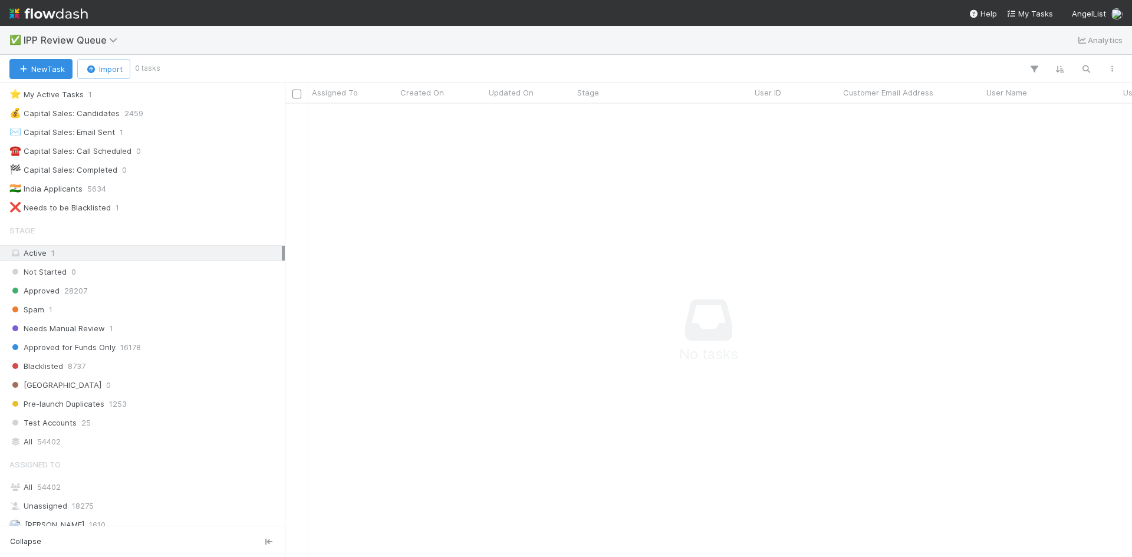
scroll to position [59, 0]
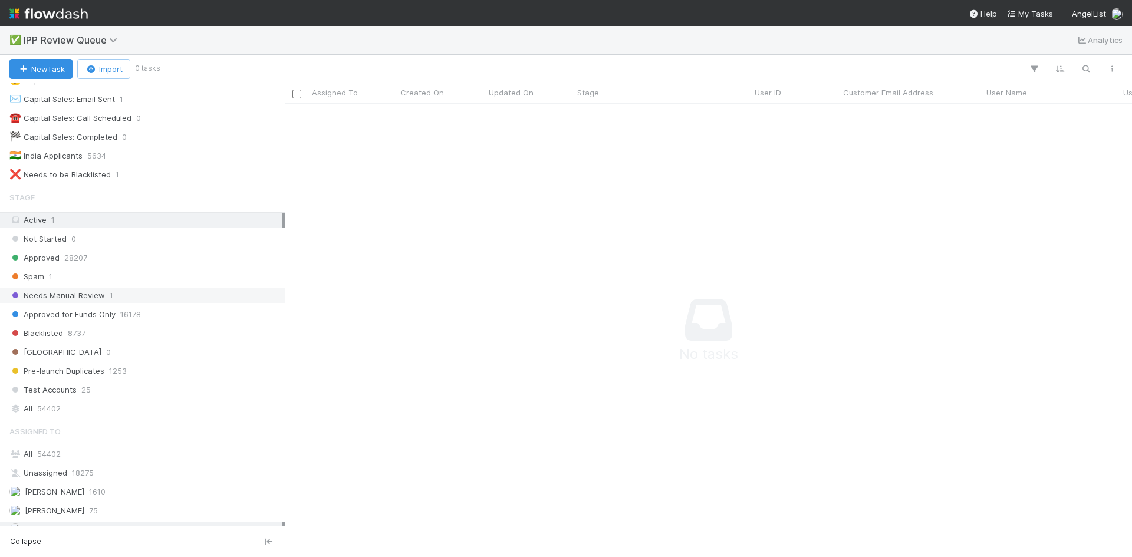
click at [93, 298] on span "Needs Manual Review" at bounding box center [57, 295] width 96 height 15
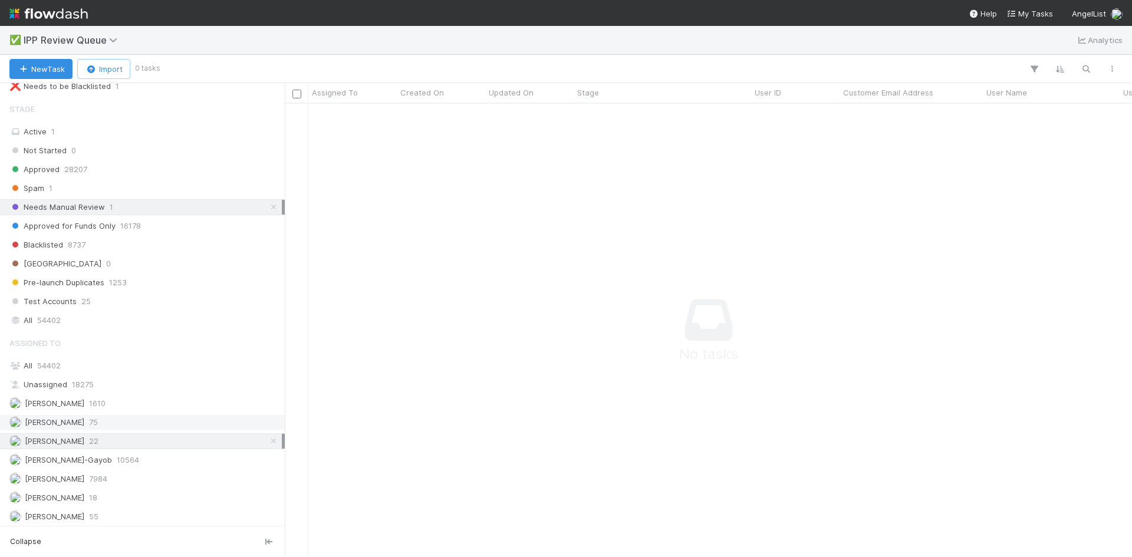
scroll to position [149, 0]
click at [268, 441] on icon at bounding box center [274, 440] width 12 height 8
click at [161, 518] on div "[PERSON_NAME] VI 55" at bounding box center [145, 515] width 272 height 15
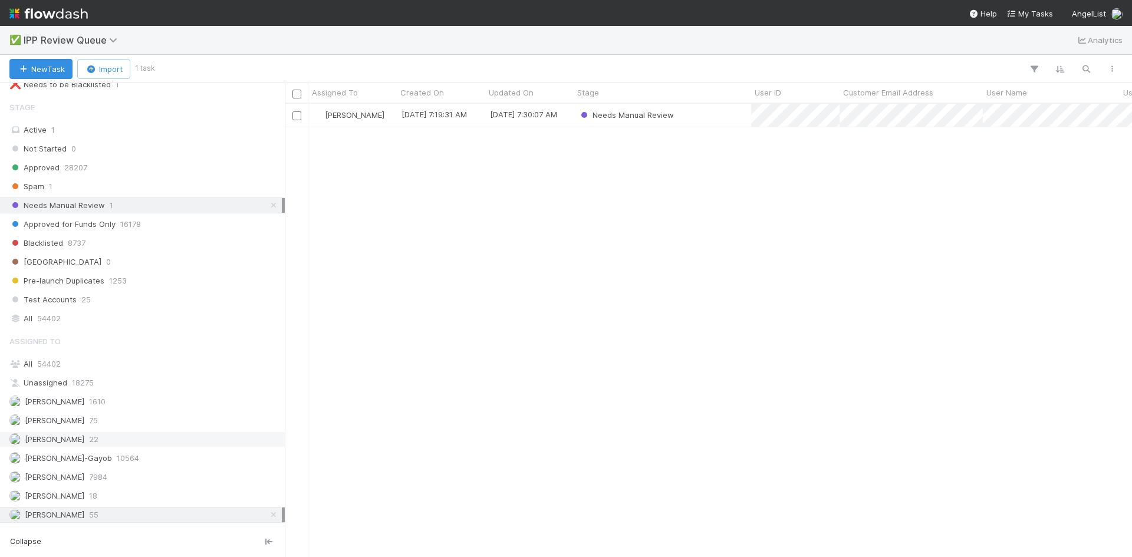
scroll to position [445, 839]
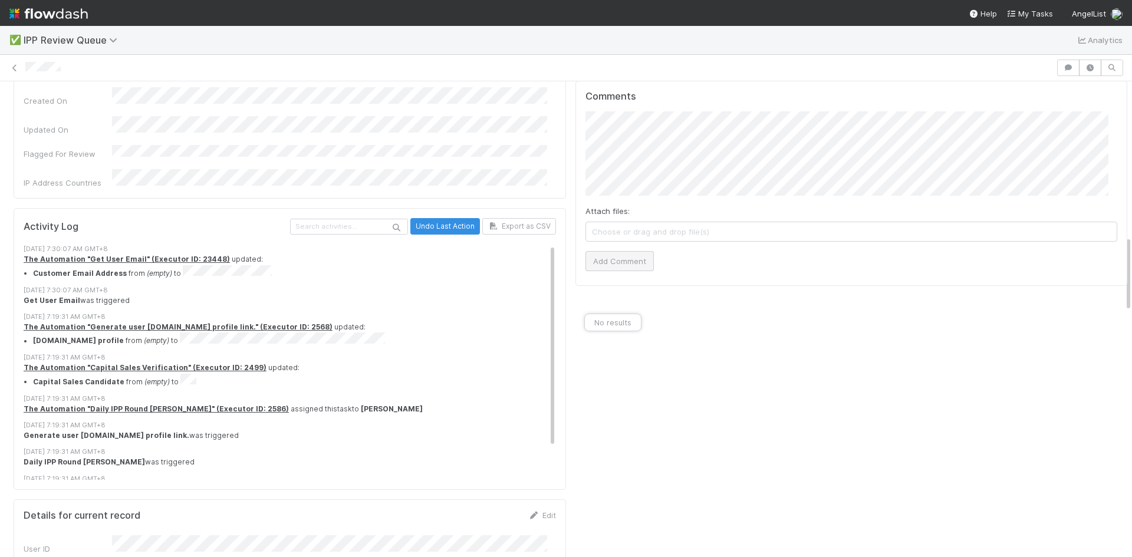
scroll to position [885, 0]
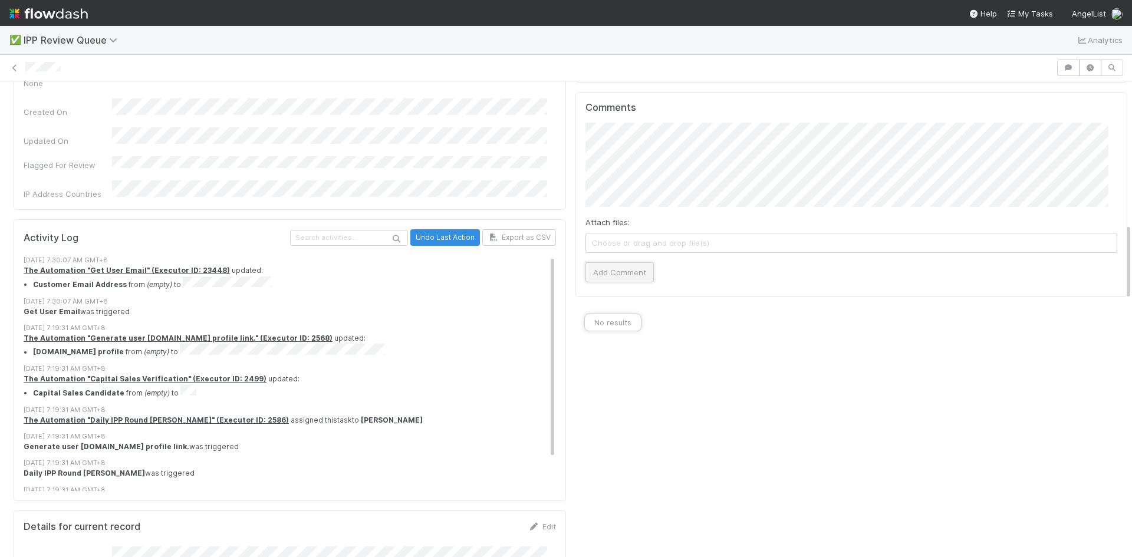
click at [607, 262] on button "Add Comment" at bounding box center [620, 272] width 68 height 20
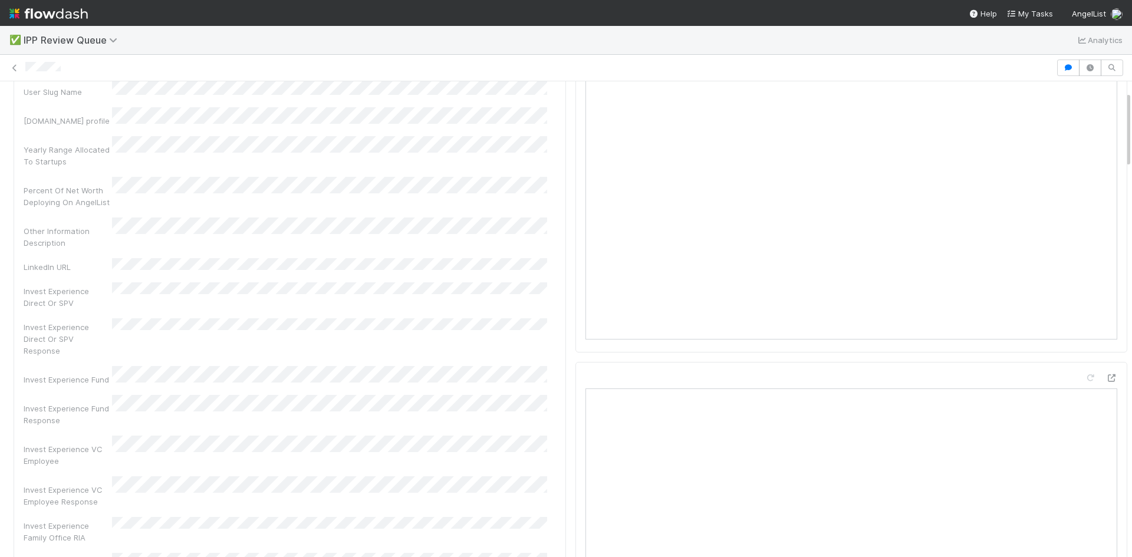
scroll to position [0, 0]
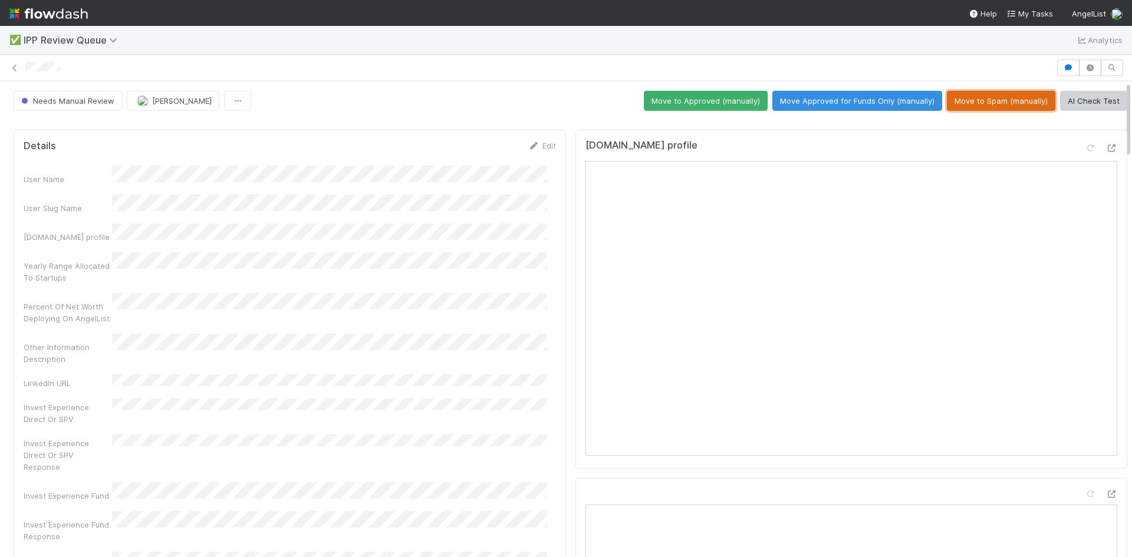
click at [983, 98] on button "Move to Spam (manually)" at bounding box center [1001, 101] width 109 height 20
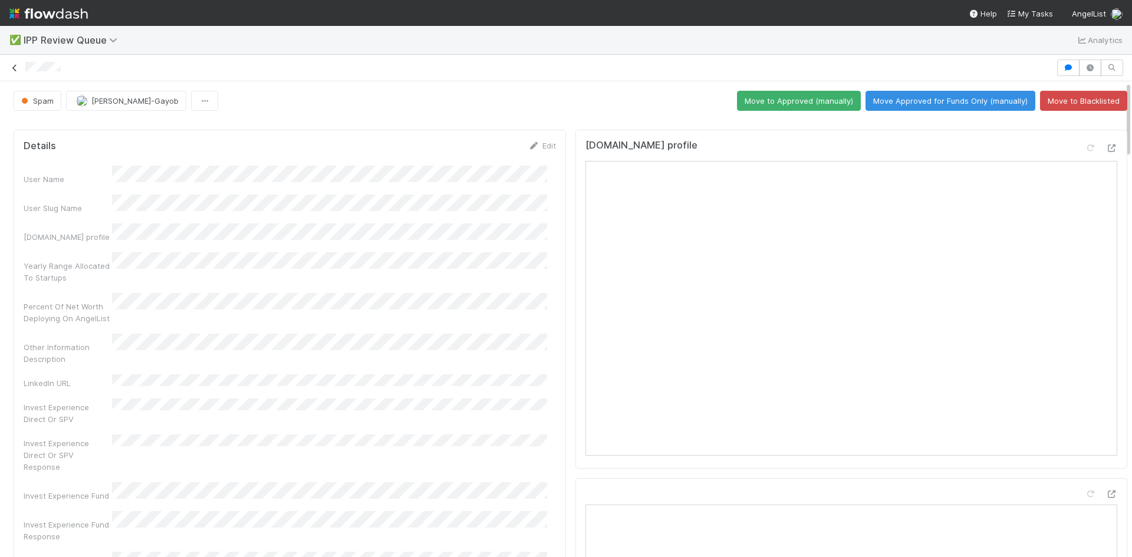
click at [14, 64] on icon at bounding box center [15, 68] width 12 height 8
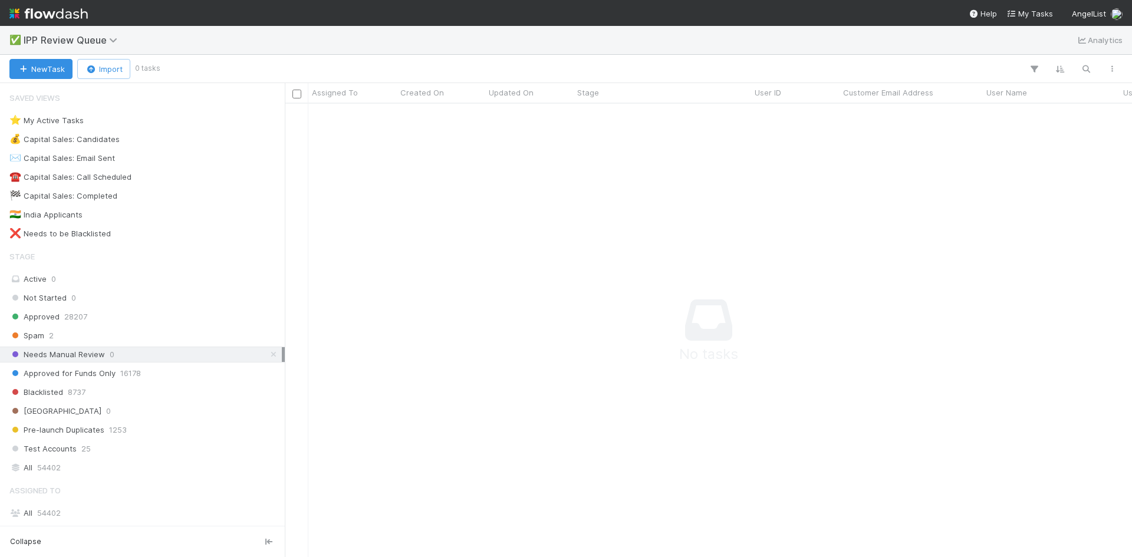
scroll to position [436, 839]
click at [49, 340] on span "2" at bounding box center [51, 335] width 5 height 15
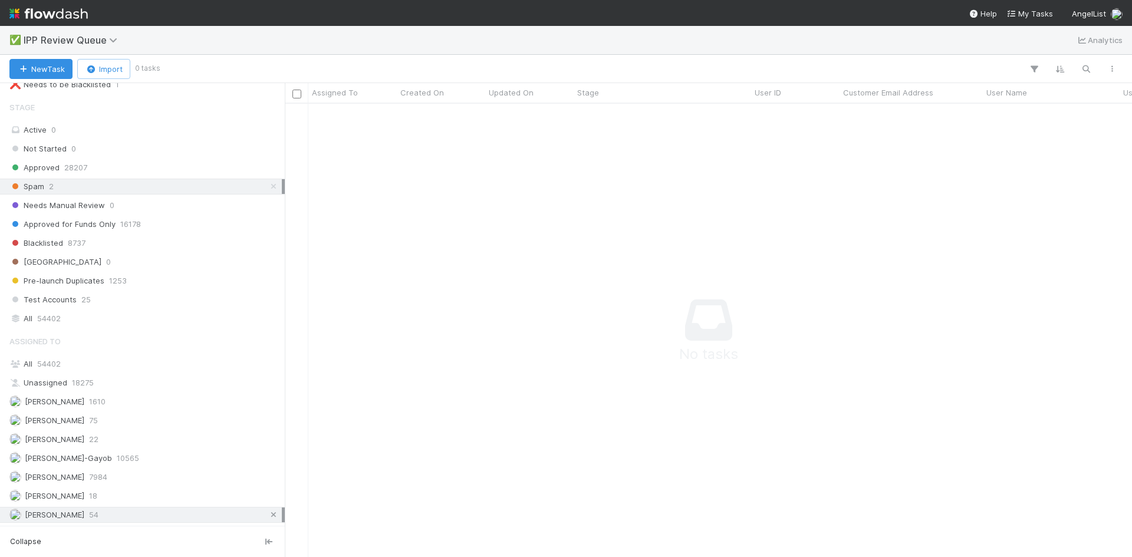
click at [268, 518] on icon at bounding box center [274, 515] width 12 height 8
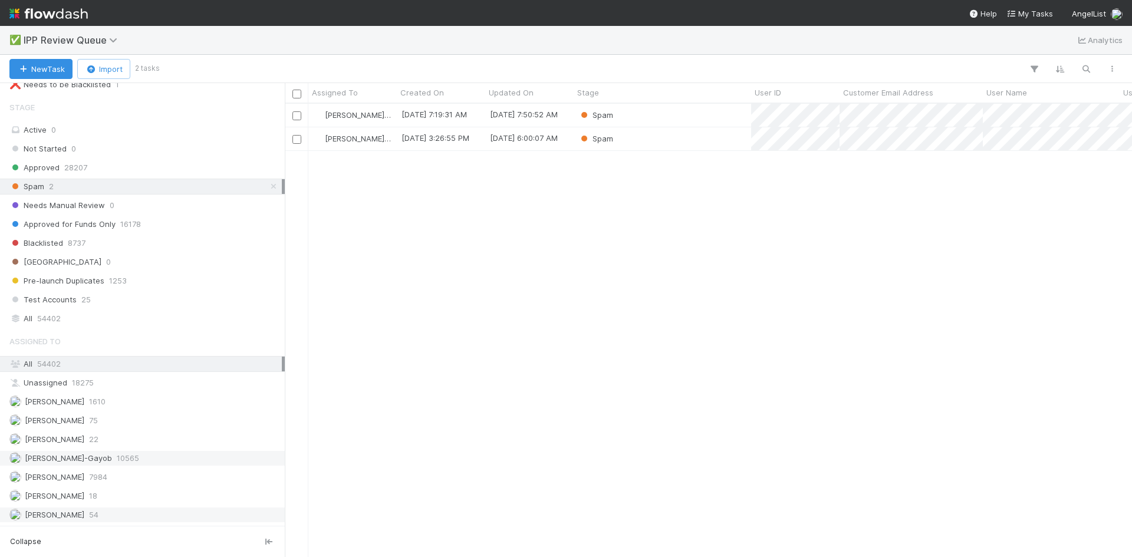
scroll to position [445, 839]
click at [84, 445] on span "[PERSON_NAME]" at bounding box center [46, 439] width 75 height 15
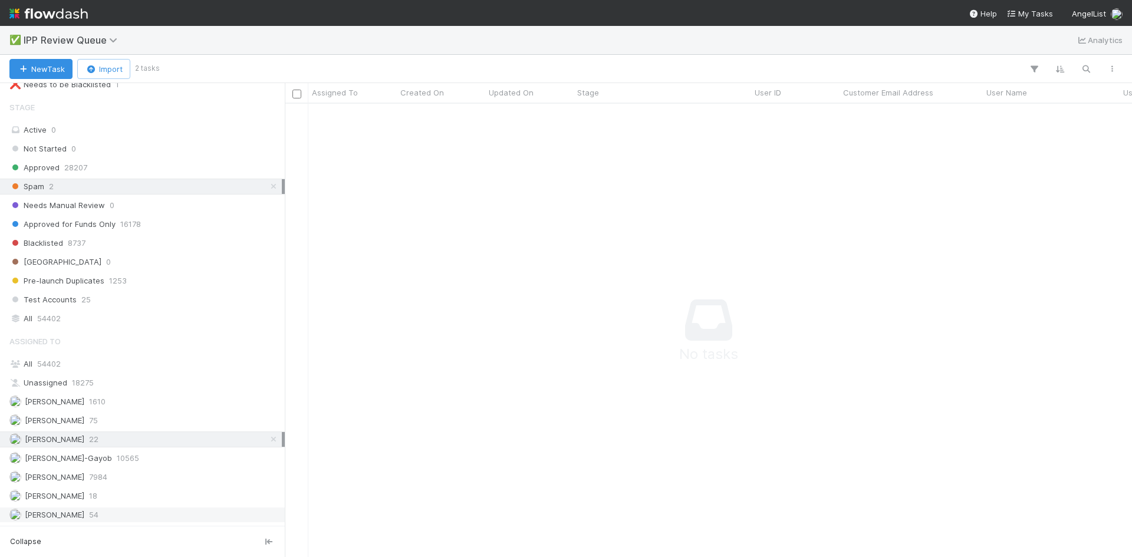
scroll to position [436, 839]
click at [268, 188] on icon at bounding box center [274, 187] width 12 height 8
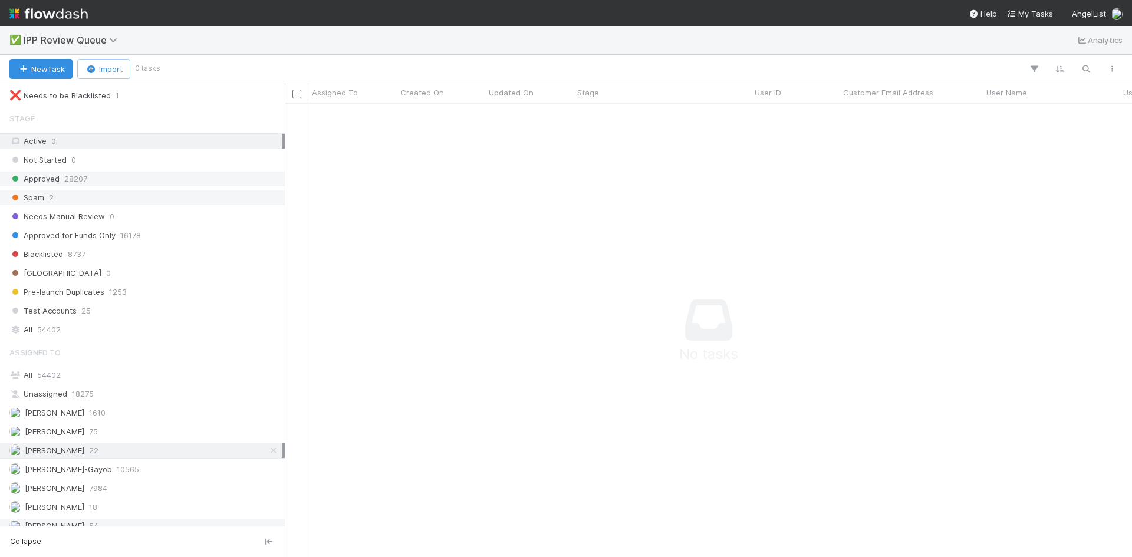
scroll to position [149, 0]
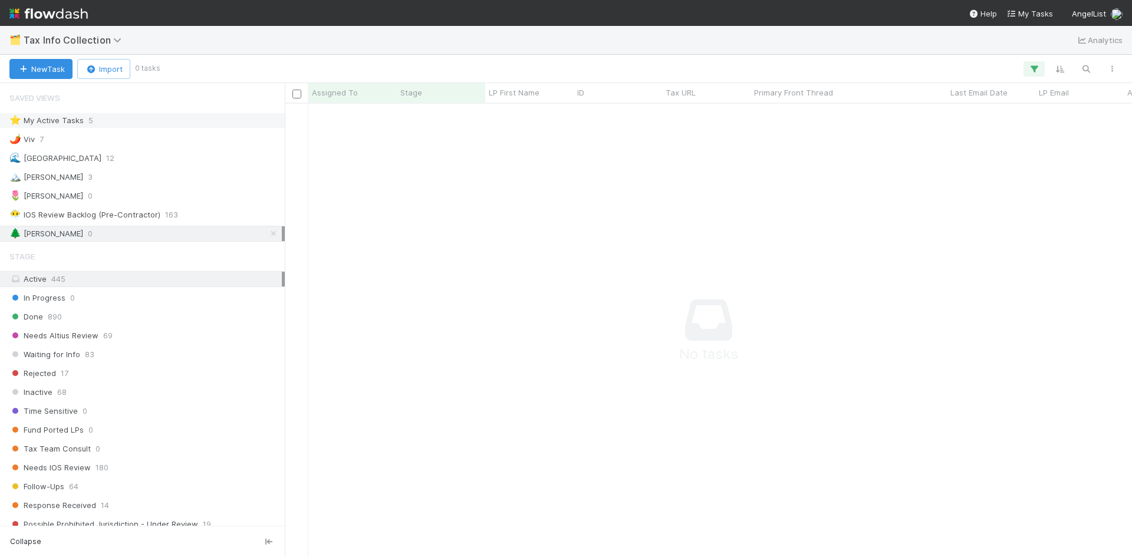
click at [41, 116] on div "⭐ My Active Tasks" at bounding box center [46, 120] width 74 height 15
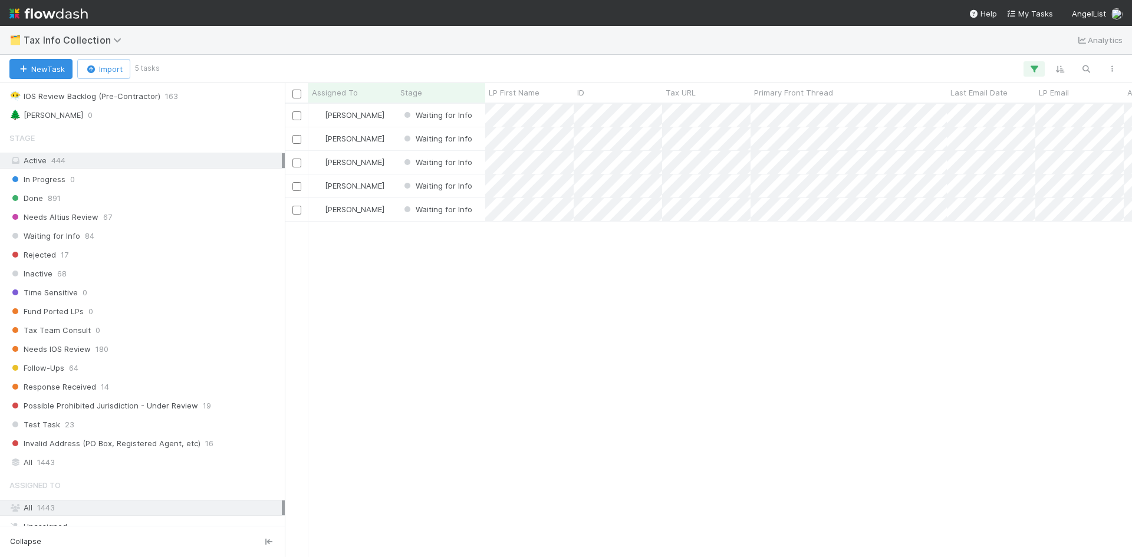
scroll to position [262, 0]
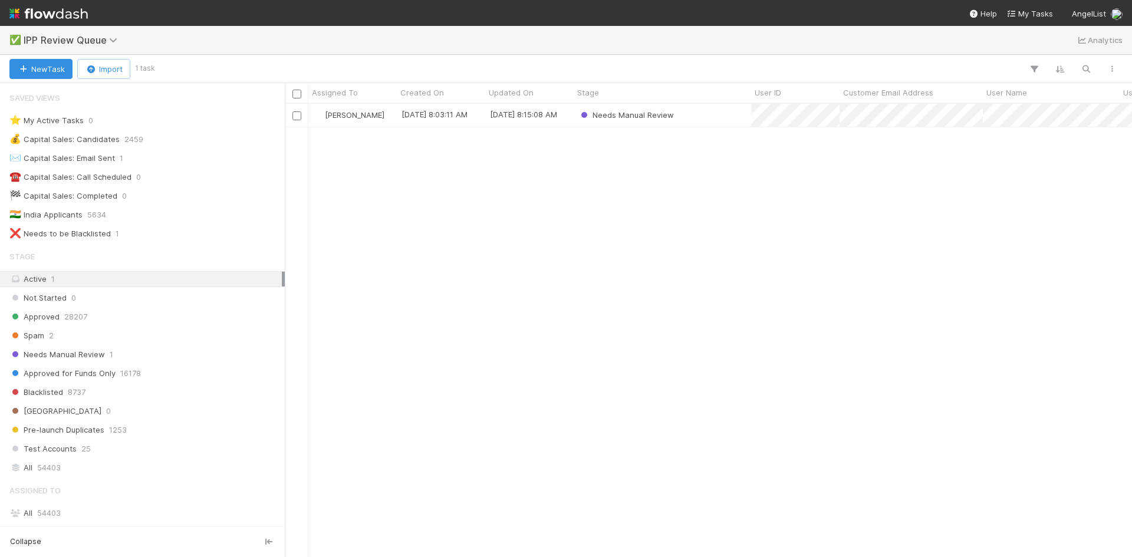
scroll to position [149, 0]
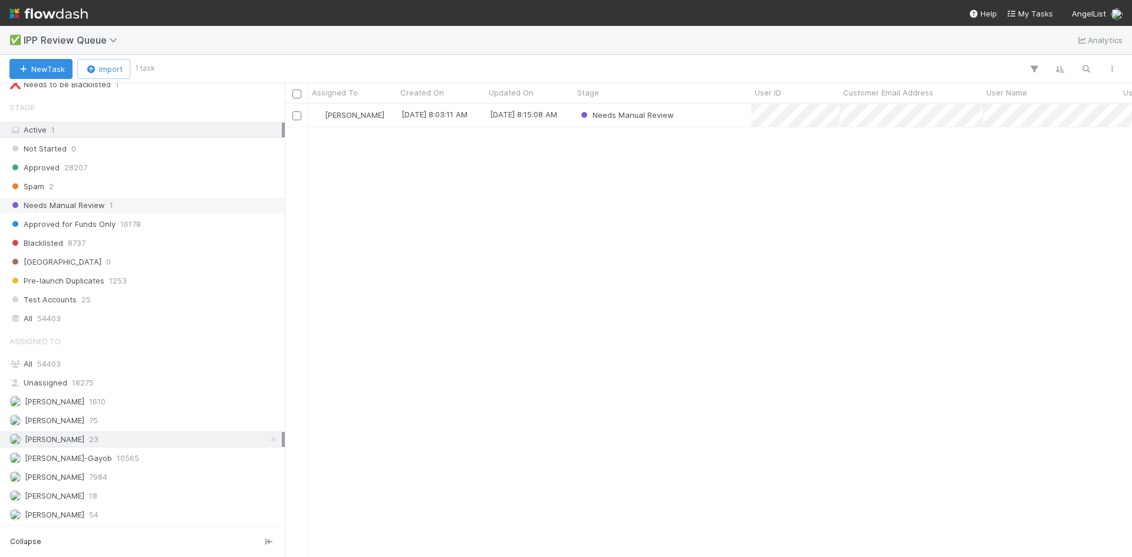
click at [97, 202] on span "Needs Manual Review" at bounding box center [57, 205] width 96 height 15
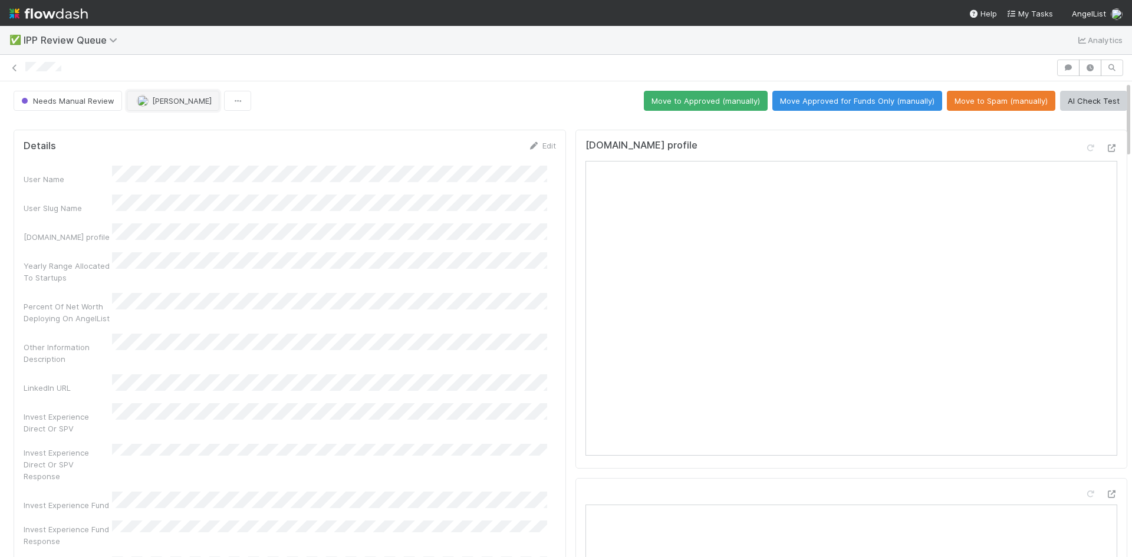
click at [204, 96] on span "[PERSON_NAME]" at bounding box center [182, 100] width 60 height 9
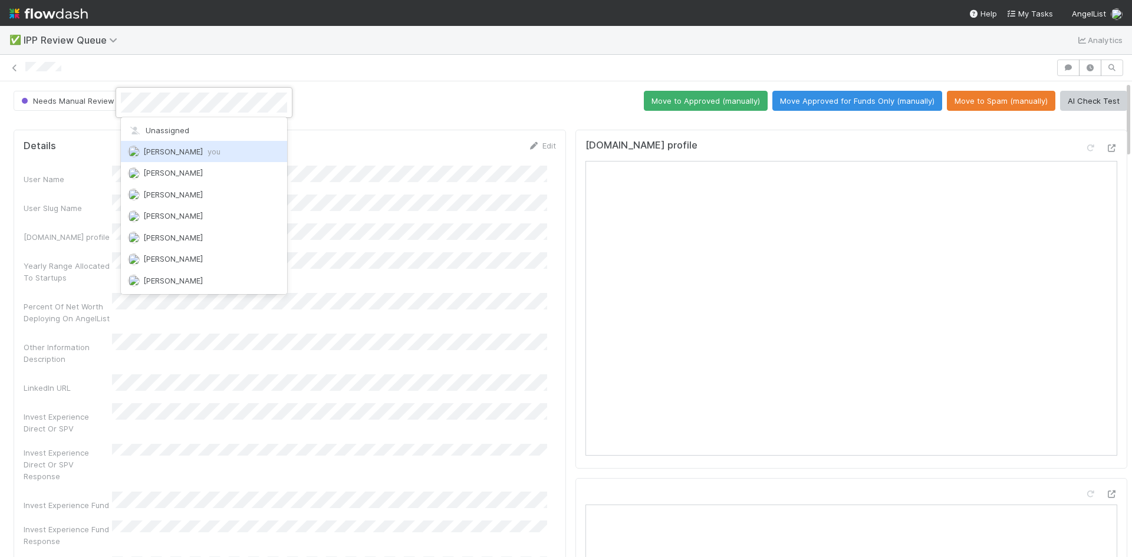
click at [192, 153] on span "William Axalan VI you" at bounding box center [181, 151] width 77 height 9
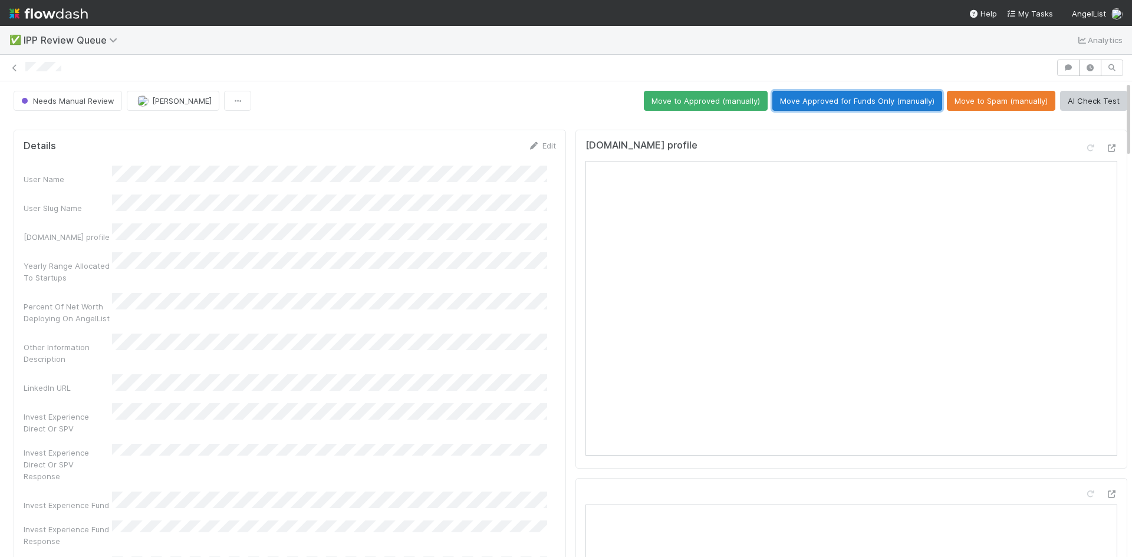
click at [832, 101] on button "Move Approved for Funds Only (manually)" at bounding box center [858, 101] width 170 height 20
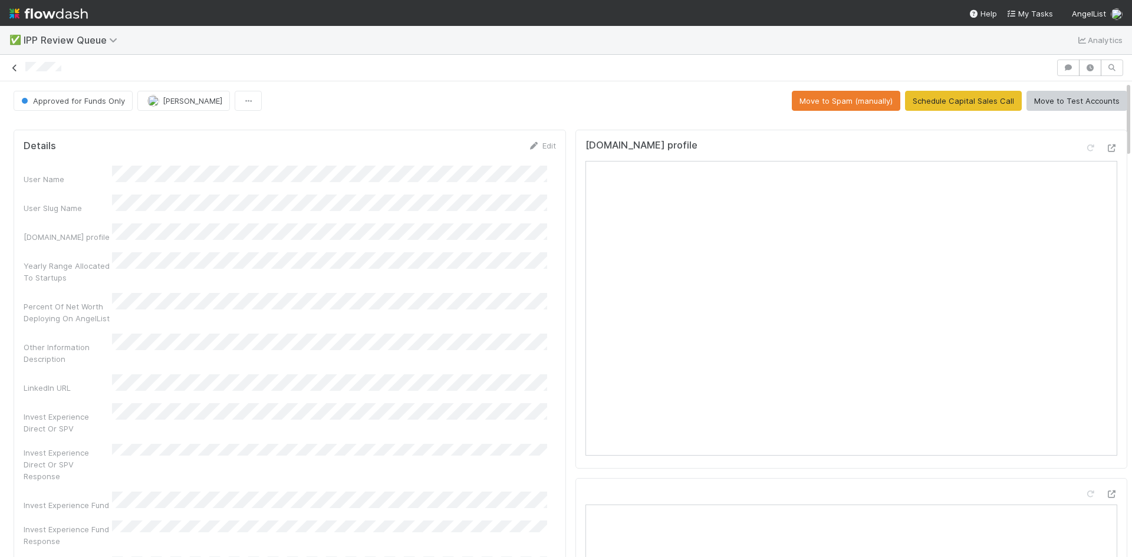
click at [15, 68] on icon at bounding box center [15, 68] width 12 height 8
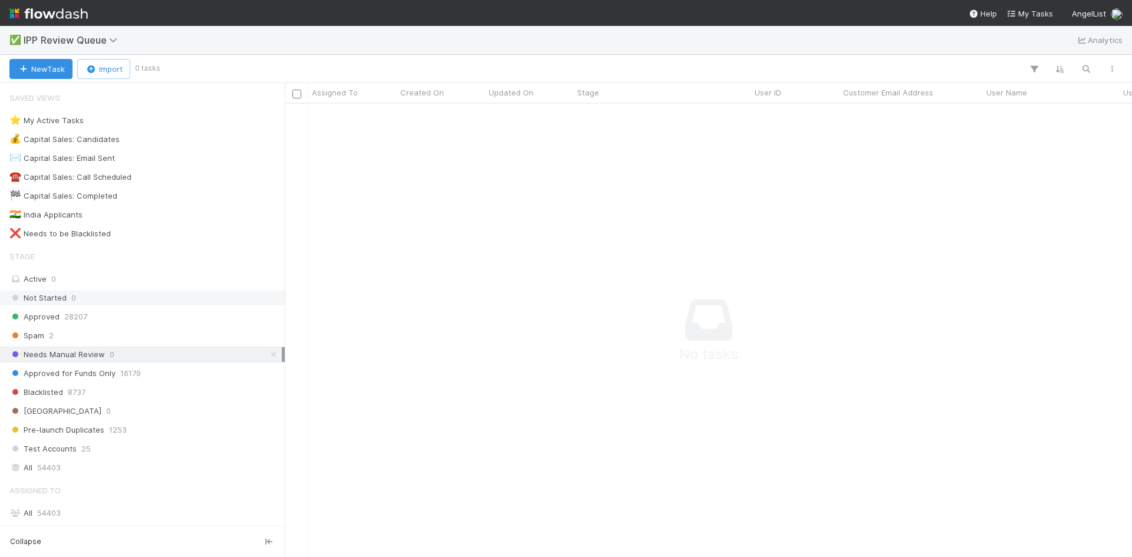
scroll to position [149, 0]
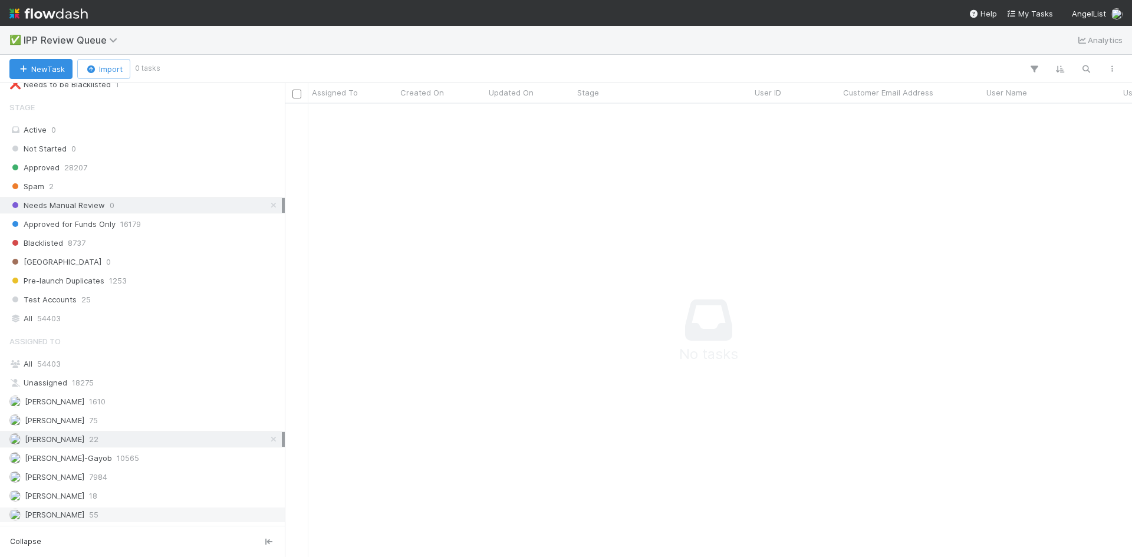
click at [123, 519] on div "William Axalan VI 55" at bounding box center [145, 515] width 272 height 15
click at [271, 205] on icon at bounding box center [274, 206] width 12 height 8
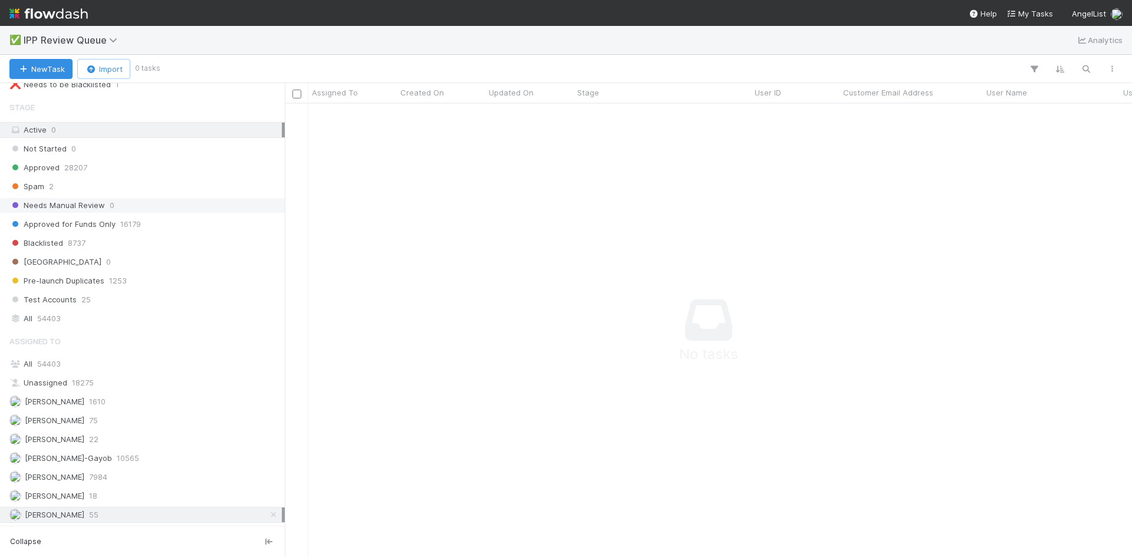
scroll to position [436, 839]
click at [98, 518] on span "55" at bounding box center [93, 515] width 9 height 15
click at [84, 441] on span "[PERSON_NAME]" at bounding box center [55, 439] width 60 height 9
click at [118, 517] on div "William Axalan VI 55" at bounding box center [145, 515] width 272 height 15
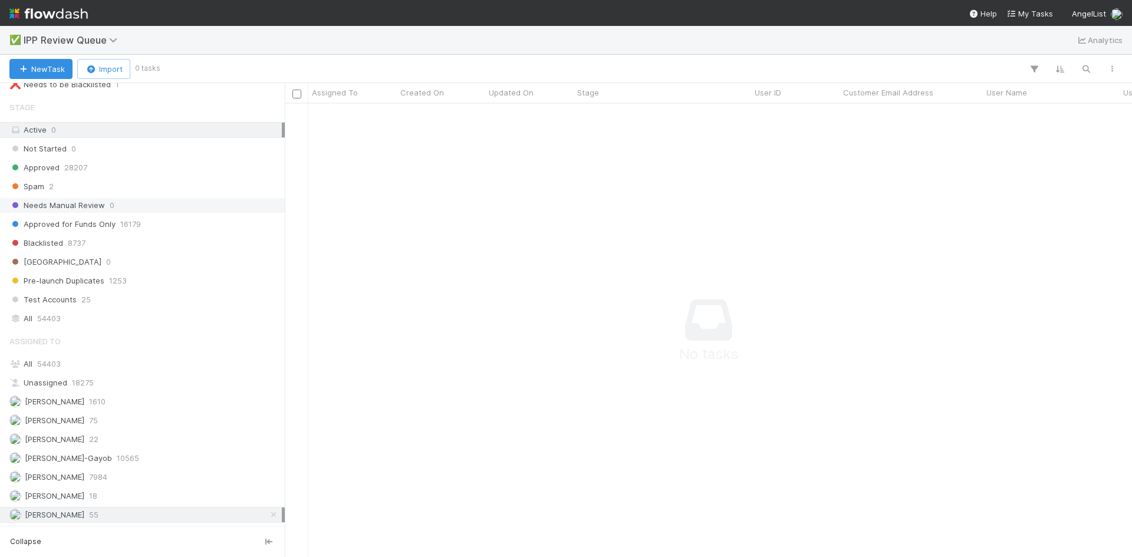
click at [74, 208] on span "Needs Manual Review" at bounding box center [57, 205] width 96 height 15
click at [268, 203] on icon at bounding box center [274, 206] width 12 height 8
click at [129, 510] on div "William Axalan VI 55" at bounding box center [145, 515] width 272 height 15
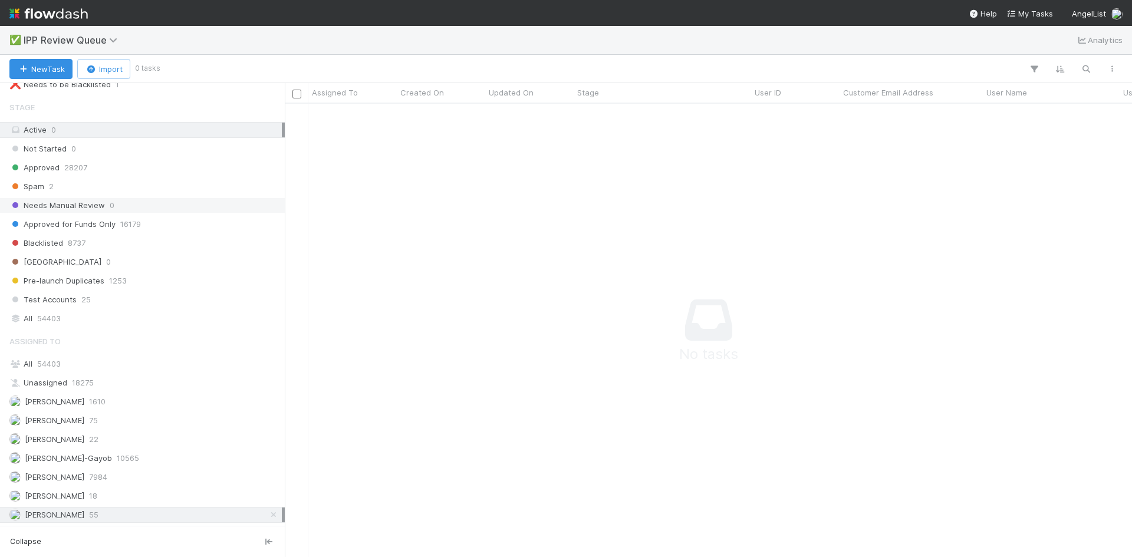
click at [124, 511] on div "William Axalan VI 55" at bounding box center [145, 515] width 272 height 15
click at [84, 438] on span "[PERSON_NAME]" at bounding box center [55, 439] width 60 height 9
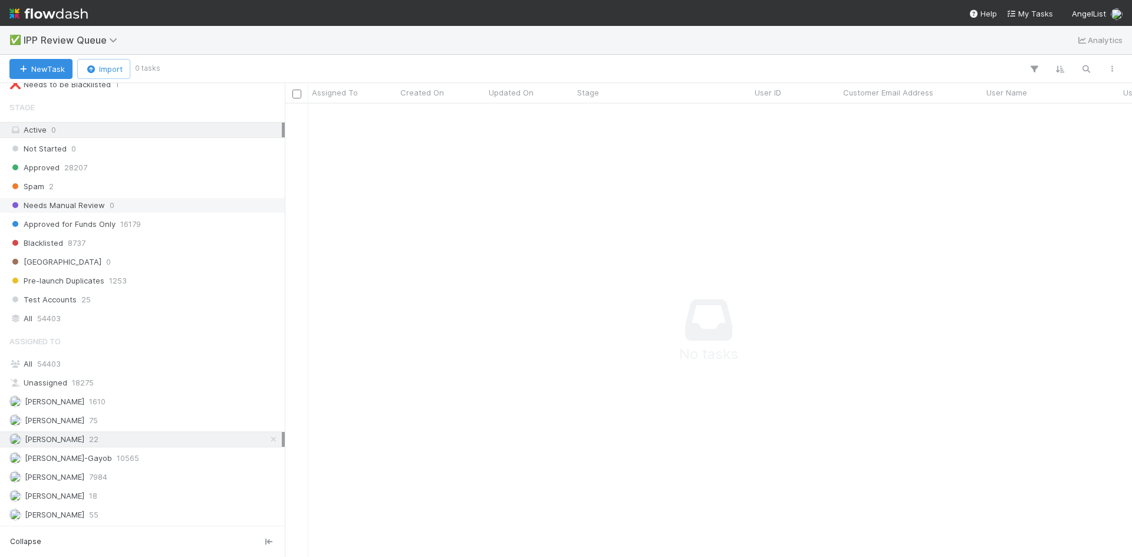
scroll to position [436, 839]
click at [98, 517] on span "55" at bounding box center [93, 515] width 9 height 15
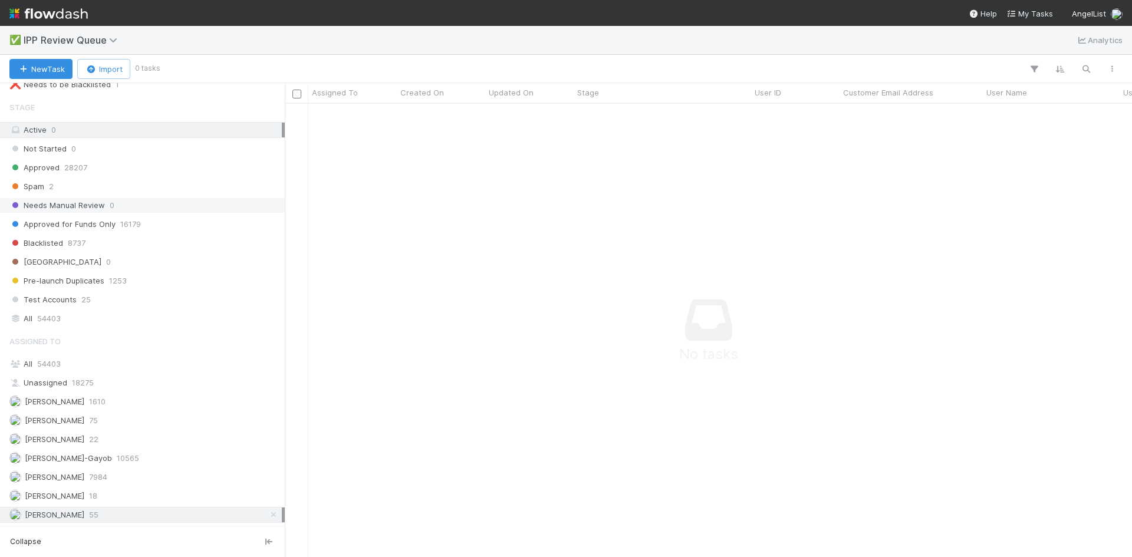
scroll to position [436, 839]
click at [67, 222] on span "Approved for Funds Only" at bounding box center [62, 224] width 106 height 15
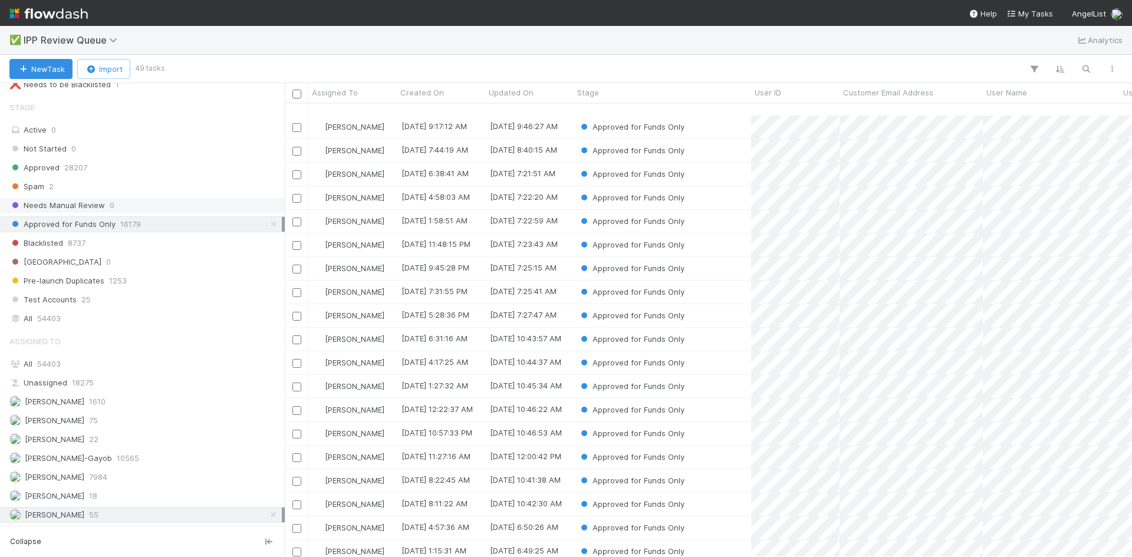
scroll to position [712, 0]
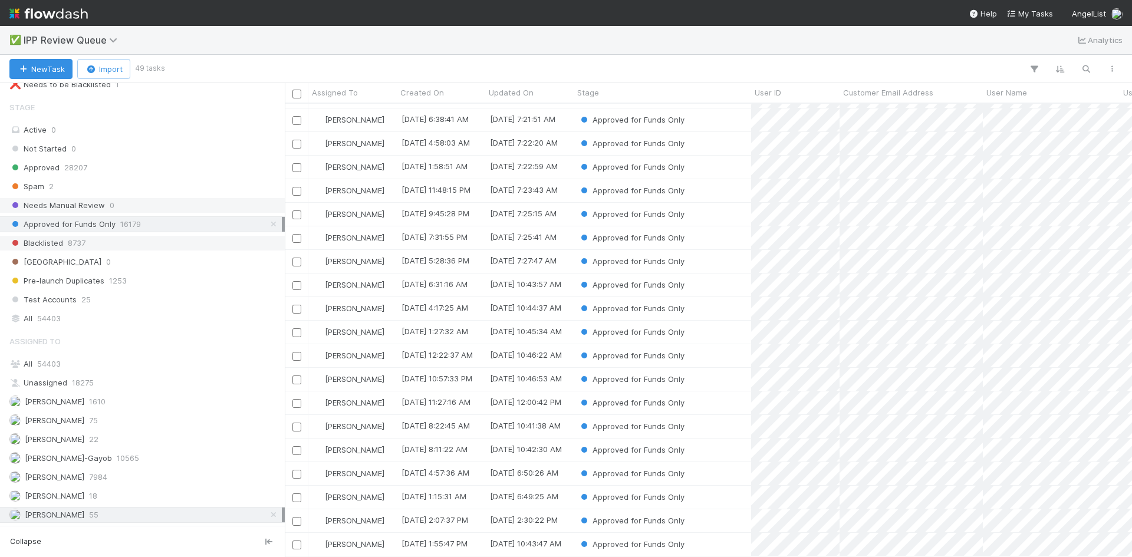
click at [74, 241] on span "8737" at bounding box center [77, 243] width 18 height 15
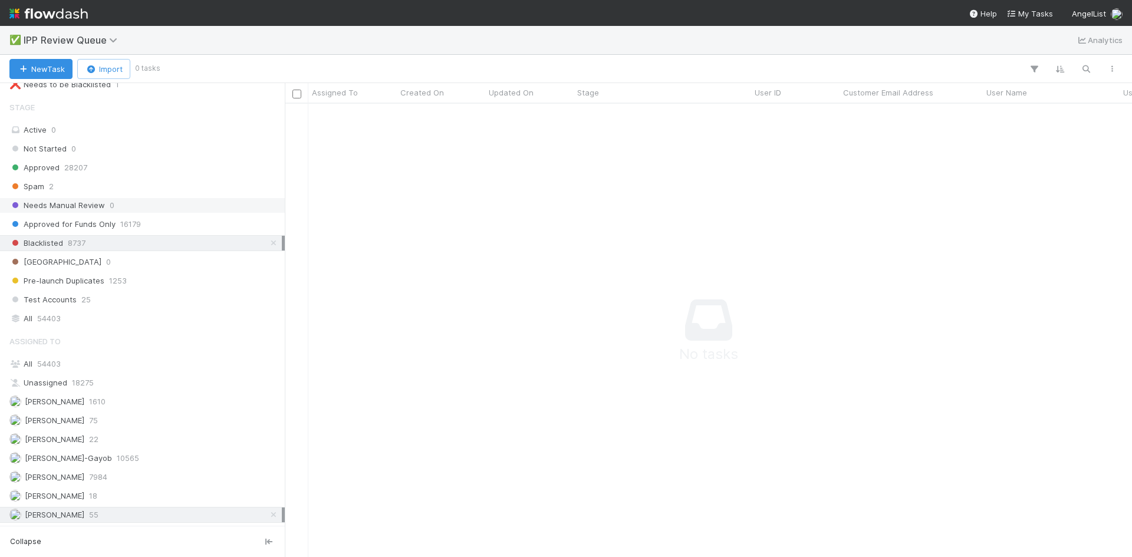
scroll to position [436, 839]
click at [268, 517] on icon at bounding box center [274, 515] width 12 height 8
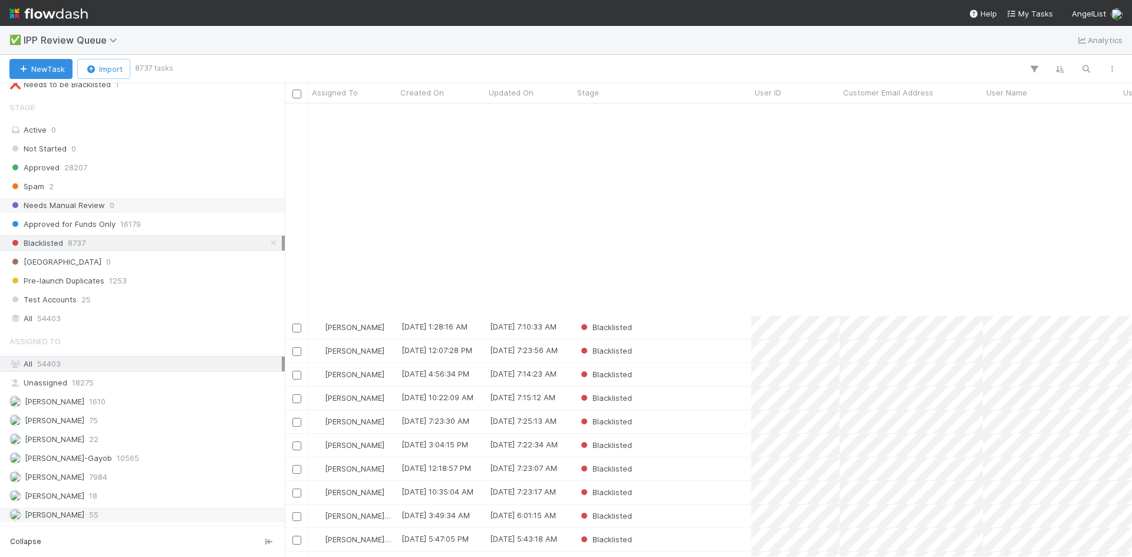
scroll to position [1062, 0]
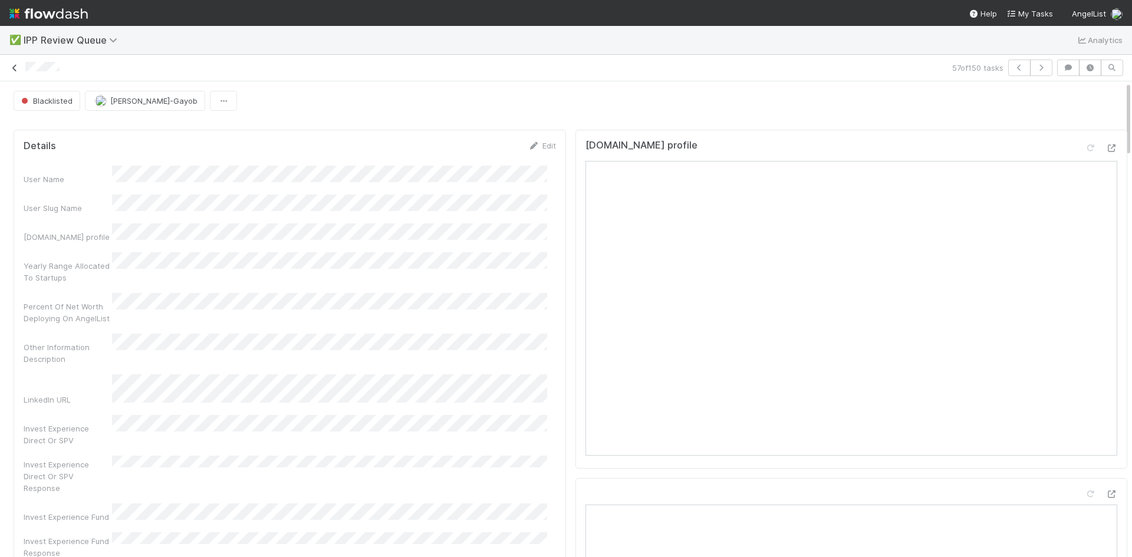
click at [12, 64] on icon at bounding box center [15, 68] width 12 height 8
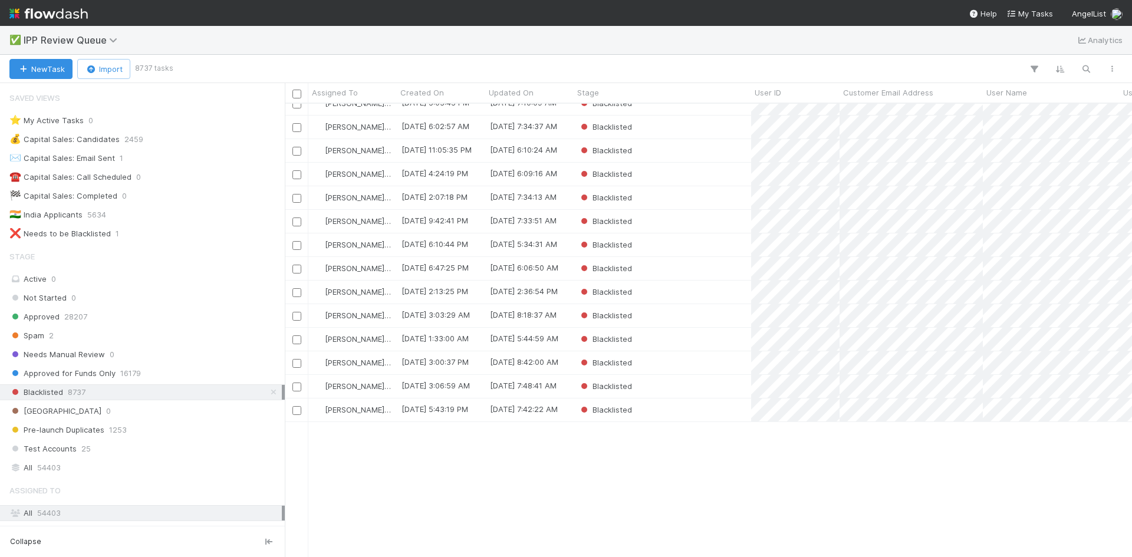
scroll to position [2595, 0]
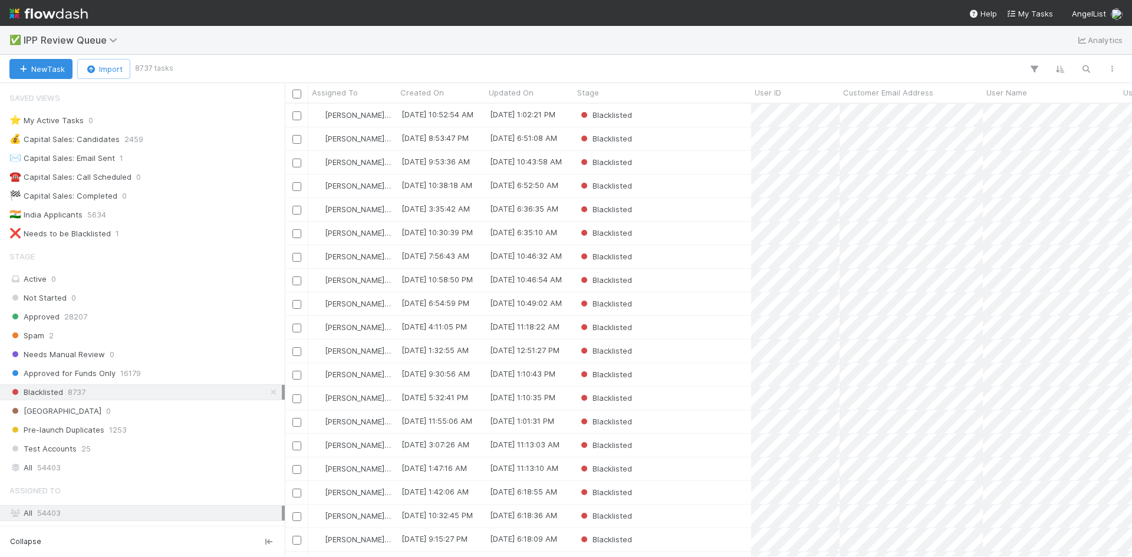
scroll to position [9, 9]
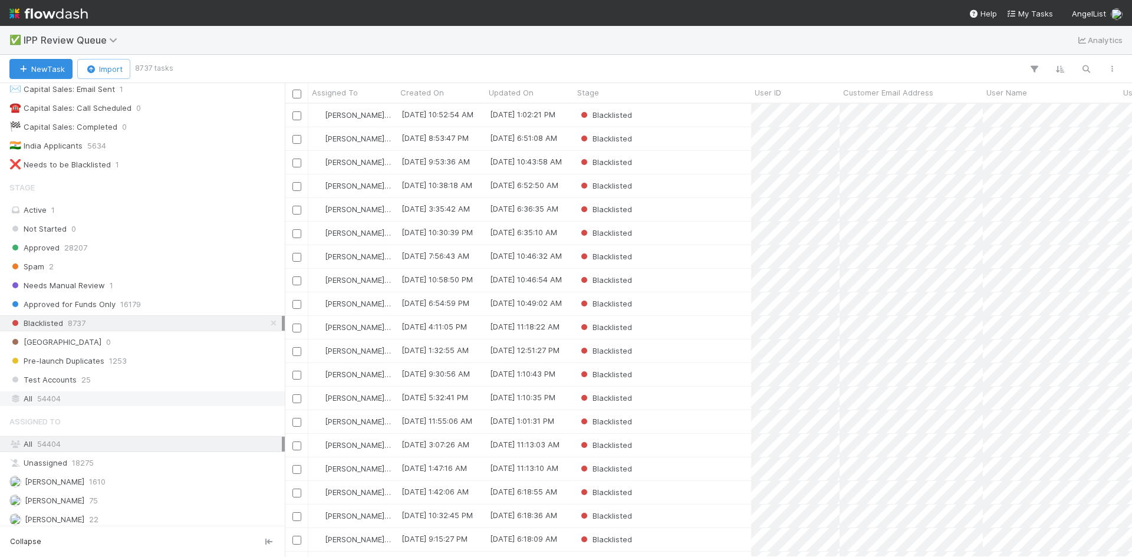
scroll to position [149, 0]
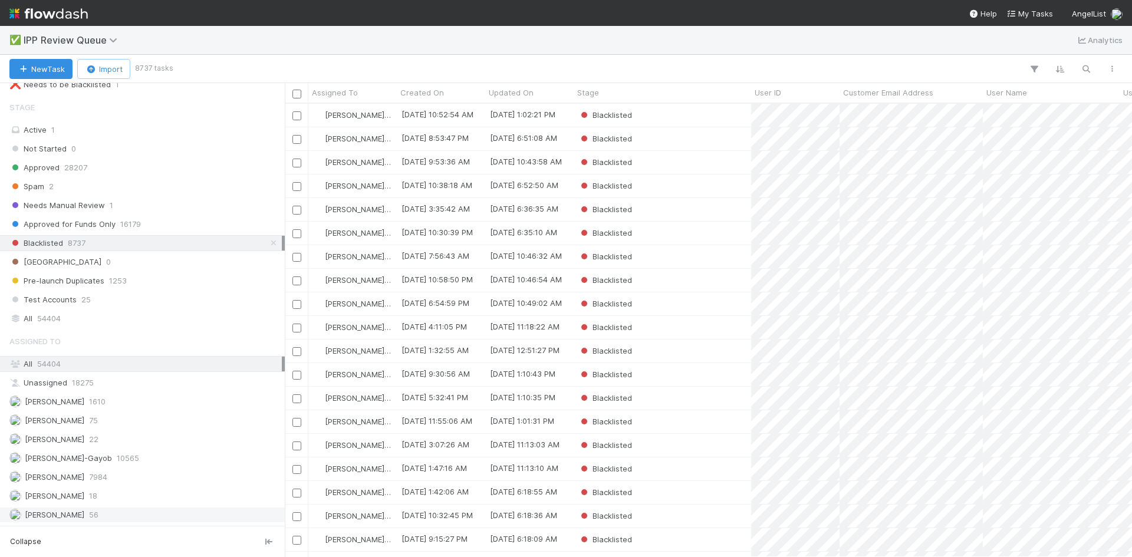
click at [101, 514] on div "[PERSON_NAME] VI 56" at bounding box center [145, 515] width 272 height 15
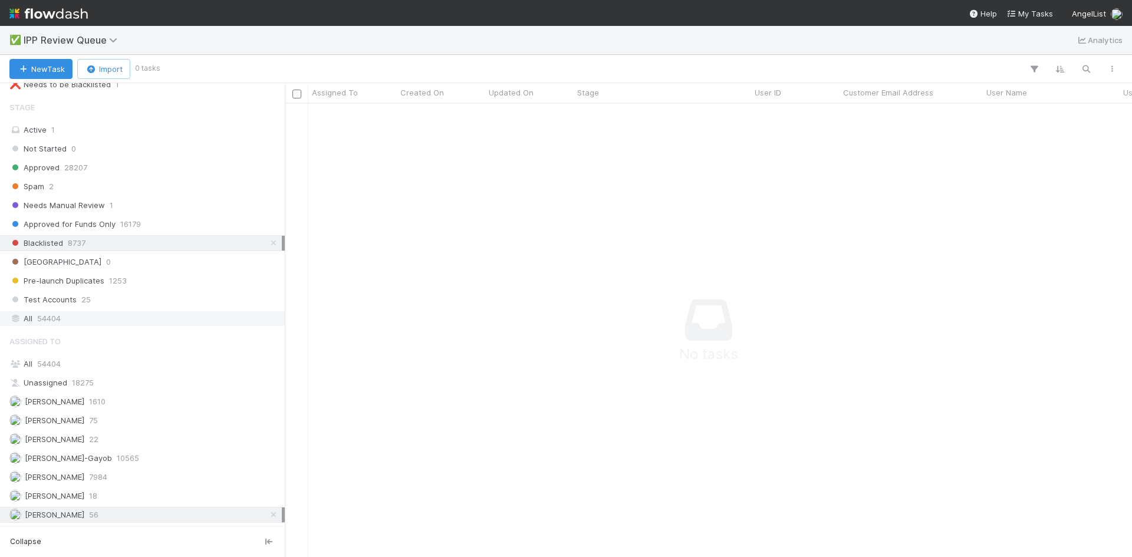
scroll to position [436, 839]
click at [56, 125] on div "Active 1" at bounding box center [145, 130] width 272 height 15
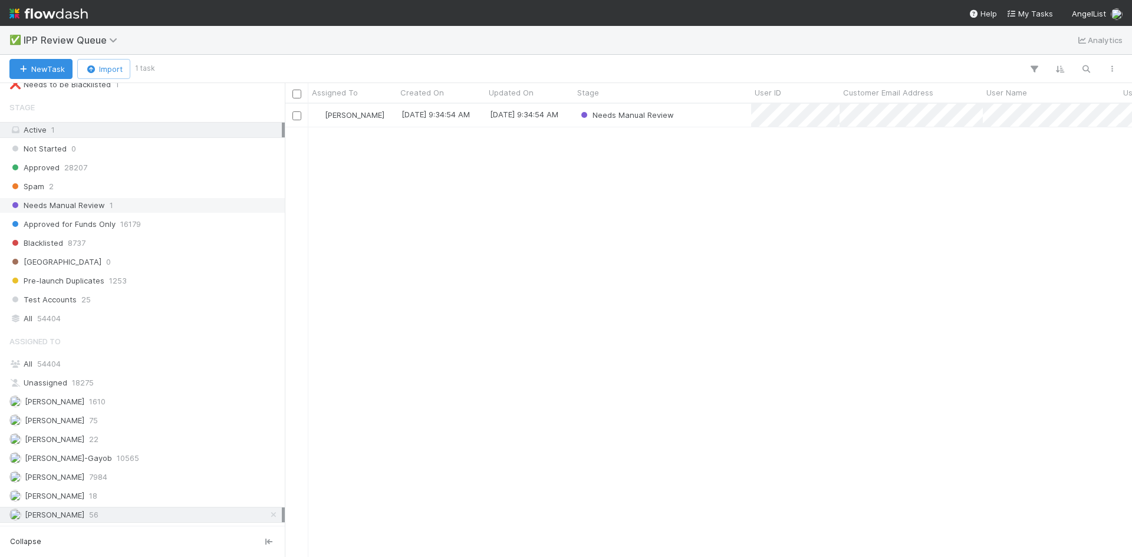
scroll to position [445, 839]
click at [105, 206] on div "Needs Manual Review 1" at bounding box center [145, 205] width 272 height 15
click at [268, 205] on icon at bounding box center [274, 206] width 12 height 8
click at [116, 512] on div "[PERSON_NAME] VI 56" at bounding box center [145, 515] width 272 height 15
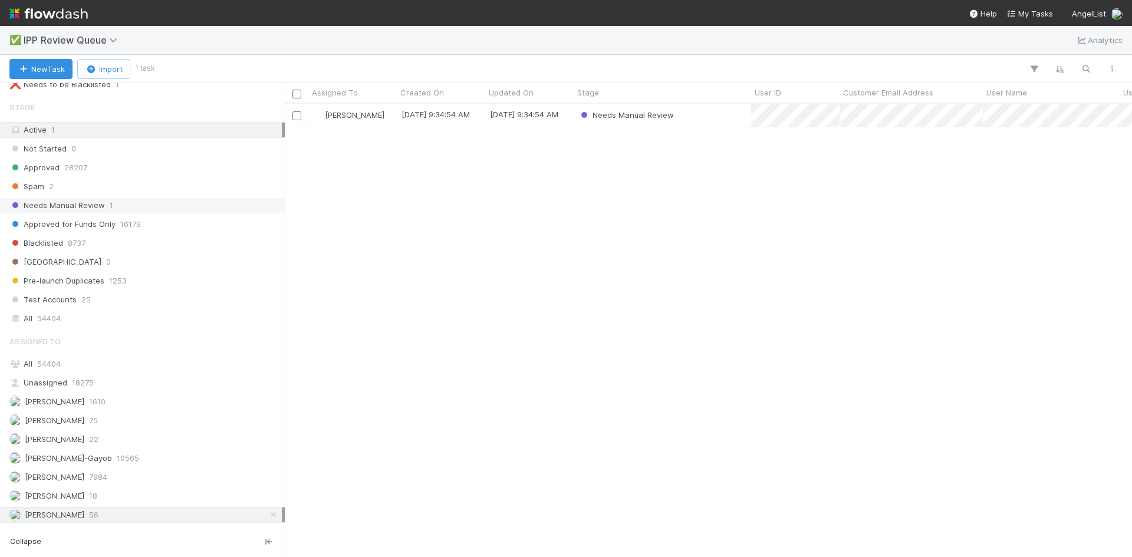
scroll to position [445, 839]
click at [697, 117] on div "Needs Manual Review" at bounding box center [663, 115] width 178 height 23
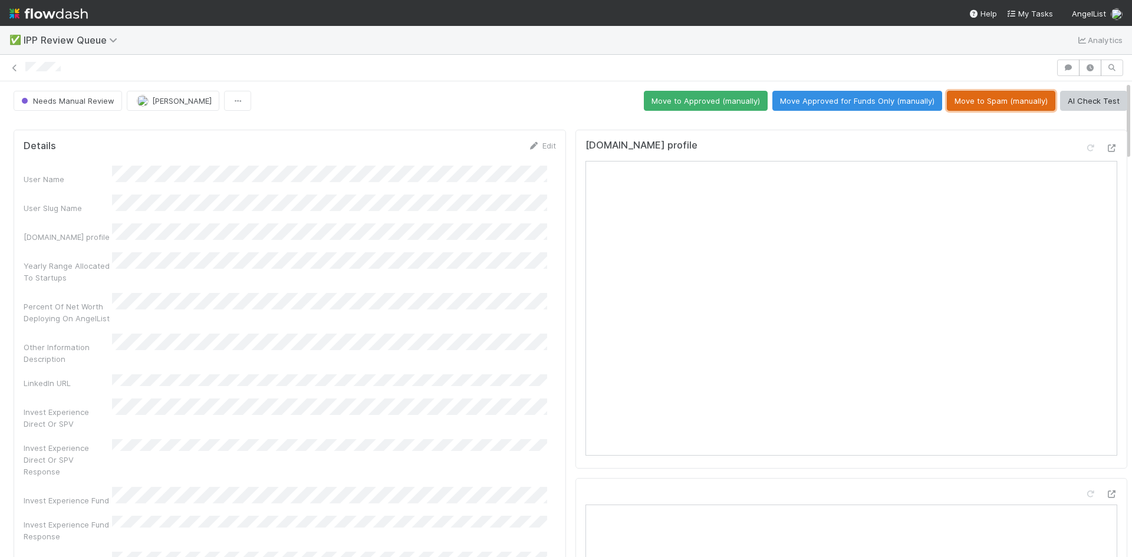
click at [975, 101] on button "Move to Spam (manually)" at bounding box center [1001, 101] width 109 height 20
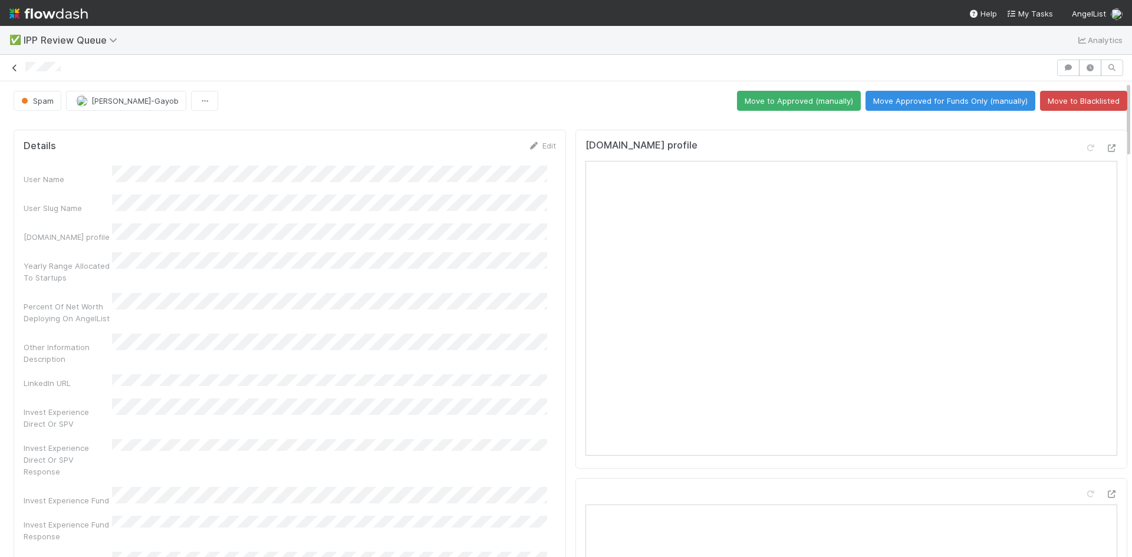
click at [17, 64] on icon at bounding box center [15, 68] width 12 height 8
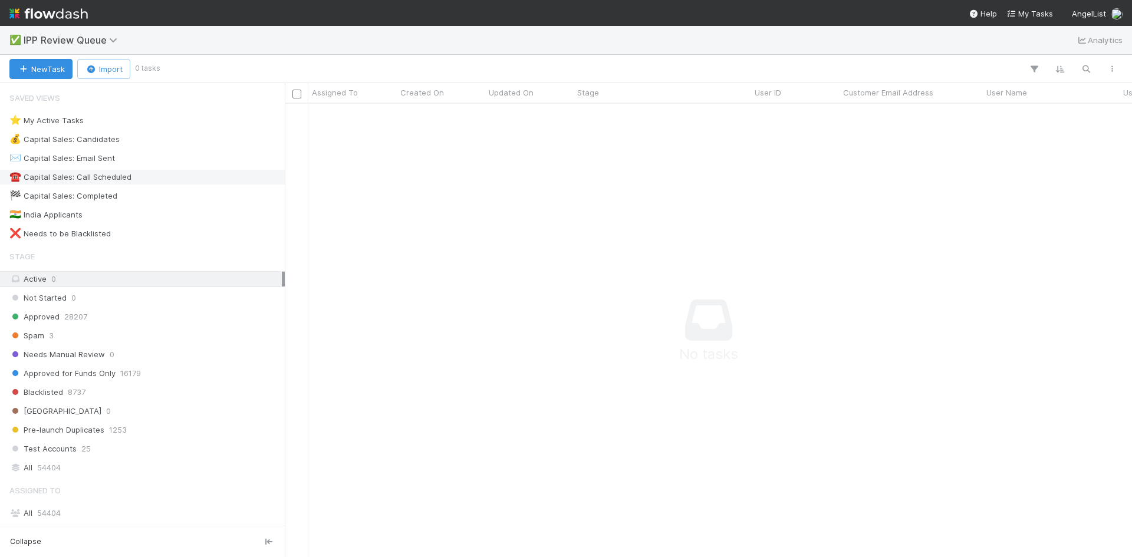
scroll to position [436, 839]
click at [64, 340] on div "Spam 3" at bounding box center [145, 335] width 272 height 15
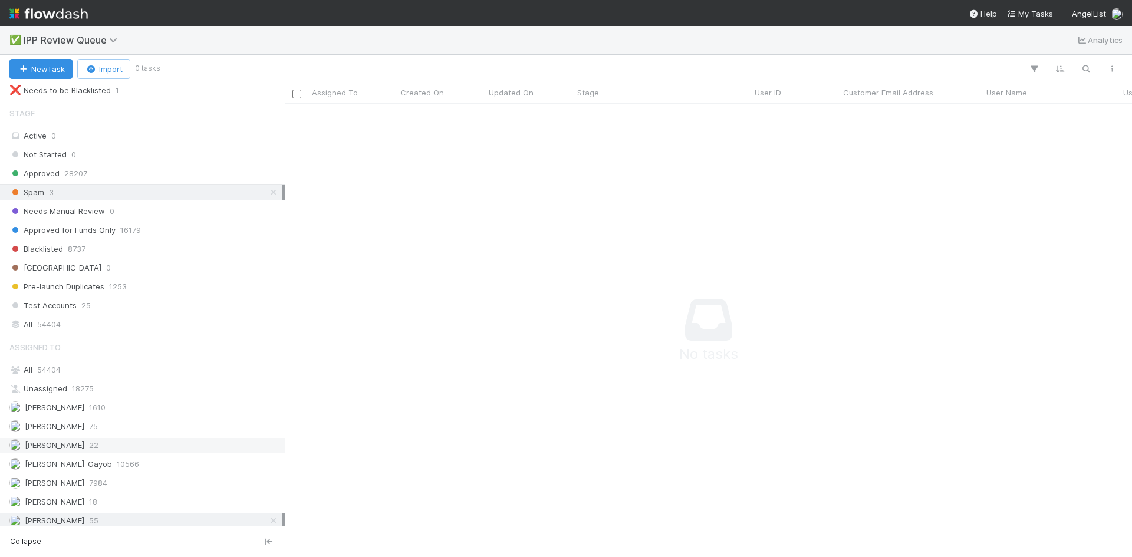
scroll to position [149, 0]
click at [146, 177] on div "Stage Active 0 Not Started 0 Approved 28207 Spam 3 Needs Manual Review 0 Approv…" at bounding box center [142, 211] width 285 height 231
click at [268, 517] on icon at bounding box center [274, 515] width 12 height 8
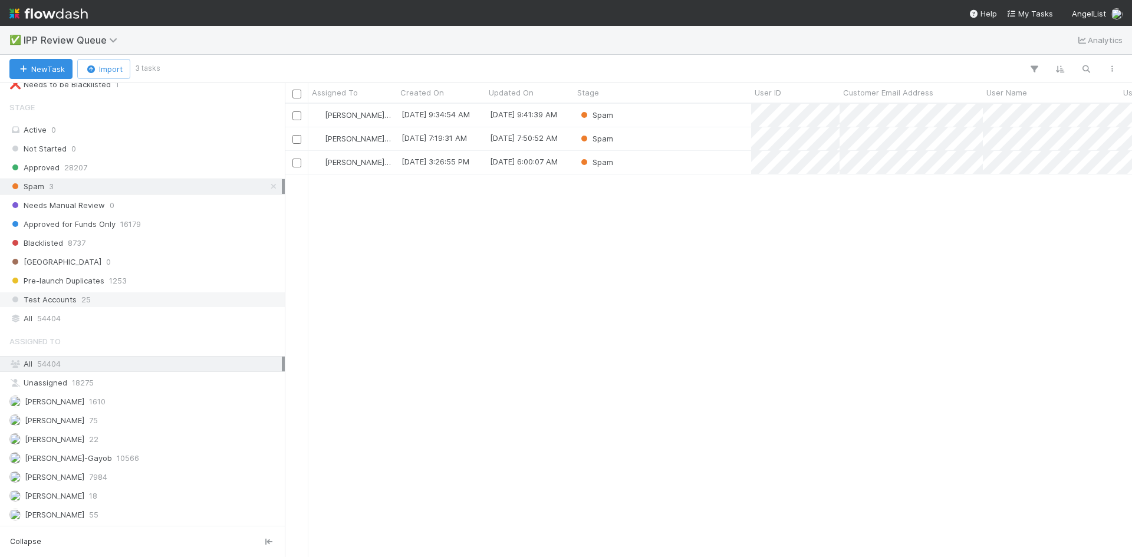
scroll to position [445, 839]
click at [665, 140] on div "Spam" at bounding box center [663, 138] width 178 height 23
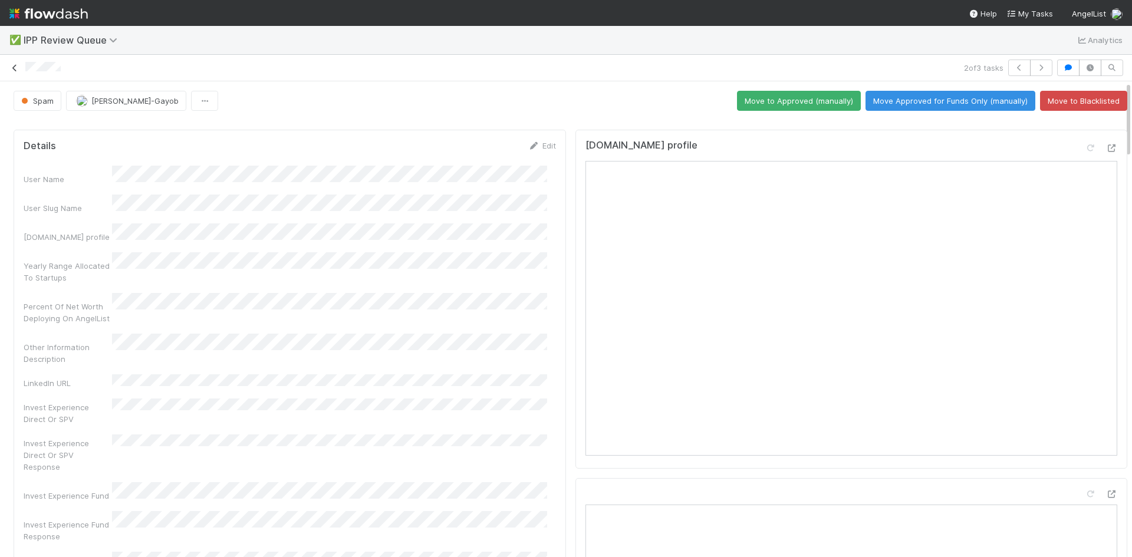
click at [15, 67] on icon at bounding box center [15, 68] width 12 height 8
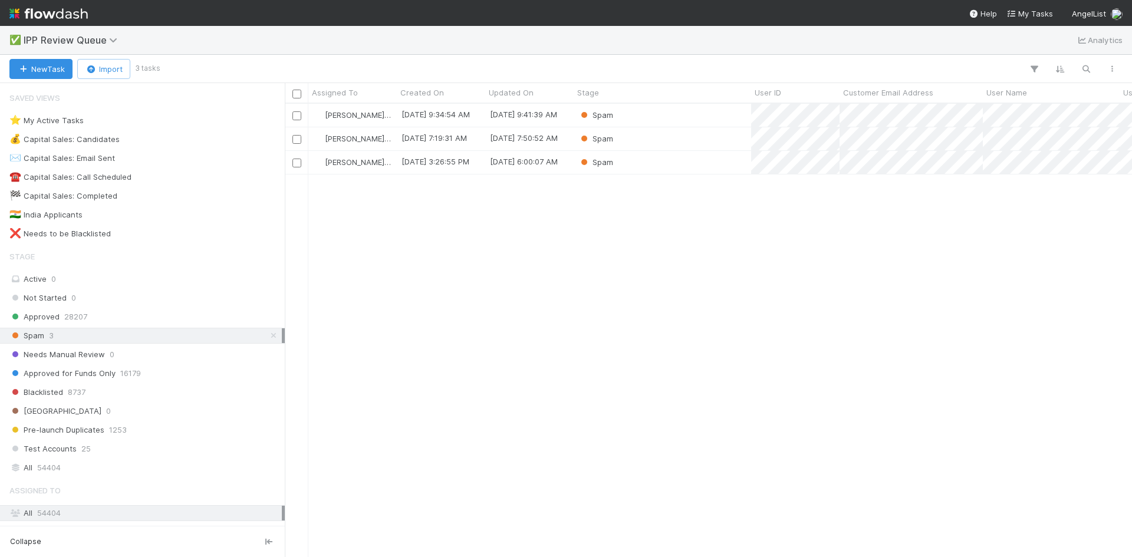
scroll to position [445, 839]
click at [707, 366] on div "[PERSON_NAME]-Gayob [DATE] 9:34:54 AM [DATE] 9:41:39 AM Spam [PERSON_NAME]-Gayo…" at bounding box center [708, 330] width 847 height 453
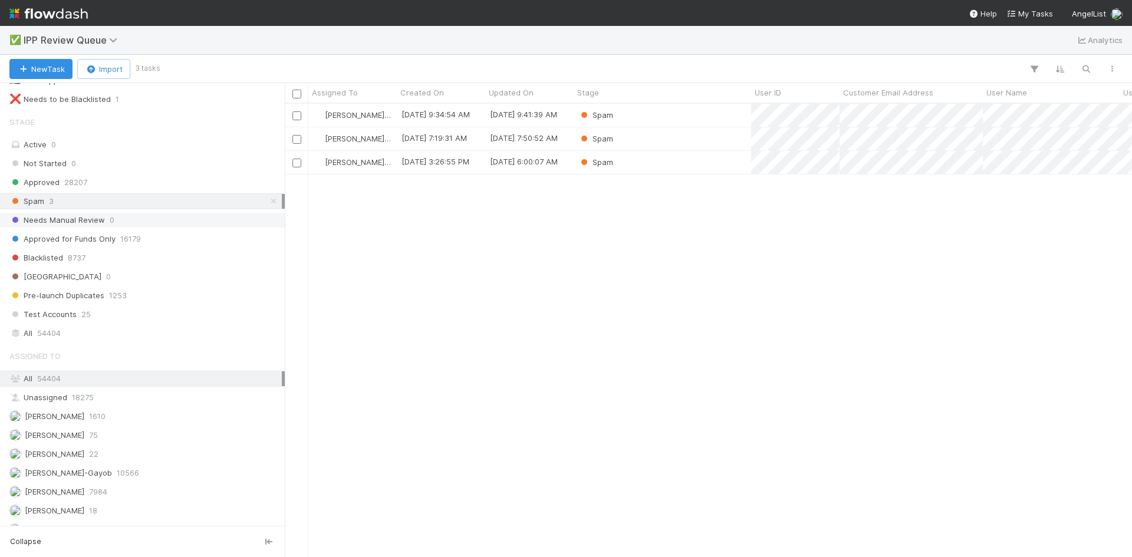
scroll to position [149, 0]
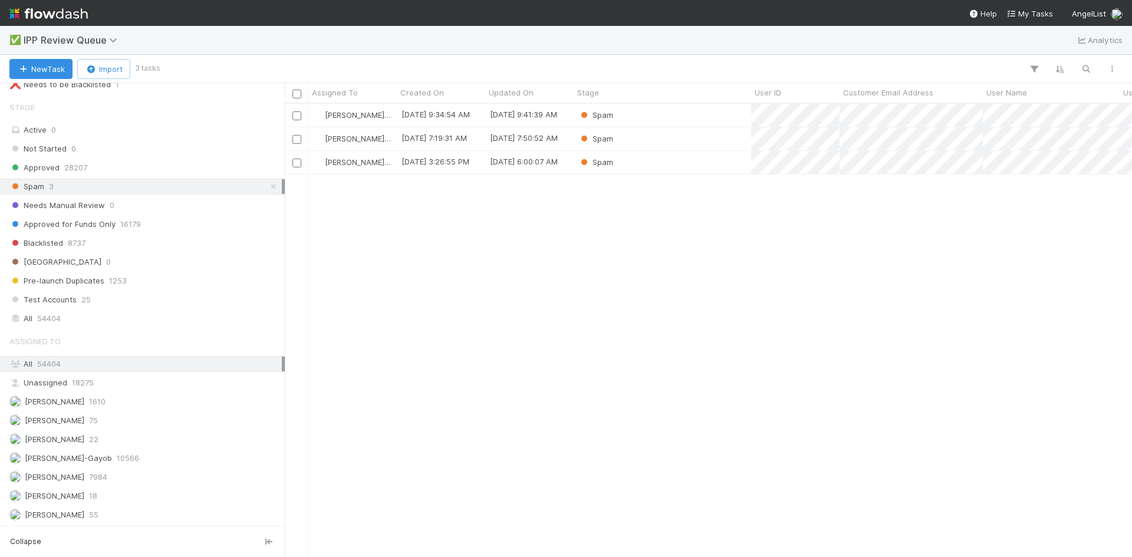
click at [819, 412] on div "[PERSON_NAME]-Gayob [DATE] 9:34:54 AM [DATE] 9:41:39 AM Spam [PERSON_NAME]-Gayo…" at bounding box center [708, 330] width 847 height 453
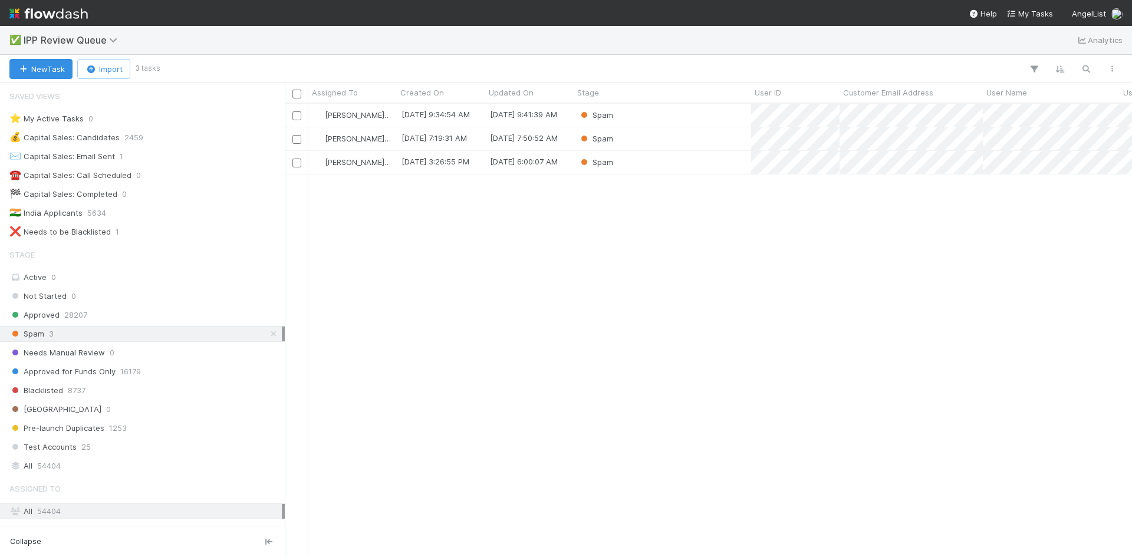
scroll to position [0, 0]
click at [120, 164] on span "1" at bounding box center [122, 158] width 4 height 15
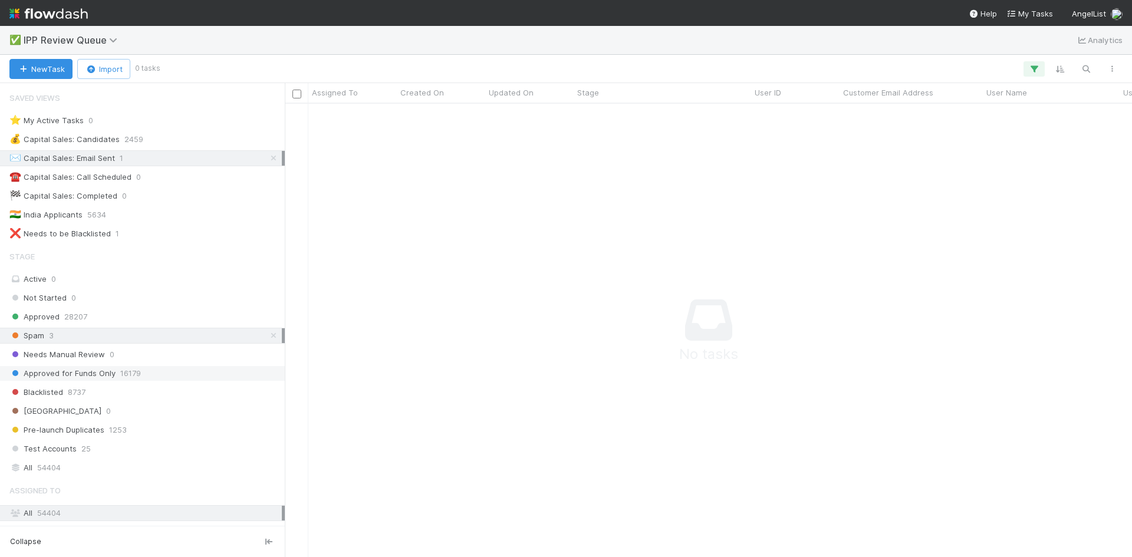
click at [79, 370] on span "Approved for Funds Only" at bounding box center [62, 373] width 106 height 15
click at [268, 157] on icon at bounding box center [274, 159] width 12 height 8
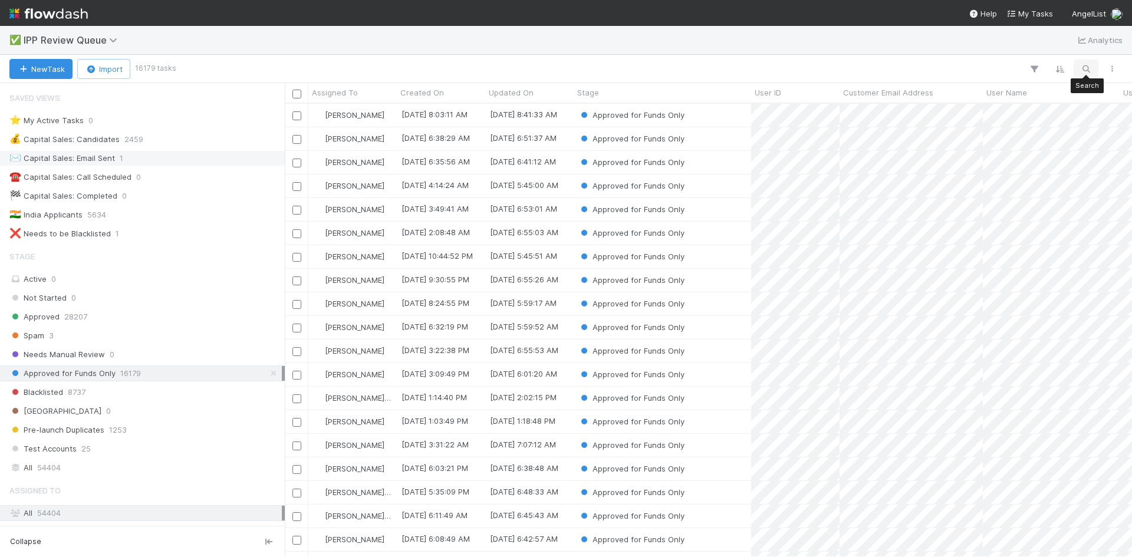
click at [1085, 65] on icon "button" at bounding box center [1086, 69] width 12 height 11
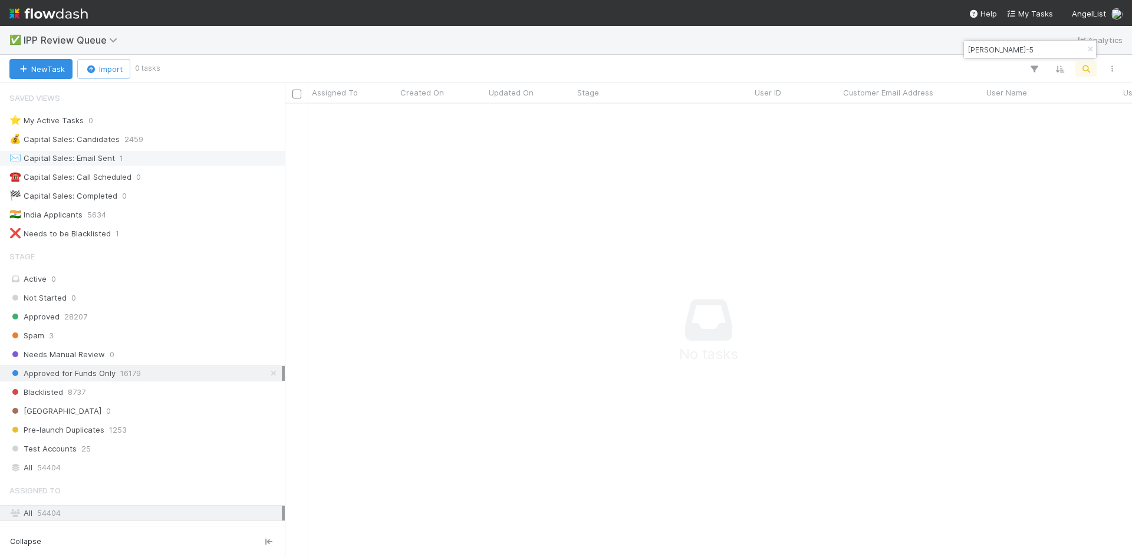
scroll to position [436, 839]
drag, startPoint x: 1036, startPoint y: 47, endPoint x: 837, endPoint y: 43, distance: 198.8
click at [835, 45] on body "✅ IPP Review Queue Analytics New Task Import 0 tasks Assigned To Created On Upd…" at bounding box center [566, 278] width 1132 height 557
type input "[PERSON_NAME]-"
click at [68, 319] on span "28207" at bounding box center [75, 317] width 23 height 15
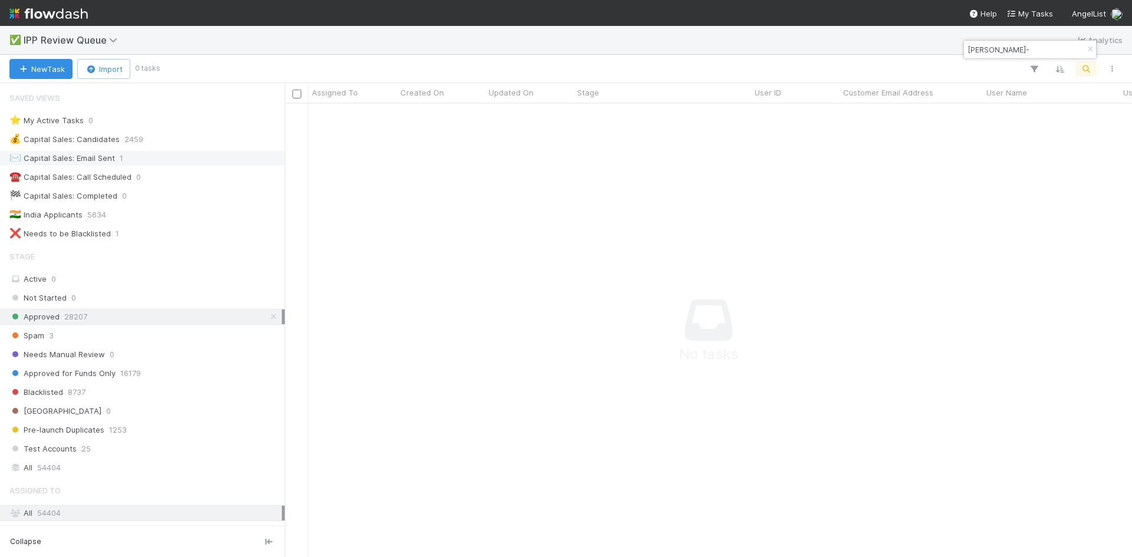
click at [1035, 50] on input "[PERSON_NAME]-" at bounding box center [1025, 49] width 118 height 14
click at [1041, 50] on input "[PERSON_NAME]-" at bounding box center [1025, 49] width 118 height 14
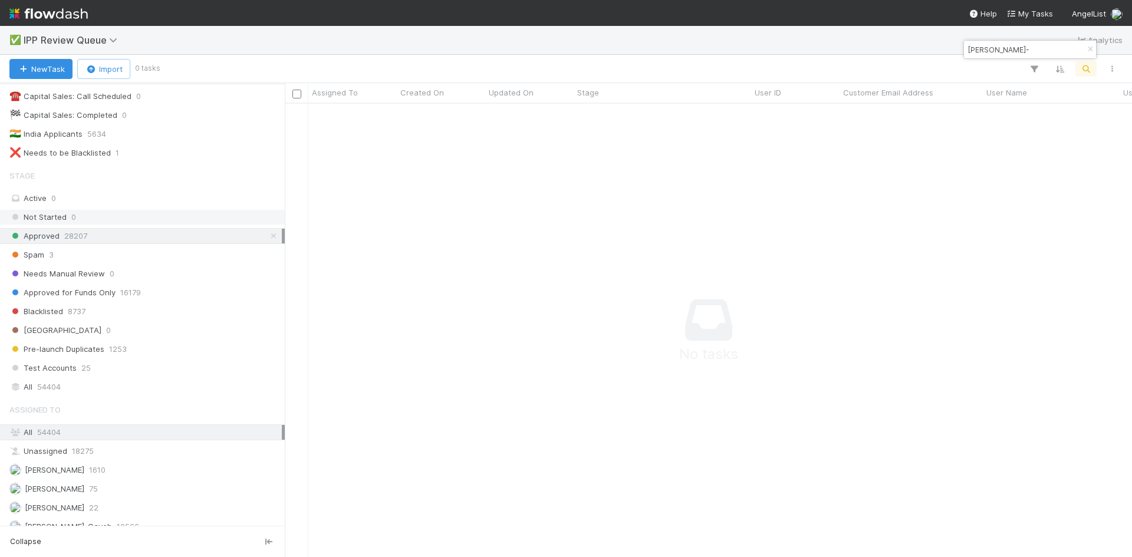
scroll to position [0, 0]
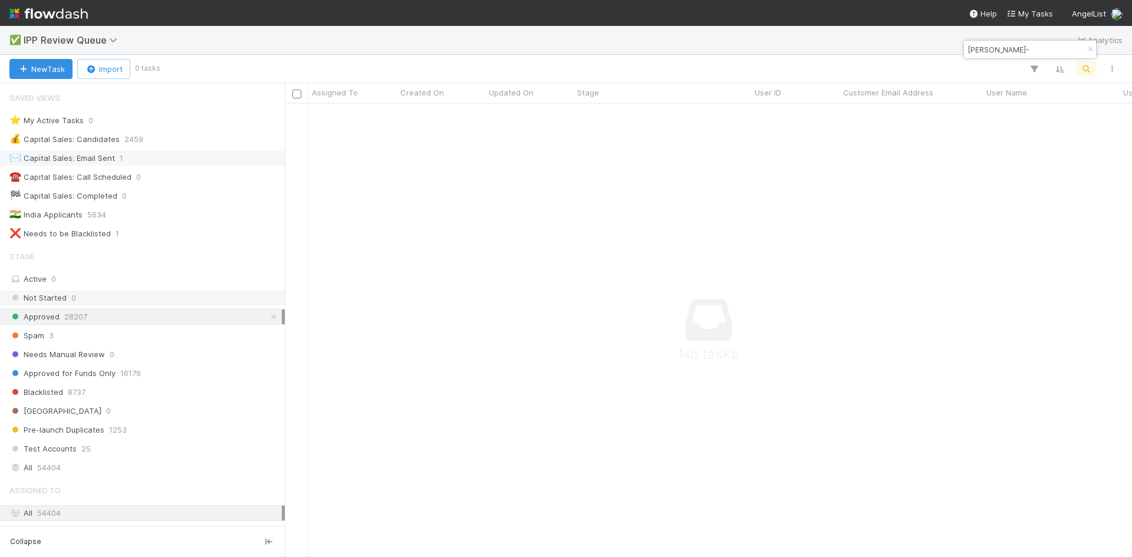
click at [64, 297] on span "Not Started" at bounding box center [37, 298] width 57 height 15
click at [76, 317] on span "28207" at bounding box center [75, 317] width 23 height 15
drag, startPoint x: 97, startPoint y: 372, endPoint x: 104, endPoint y: 371, distance: 7.1
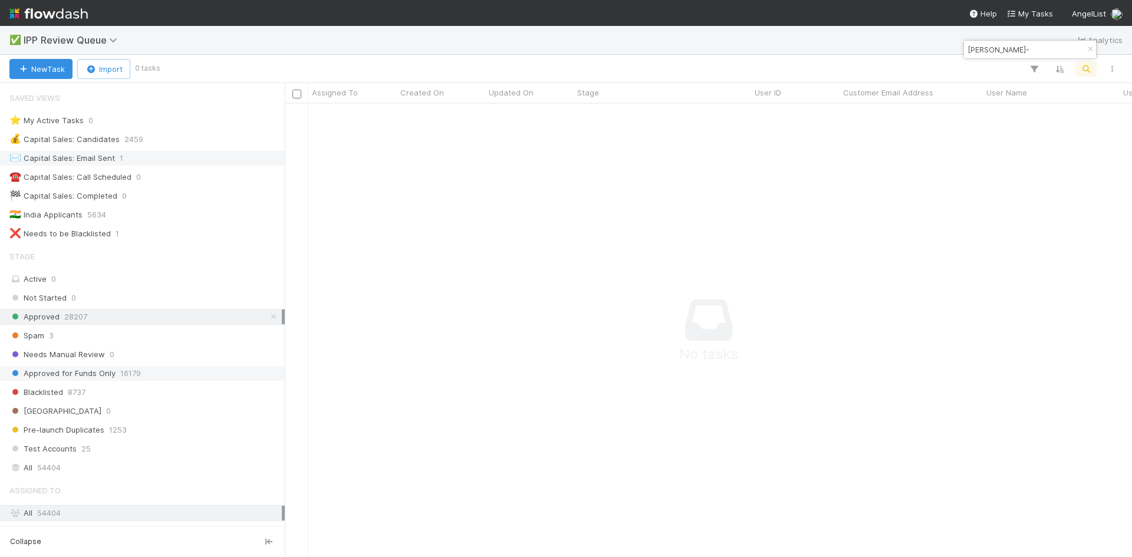
click at [98, 372] on span "Approved for Funds Only" at bounding box center [62, 373] width 106 height 15
drag, startPoint x: 1036, startPoint y: 50, endPoint x: 862, endPoint y: 34, distance: 175.2
click at [862, 34] on body "✅ IPP Review Queue Analytics New Task Import 0 tasks Assigned To Created On Upd…" at bounding box center [566, 278] width 1132 height 557
click at [1087, 50] on icon "button" at bounding box center [1091, 49] width 12 height 7
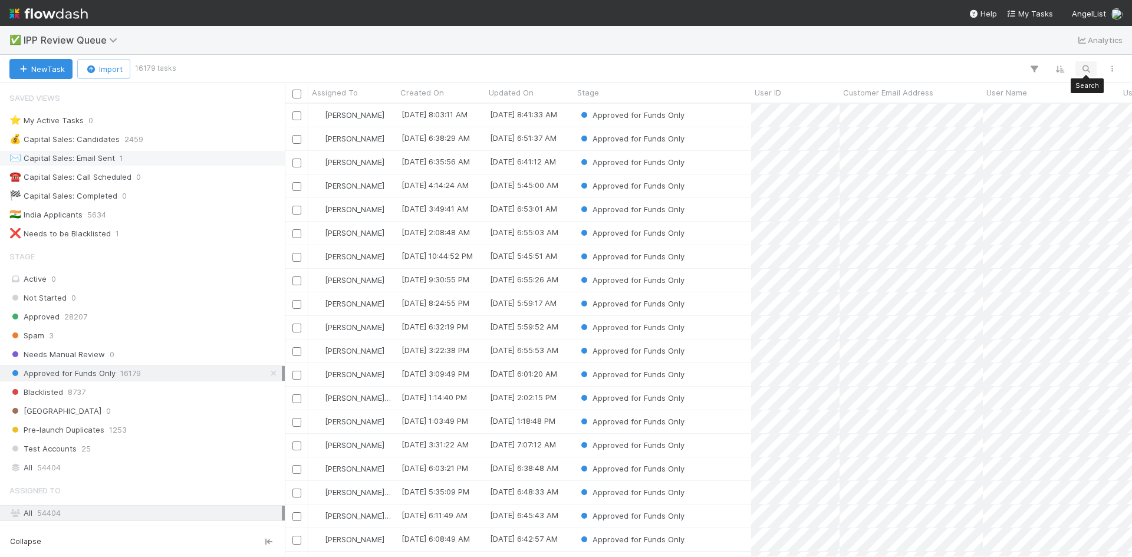
scroll to position [445, 839]
click at [1086, 68] on icon "button" at bounding box center [1086, 69] width 12 height 11
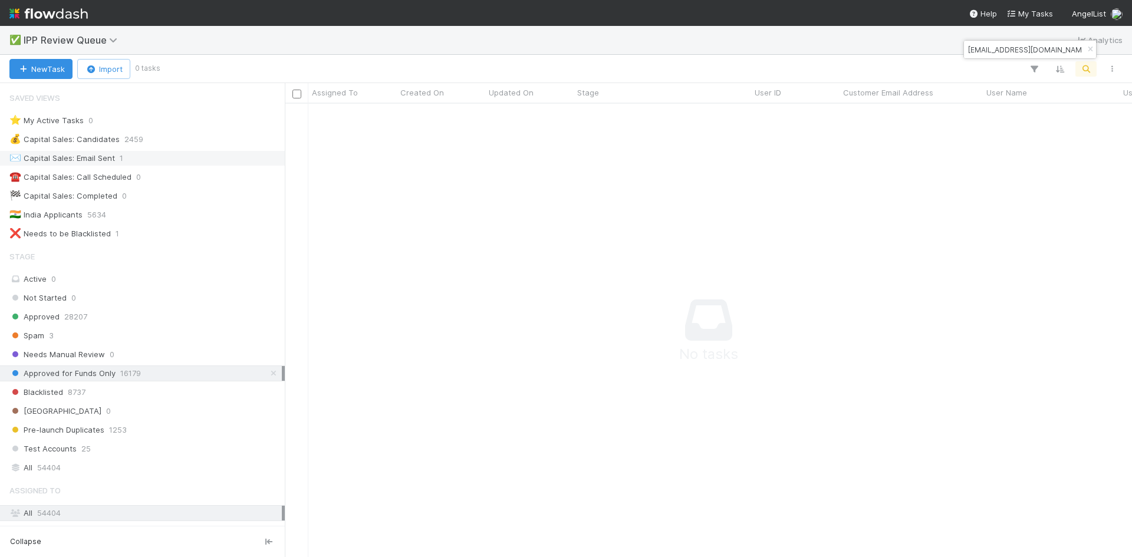
scroll to position [436, 839]
type input "[EMAIL_ADDRESS][DOMAIN_NAME]"
click at [1089, 47] on icon "button" at bounding box center [1091, 49] width 12 height 7
click at [64, 313] on span "28207" at bounding box center [75, 317] width 23 height 15
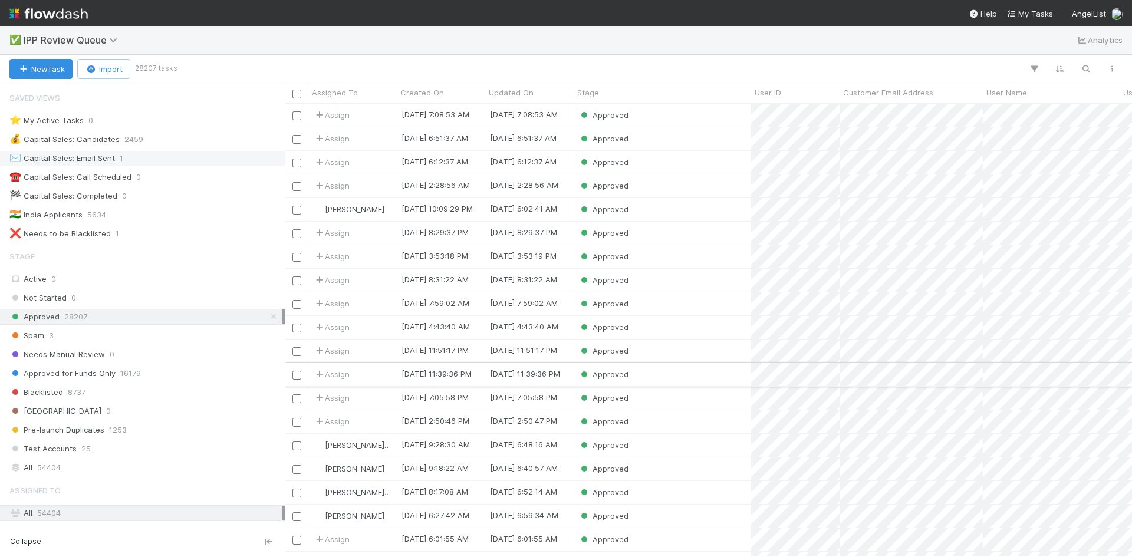
scroll to position [445, 839]
click at [1092, 65] on button "button" at bounding box center [1086, 68] width 21 height 15
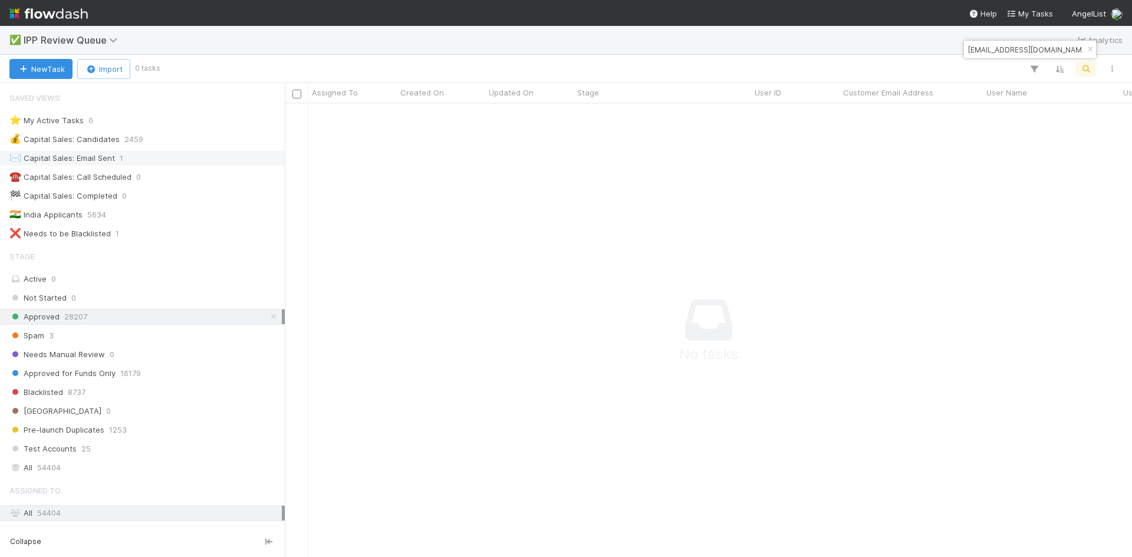
scroll to position [436, 839]
drag, startPoint x: 1064, startPoint y: 47, endPoint x: 939, endPoint y: 44, distance: 125.6
click at [937, 45] on body "✅ IPP Review Queue Analytics New Task Import 0 tasks Assigned To Created On Upd…" at bounding box center [566, 278] width 1132 height 557
drag, startPoint x: 1052, startPoint y: 51, endPoint x: 931, endPoint y: 38, distance: 121.7
click at [932, 40] on body "✅ IPP Review Queue Analytics New Task Import 0 tasks Assigned To Created On Upd…" at bounding box center [566, 278] width 1132 height 557
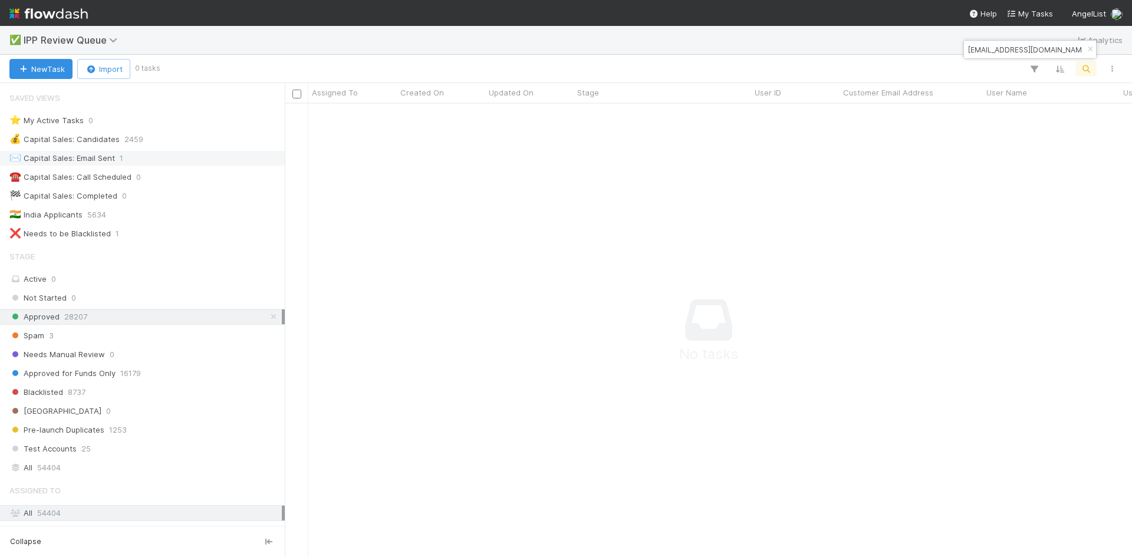
drag, startPoint x: 1054, startPoint y: 48, endPoint x: 970, endPoint y: 45, distance: 84.4
click at [968, 45] on input "[EMAIL_ADDRESS][DOMAIN_NAME]" at bounding box center [1025, 49] width 118 height 14
paste input "16598972"
type input "16598972"
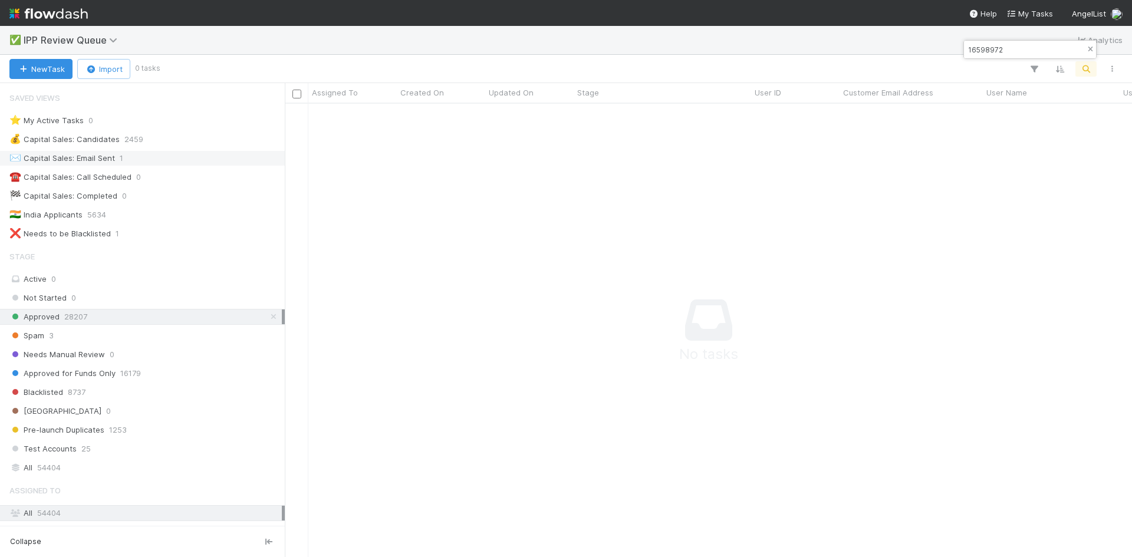
click at [1092, 47] on icon "button" at bounding box center [1091, 49] width 12 height 7
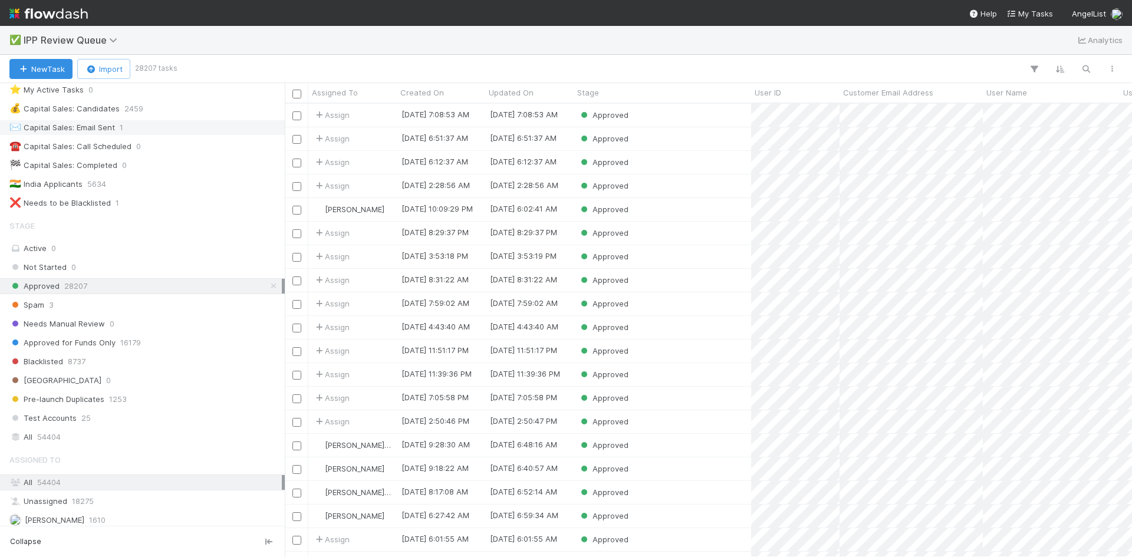
scroll to position [59, 0]
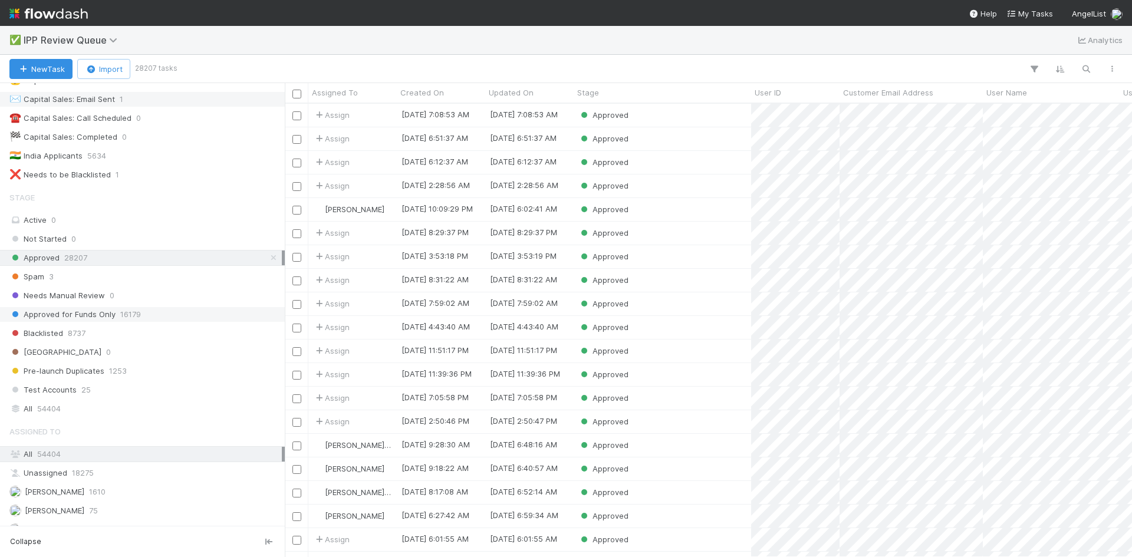
click at [112, 315] on span "Approved for Funds Only" at bounding box center [62, 314] width 106 height 15
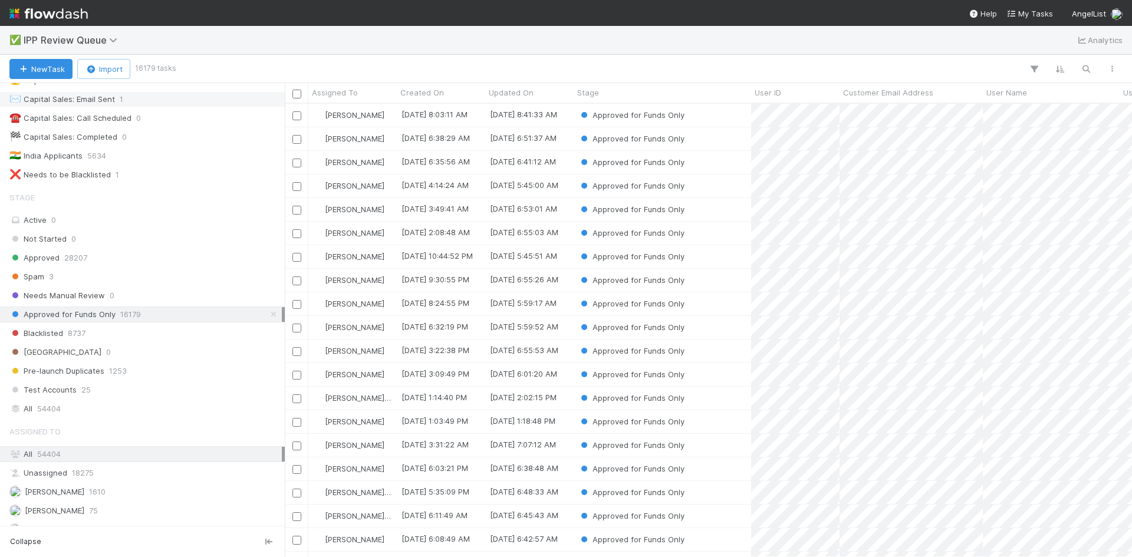
scroll to position [445, 839]
click at [108, 455] on div "All 54404" at bounding box center [145, 454] width 272 height 15
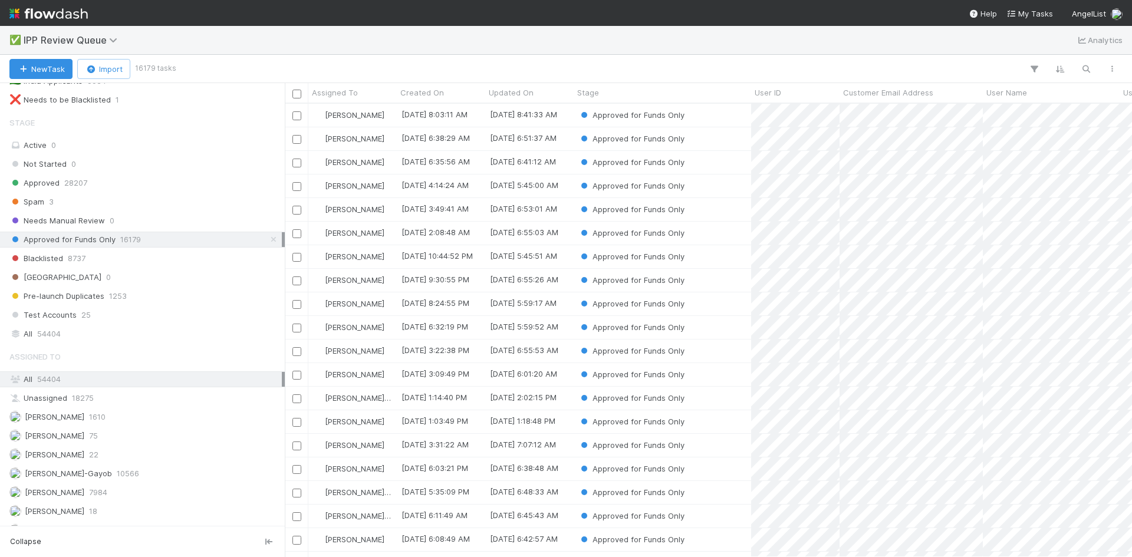
scroll to position [149, 0]
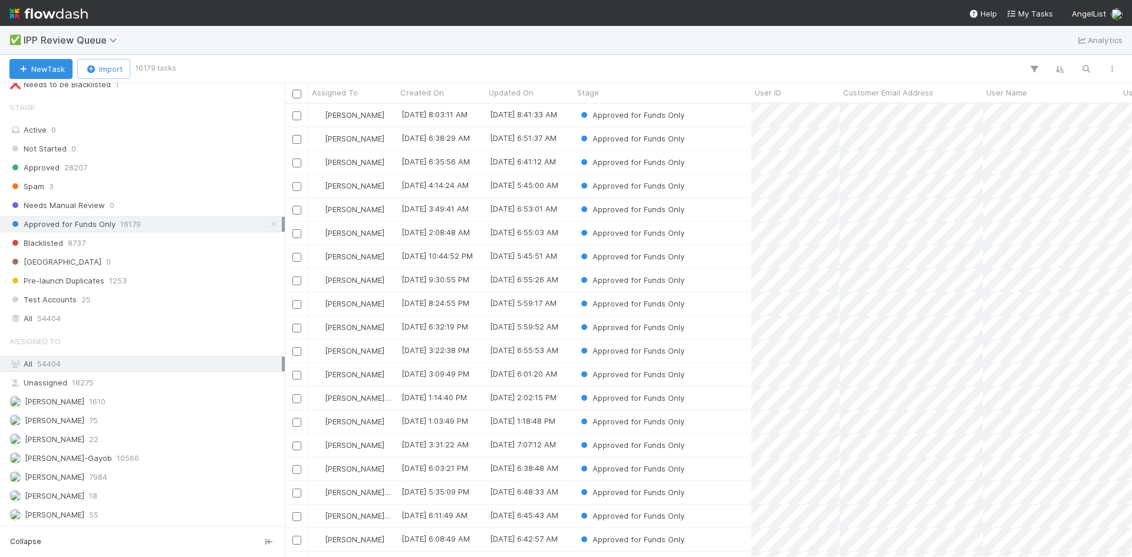
click at [107, 364] on div "All 54404" at bounding box center [145, 364] width 272 height 15
click at [57, 363] on span "54404" at bounding box center [49, 363] width 24 height 9
click at [53, 320] on span "54404" at bounding box center [49, 318] width 24 height 15
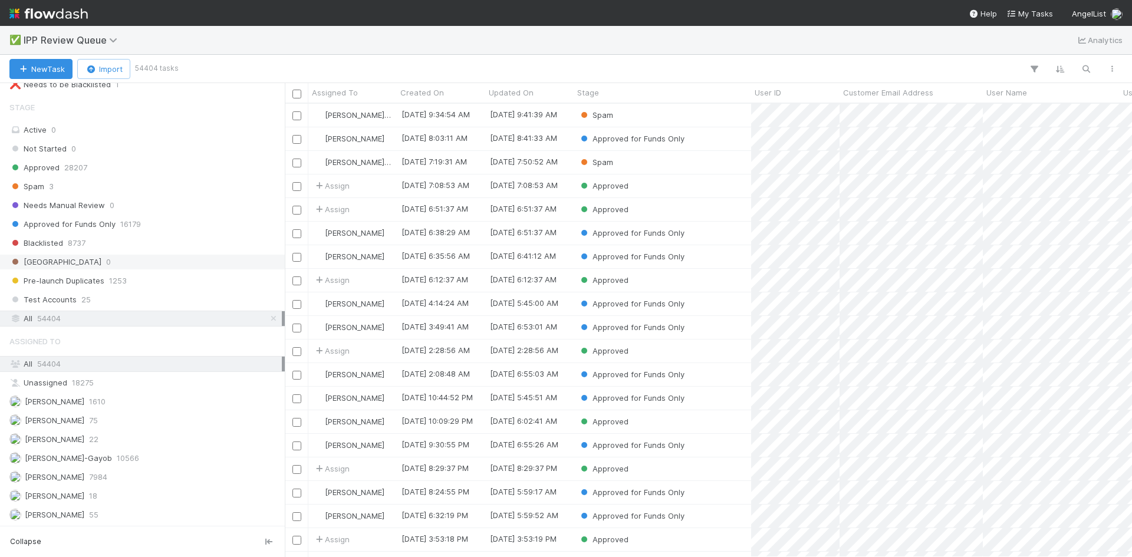
scroll to position [445, 839]
click at [1084, 64] on icon "button" at bounding box center [1086, 69] width 12 height 11
click at [997, 51] on input at bounding box center [1025, 49] width 118 height 14
click at [988, 47] on input at bounding box center [1025, 49] width 118 height 14
paste input "[EMAIL_ADDRESS][DOMAIN_NAME]"
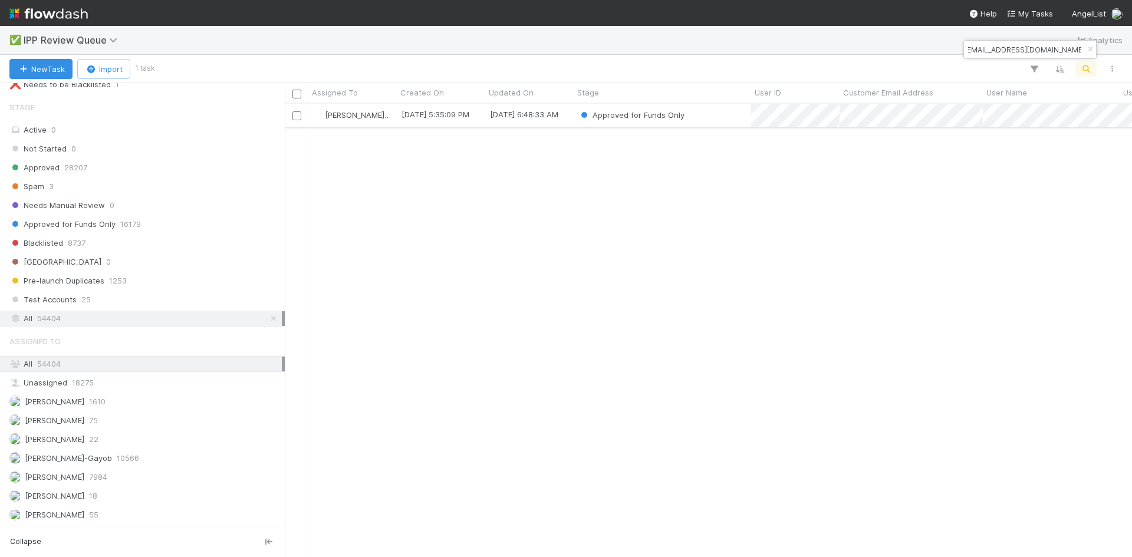
type input "[EMAIL_ADDRESS][DOMAIN_NAME]"
click at [727, 118] on div "Approved for Funds Only" at bounding box center [663, 115] width 178 height 23
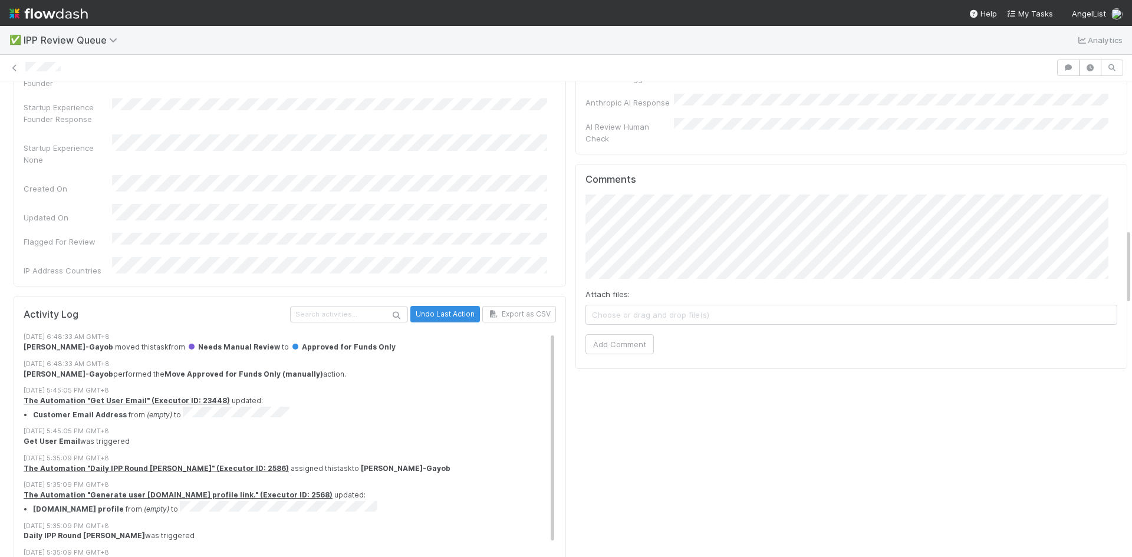
scroll to position [767, 0]
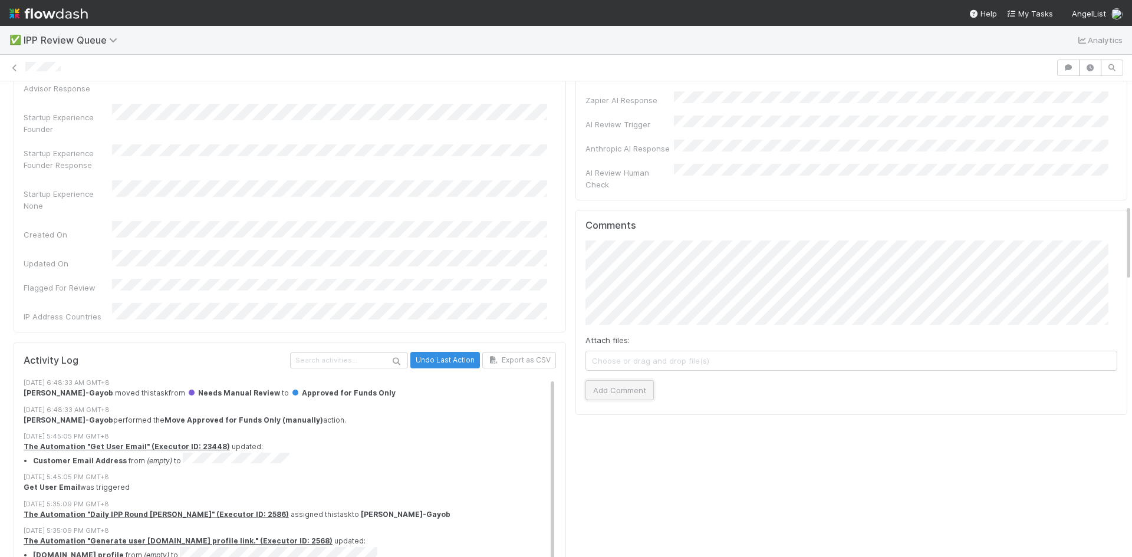
click at [602, 380] on button "Add Comment" at bounding box center [620, 390] width 68 height 20
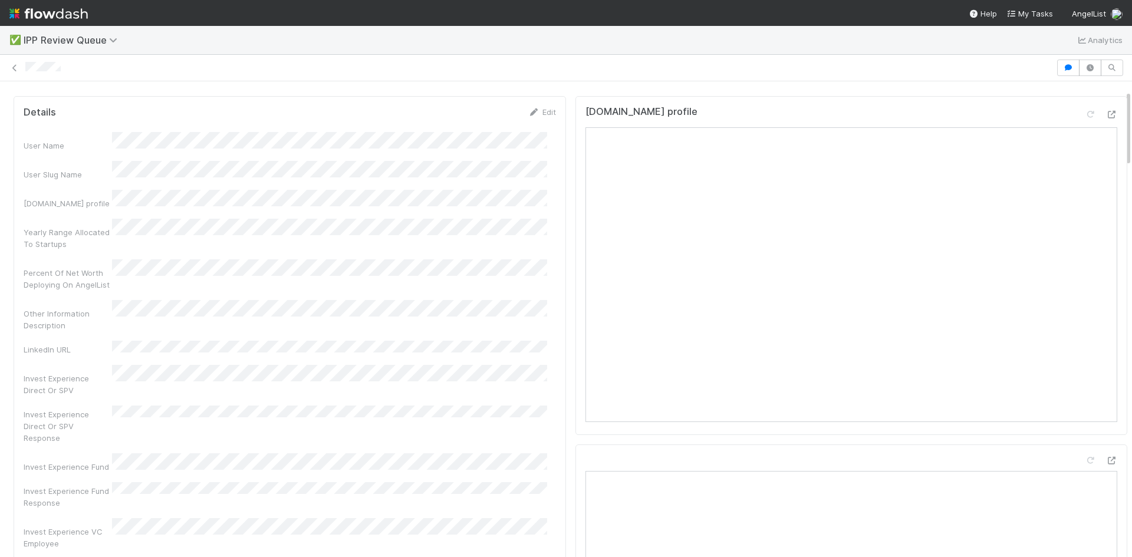
scroll to position [0, 0]
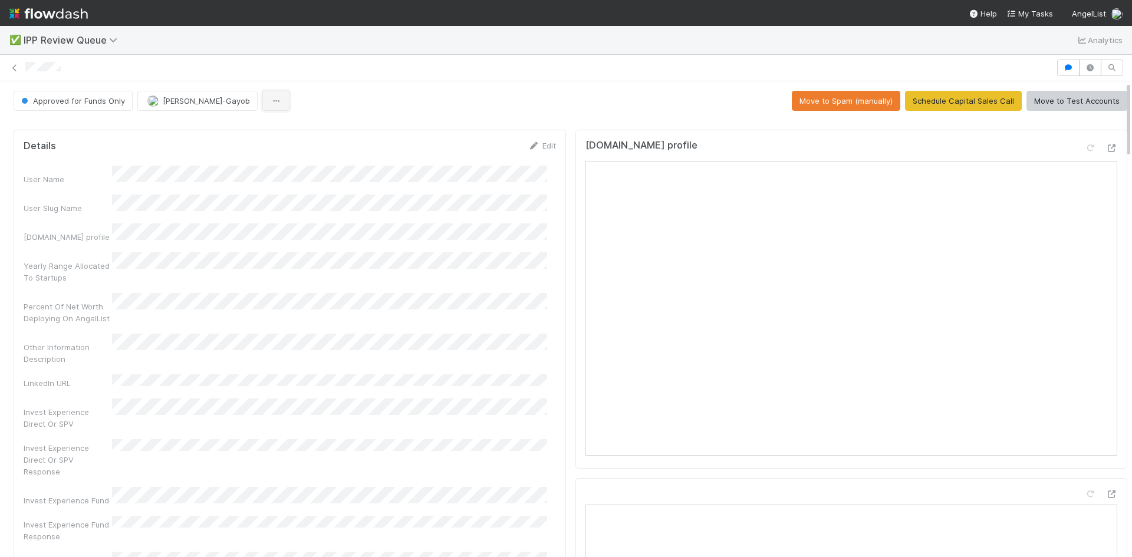
click at [262, 106] on button "button" at bounding box center [275, 101] width 27 height 20
click at [84, 104] on div "Duplicate Delete" at bounding box center [566, 278] width 1132 height 557
click at [84, 104] on span "Approved for Funds Only" at bounding box center [72, 100] width 106 height 9
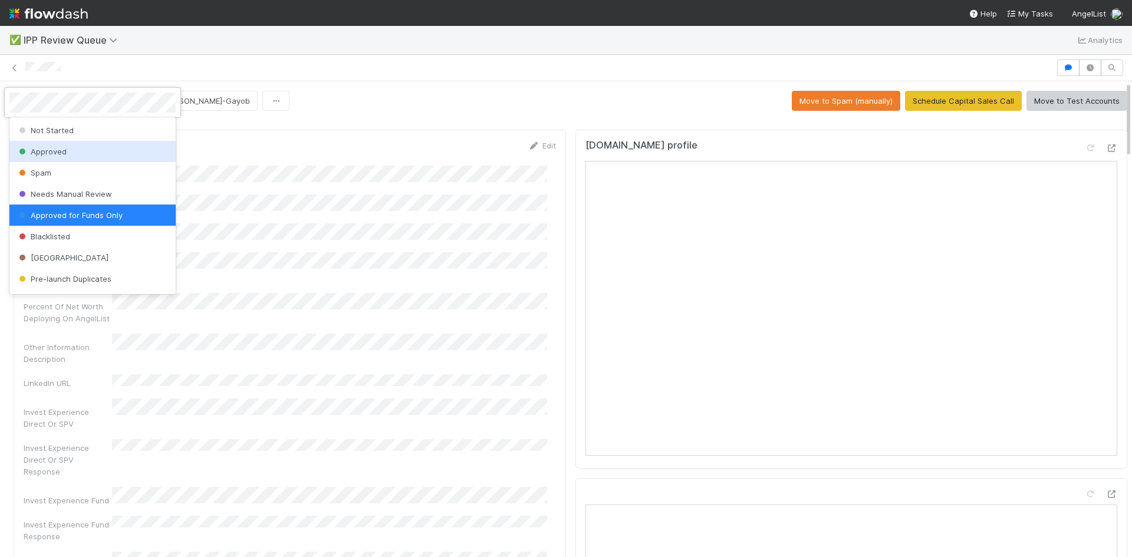
click at [67, 153] on div "Approved" at bounding box center [92, 151] width 166 height 21
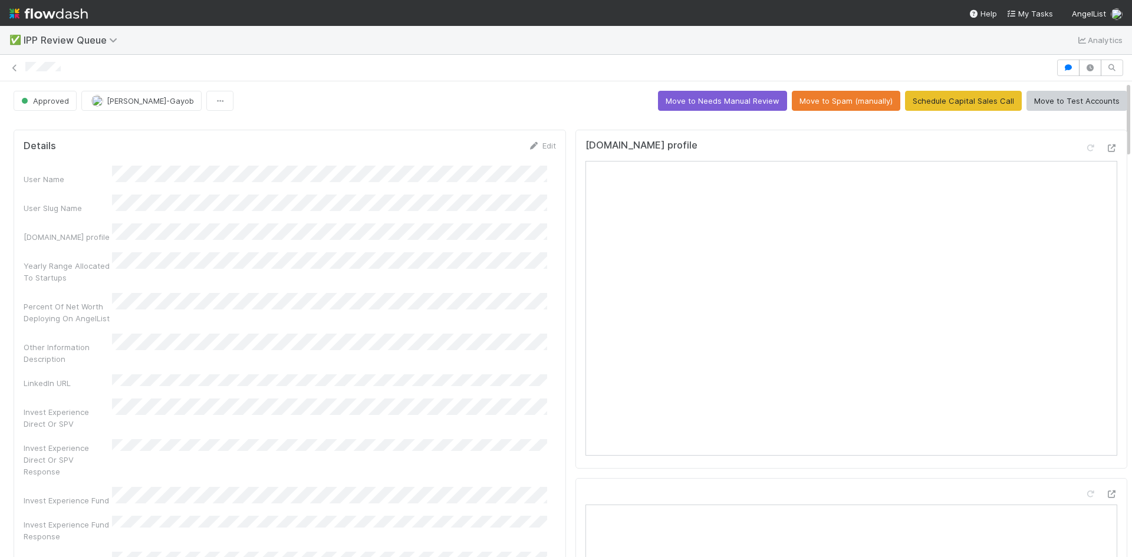
drag, startPoint x: 552, startPoint y: 352, endPoint x: 548, endPoint y: 359, distance: 7.7
click at [15, 66] on icon at bounding box center [15, 68] width 12 height 8
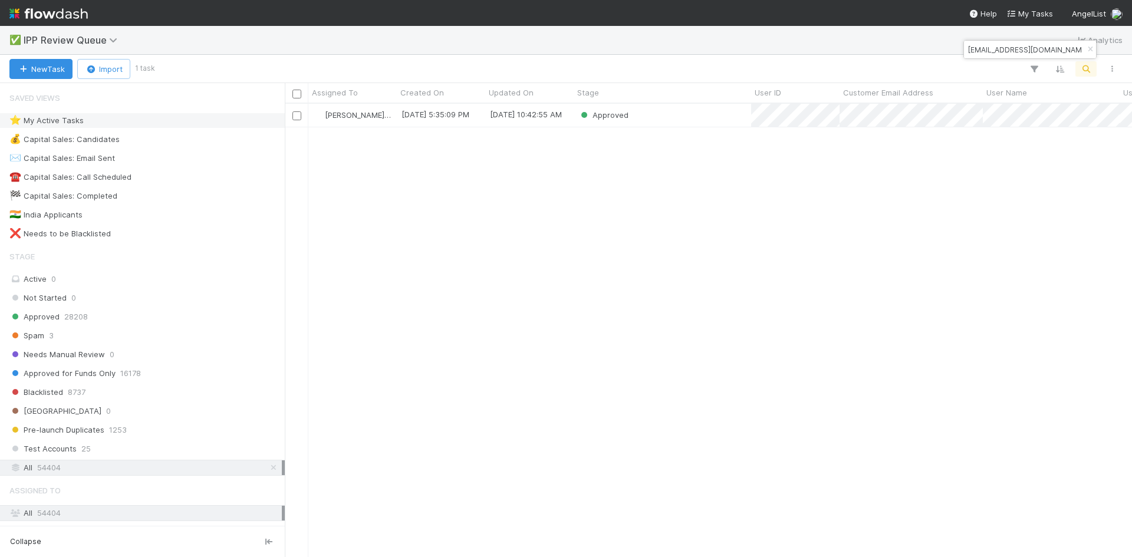
scroll to position [445, 839]
click at [55, 336] on div "Spam 3" at bounding box center [145, 335] width 272 height 15
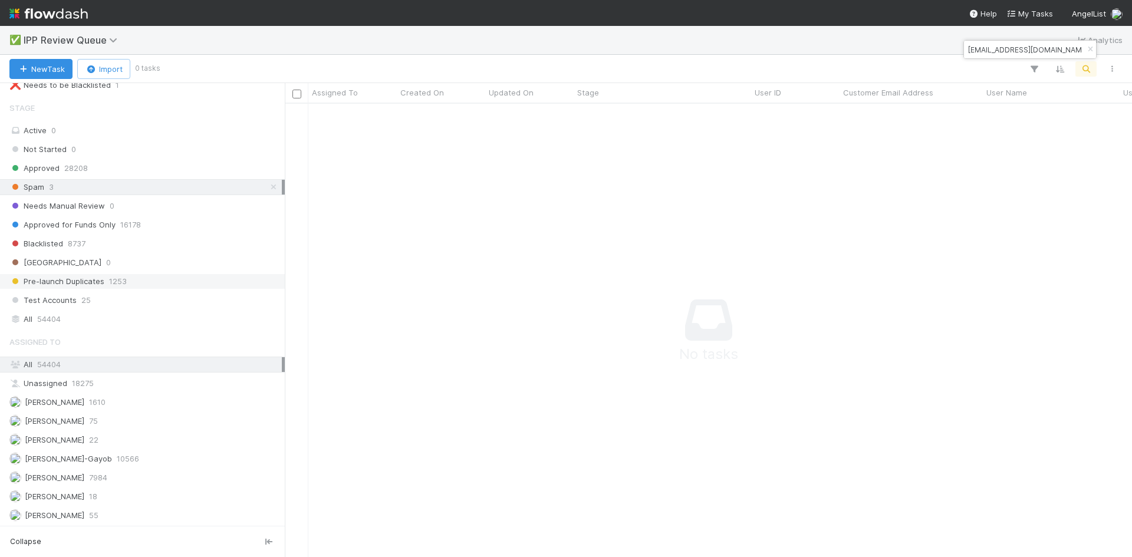
scroll to position [149, 0]
click at [54, 318] on span "54404" at bounding box center [49, 318] width 24 height 15
click at [264, 364] on div "All 54404" at bounding box center [145, 364] width 272 height 15
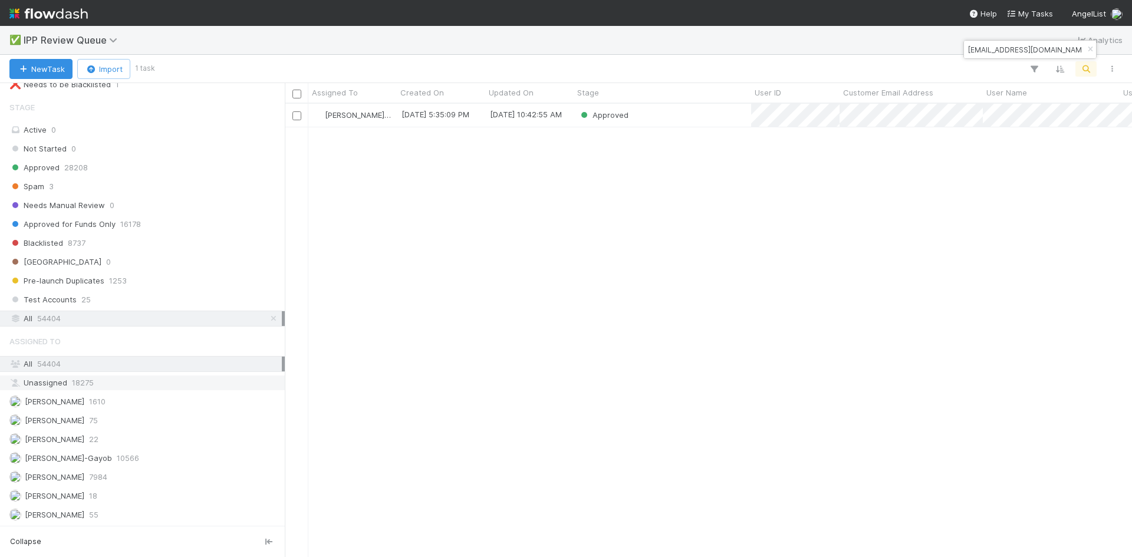
scroll to position [445, 839]
click at [100, 389] on div "Unassigned 18275" at bounding box center [145, 383] width 272 height 15
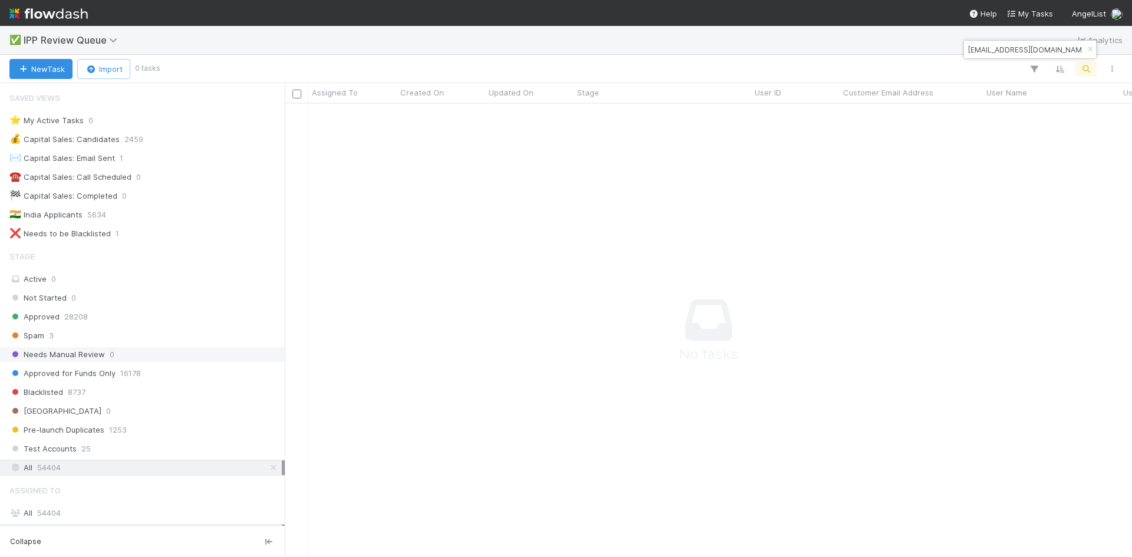
scroll to position [436, 839]
click at [58, 337] on div "Spam 3" at bounding box center [145, 335] width 272 height 15
click at [1087, 47] on icon "button" at bounding box center [1091, 49] width 12 height 7
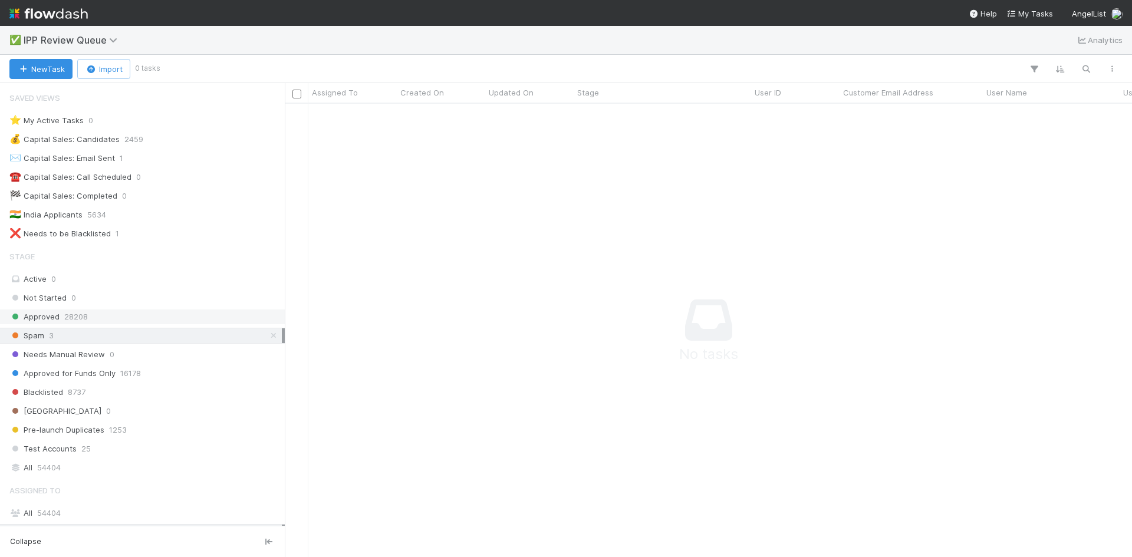
click at [59, 317] on div "Approved 28208" at bounding box center [145, 317] width 272 height 15
drag, startPoint x: 51, startPoint y: 337, endPoint x: 63, endPoint y: 339, distance: 12.5
click at [53, 337] on span "3" at bounding box center [51, 335] width 5 height 15
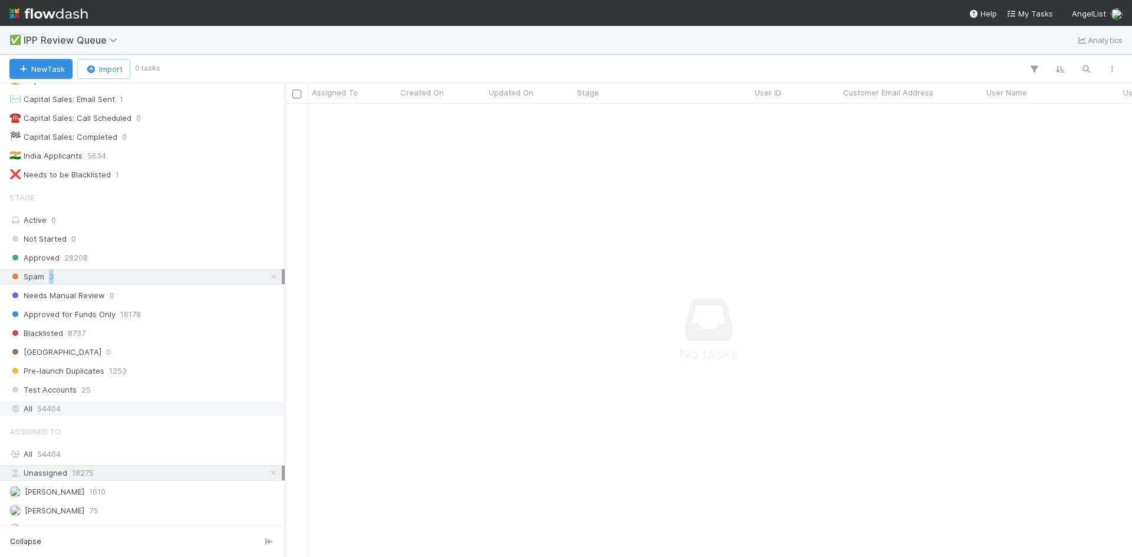
scroll to position [149, 0]
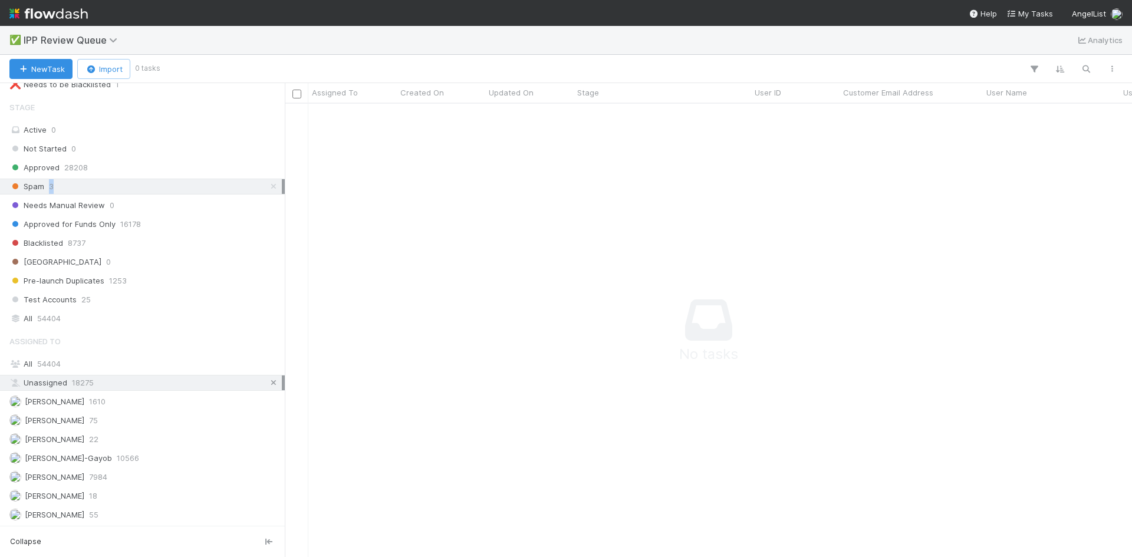
click at [268, 380] on icon at bounding box center [274, 383] width 12 height 8
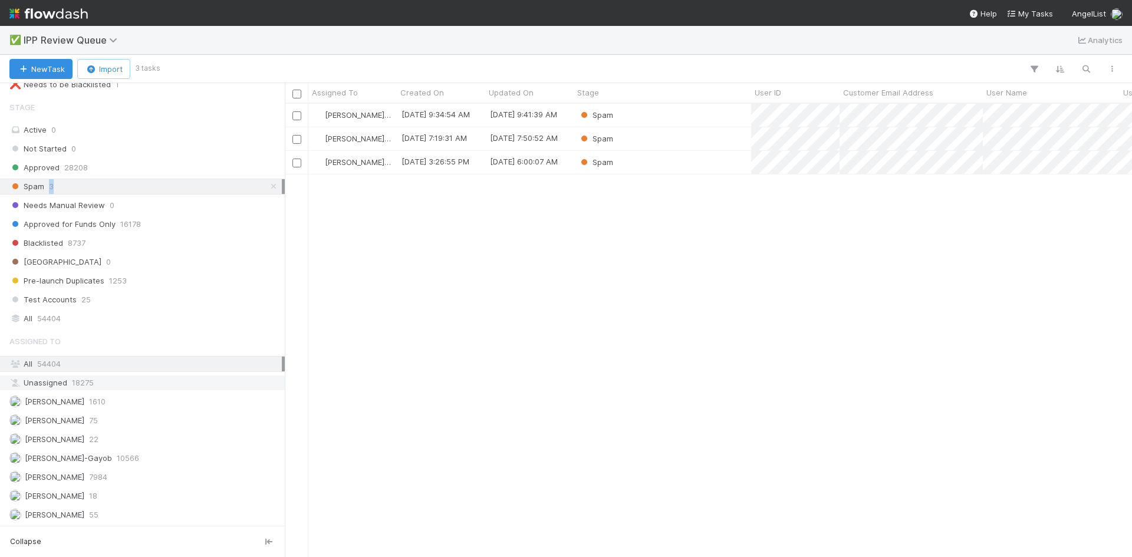
click at [126, 190] on div "Spam 3" at bounding box center [145, 186] width 272 height 15
click at [708, 283] on div "[PERSON_NAME]-Gayob [DATE] 9:34:54 AM [DATE] 9:41:39 AM Spam [PERSON_NAME]-Gayo…" at bounding box center [708, 330] width 847 height 453
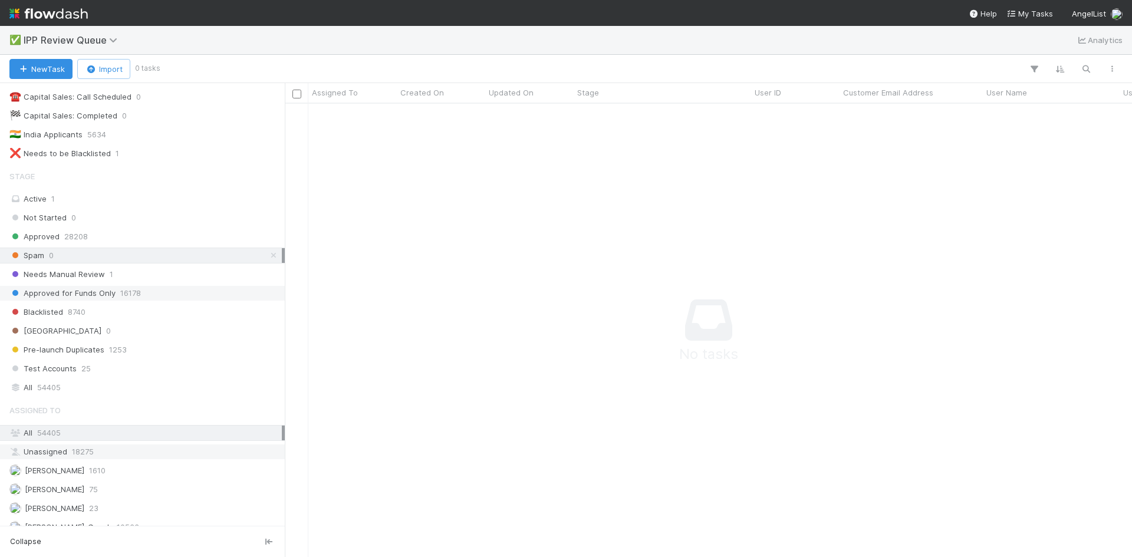
scroll to position [0, 0]
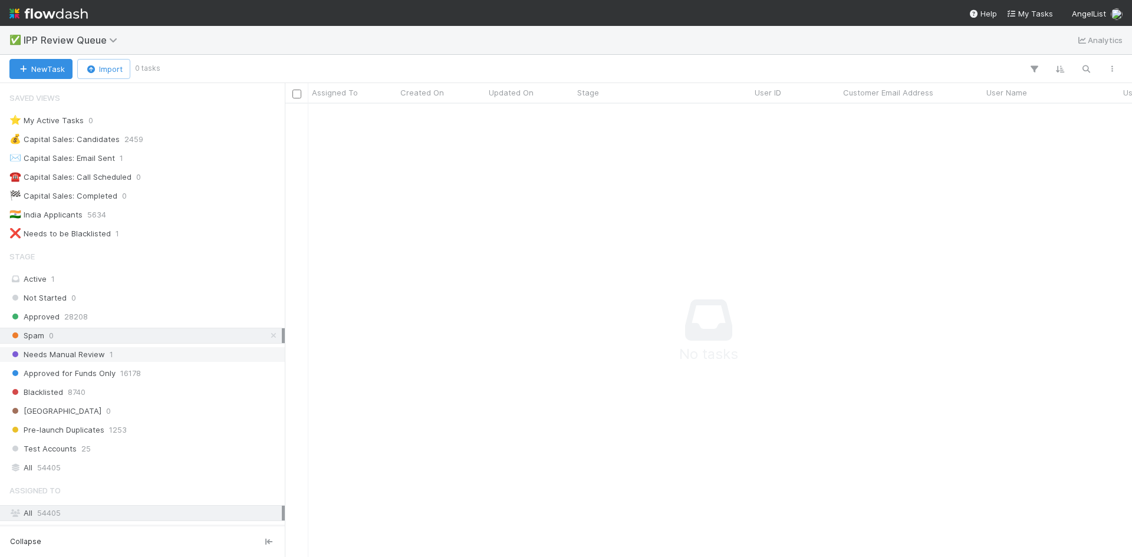
drag, startPoint x: 134, startPoint y: 350, endPoint x: 137, endPoint y: 358, distance: 8.6
click at [134, 350] on div "Needs Manual Review 1" at bounding box center [145, 354] width 272 height 15
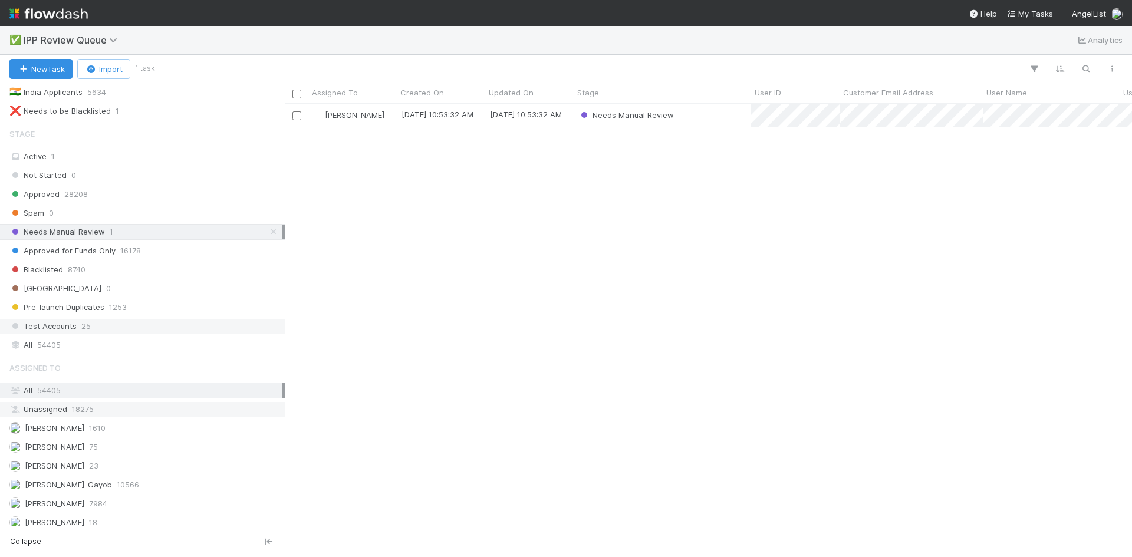
scroll to position [149, 0]
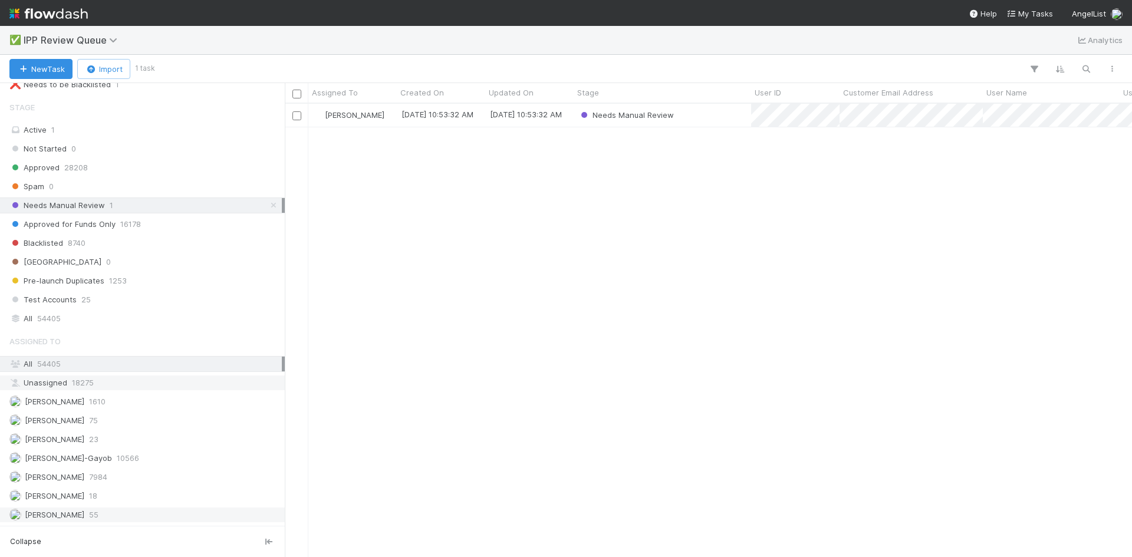
click at [116, 514] on div "[PERSON_NAME] VI 55" at bounding box center [145, 515] width 272 height 15
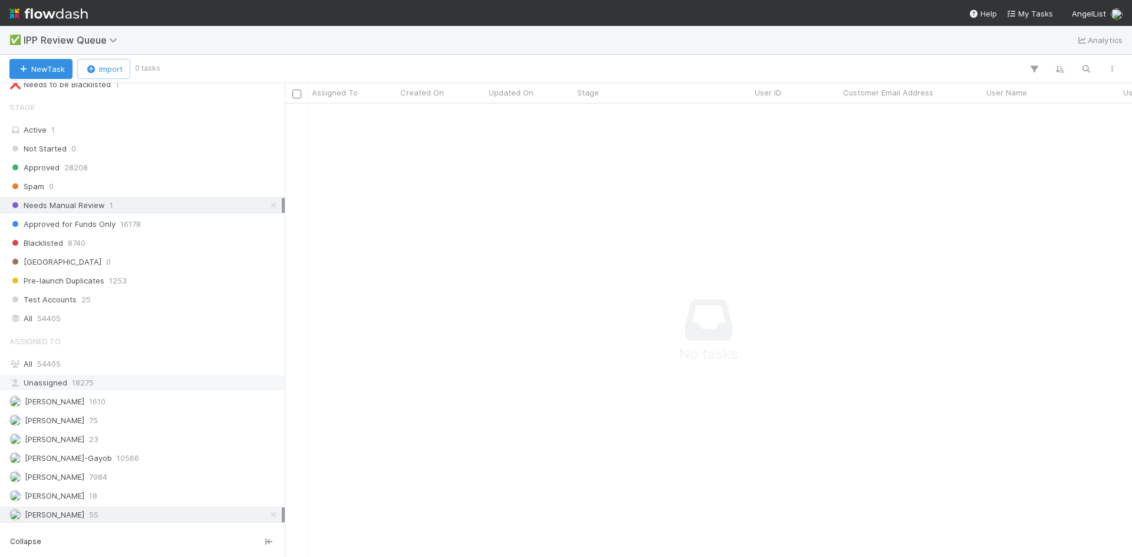
scroll to position [436, 839]
click at [268, 201] on link at bounding box center [274, 205] width 12 height 15
